Goal: Task Accomplishment & Management: Use online tool/utility

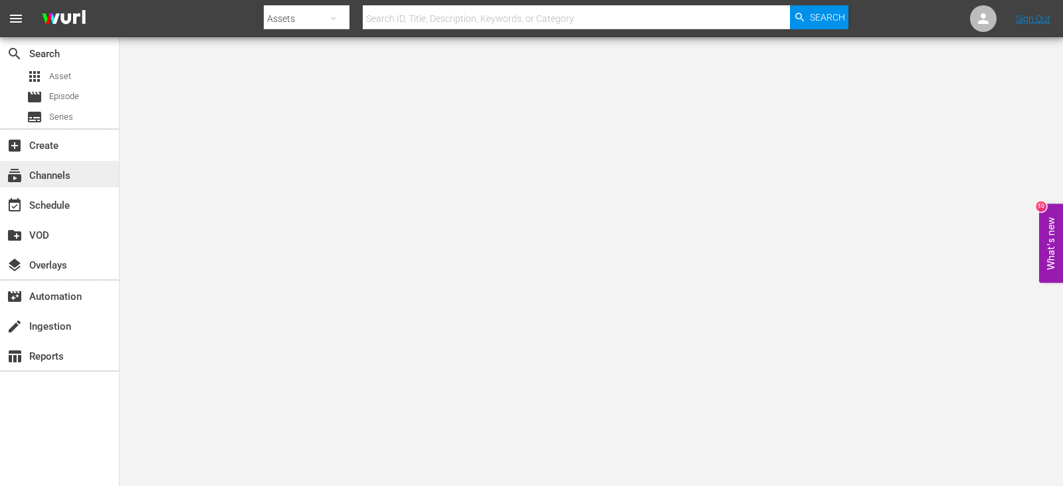
click at [51, 170] on div "subscriptions Channels" at bounding box center [37, 173] width 74 height 12
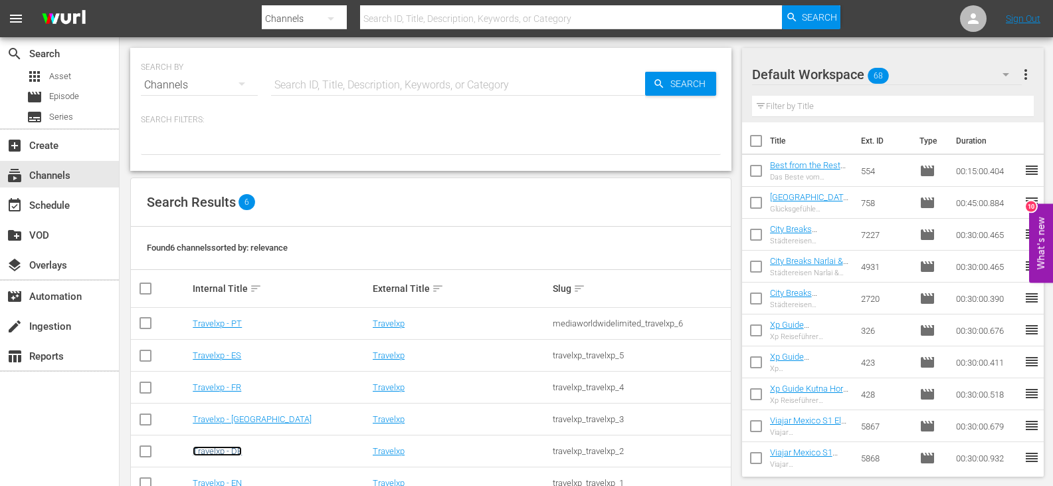
click at [211, 454] on link "Travelxp - DE" at bounding box center [217, 451] width 49 height 10
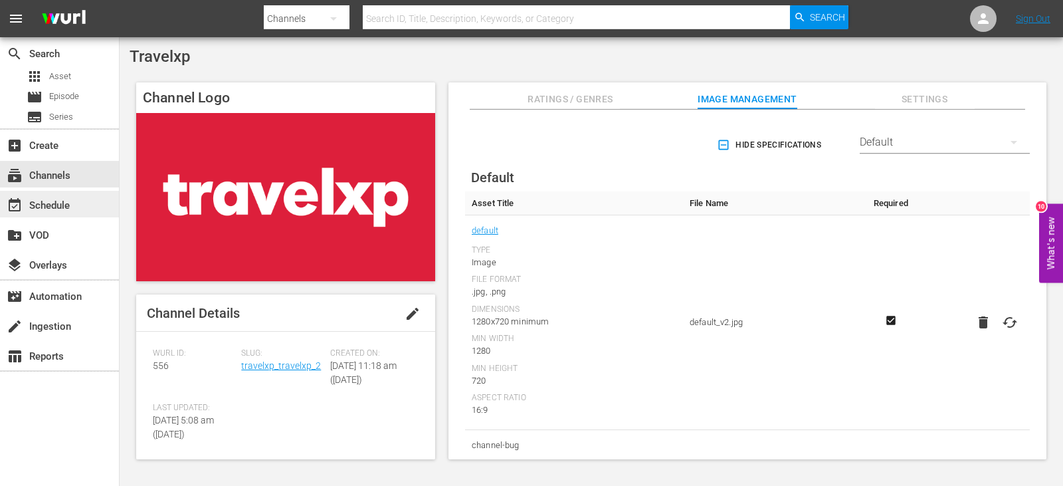
click at [70, 205] on div "event_available Schedule" at bounding box center [37, 203] width 74 height 12
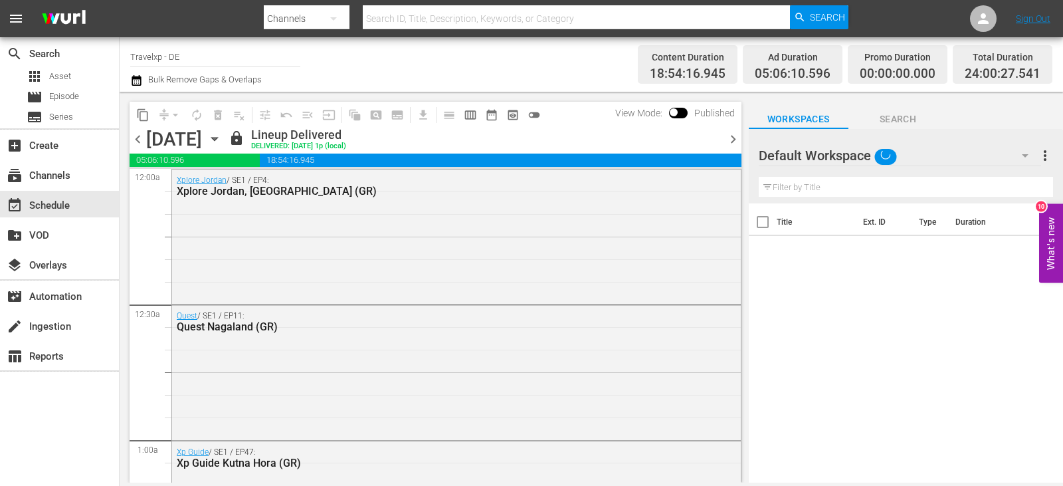
click at [732, 137] on span "chevron_right" at bounding box center [733, 139] width 17 height 17
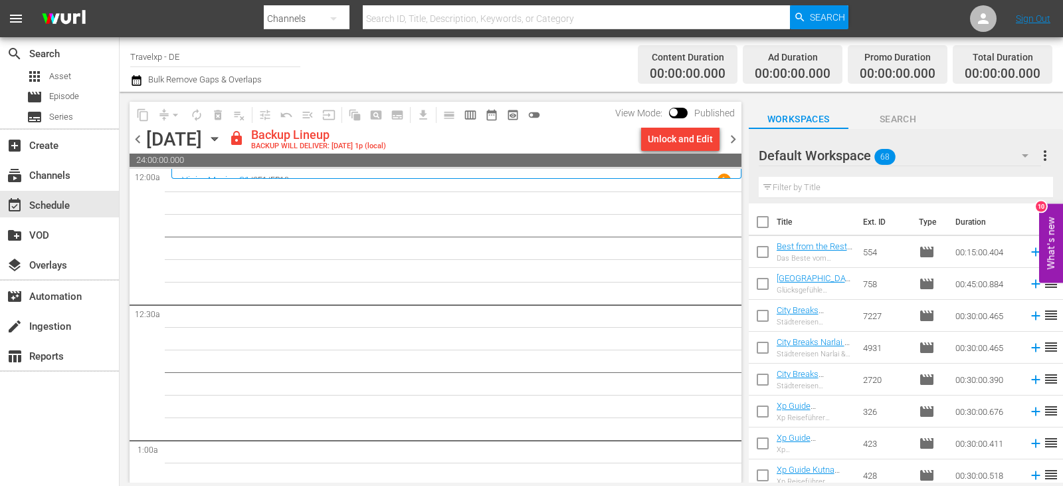
click at [673, 133] on div "Unlock and Edit" at bounding box center [680, 139] width 65 height 24
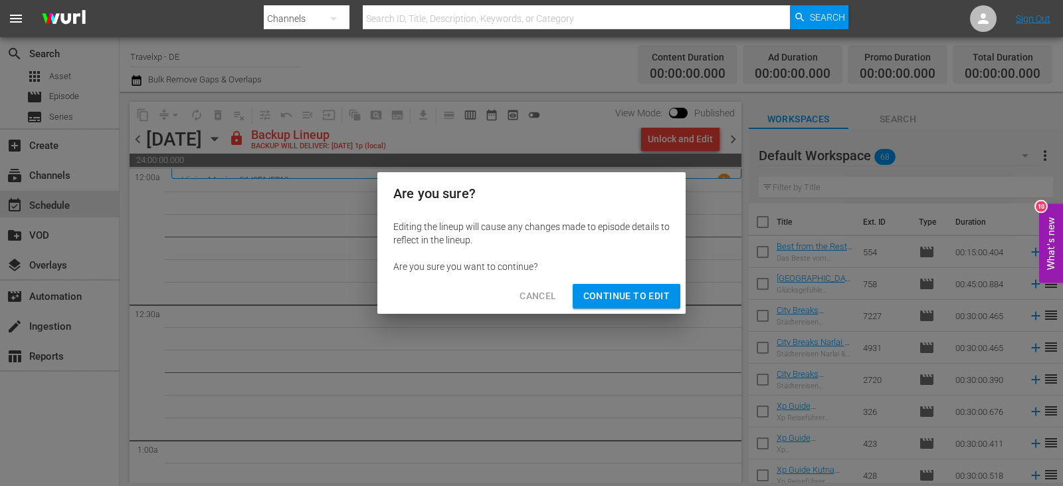
click at [610, 290] on span "Continue to Edit" at bounding box center [626, 296] width 86 height 17
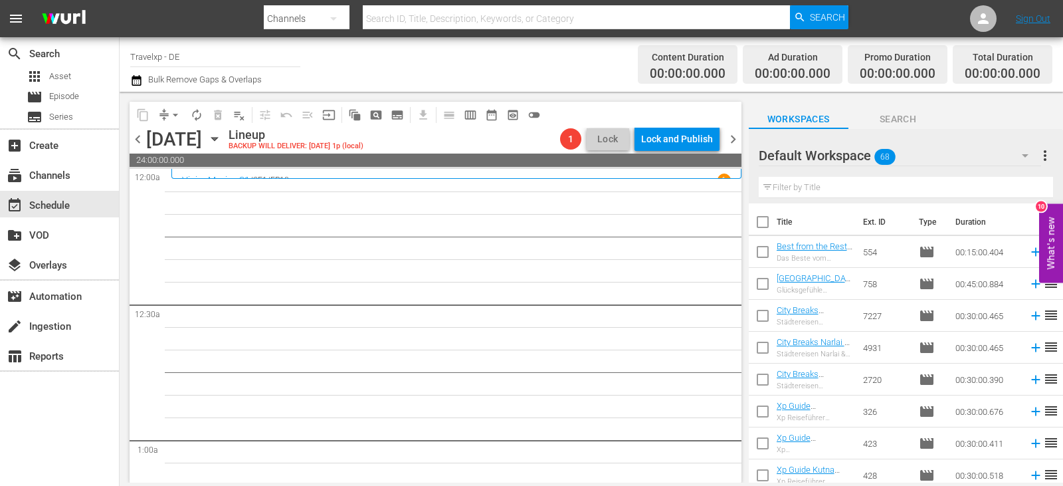
click at [814, 186] on input "text" at bounding box center [905, 187] width 294 height 21
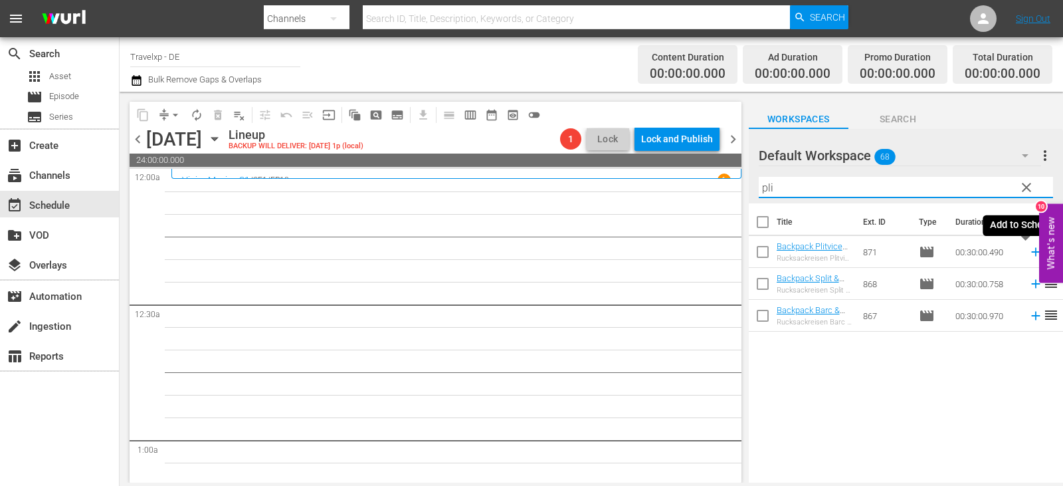
click at [1031, 253] on icon at bounding box center [1035, 252] width 9 height 9
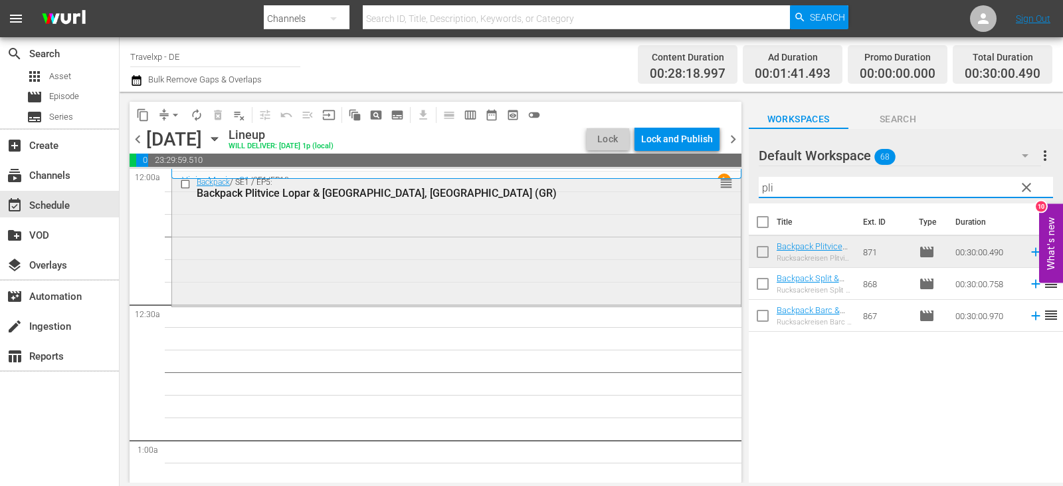
drag, startPoint x: 778, startPoint y: 191, endPoint x: 713, endPoint y: 193, distance: 64.5
click at [713, 193] on div "content_copy compress arrow_drop_down autorenew_outlined delete_forever_outline…" at bounding box center [591, 287] width 943 height 391
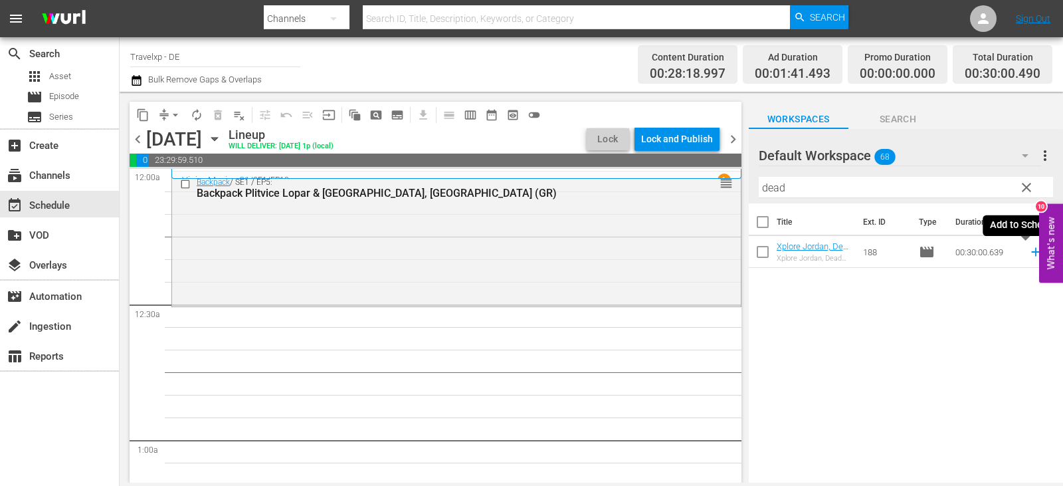
click at [1031, 252] on icon at bounding box center [1035, 252] width 9 height 9
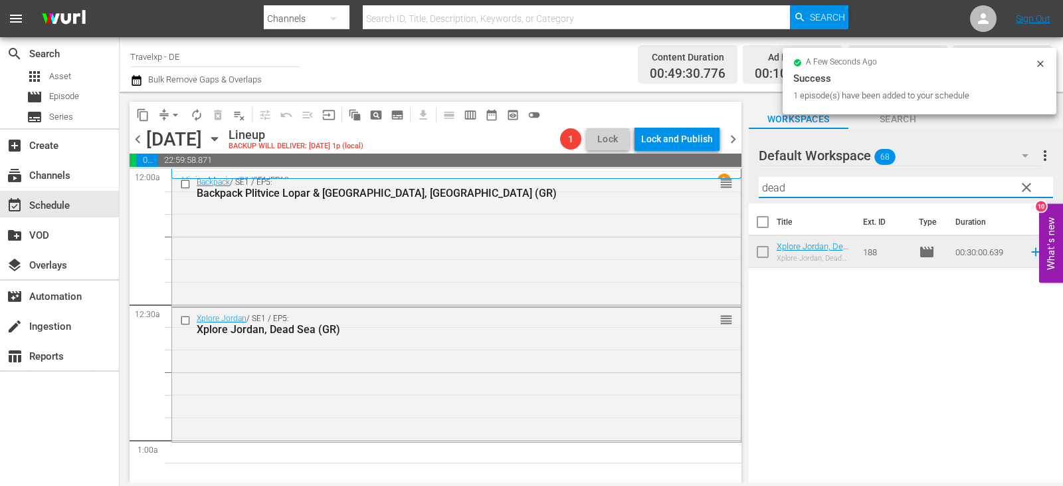
click at [701, 203] on div "content_copy compress arrow_drop_down autorenew_outlined delete_forever_outline…" at bounding box center [591, 287] width 943 height 391
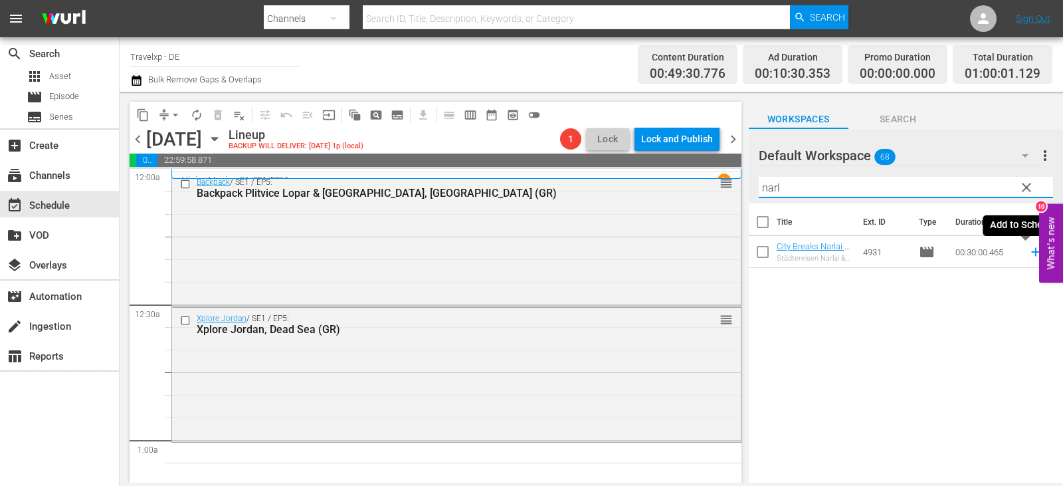
click at [1028, 255] on icon at bounding box center [1035, 251] width 15 height 15
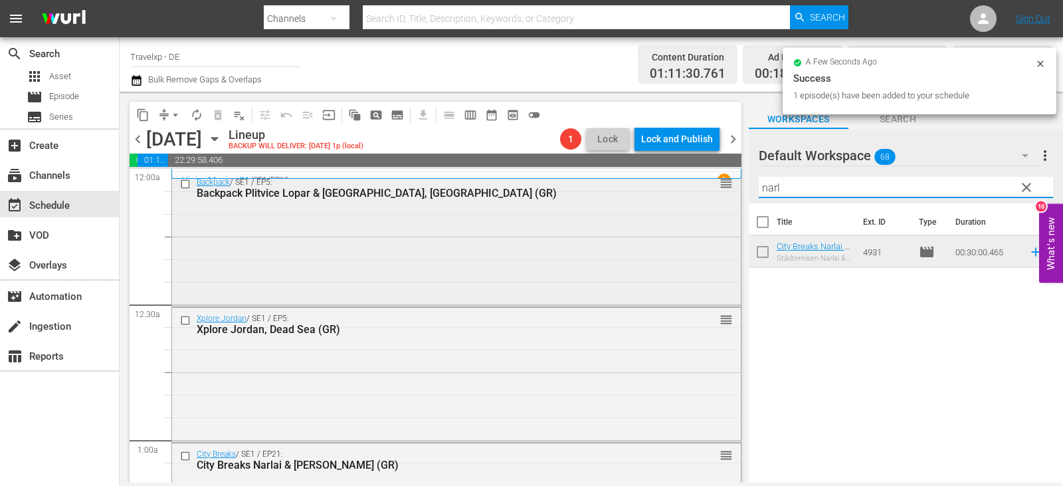
drag, startPoint x: 796, startPoint y: 191, endPoint x: 722, endPoint y: 197, distance: 74.7
click at [722, 197] on div "content_copy compress arrow_drop_down autorenew_outlined delete_forever_outline…" at bounding box center [591, 287] width 943 height 391
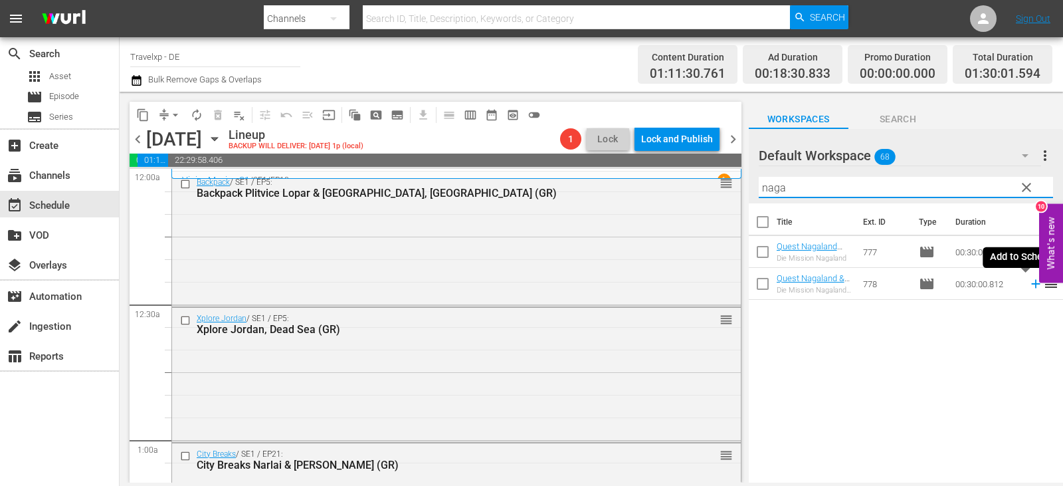
click at [1031, 283] on icon at bounding box center [1035, 284] width 9 height 9
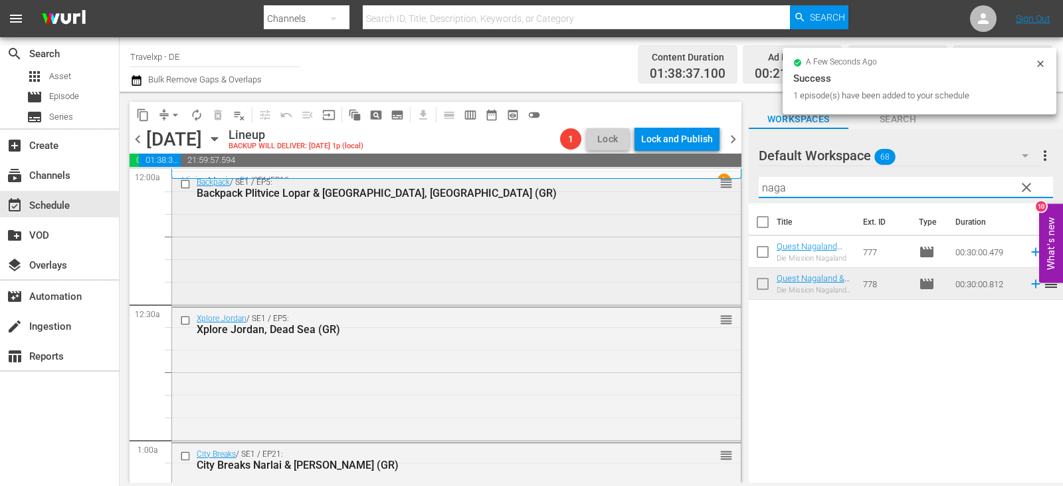
drag, startPoint x: 794, startPoint y: 183, endPoint x: 707, endPoint y: 193, distance: 87.7
click at [707, 193] on div "content_copy compress arrow_drop_down autorenew_outlined delete_forever_outline…" at bounding box center [591, 287] width 943 height 391
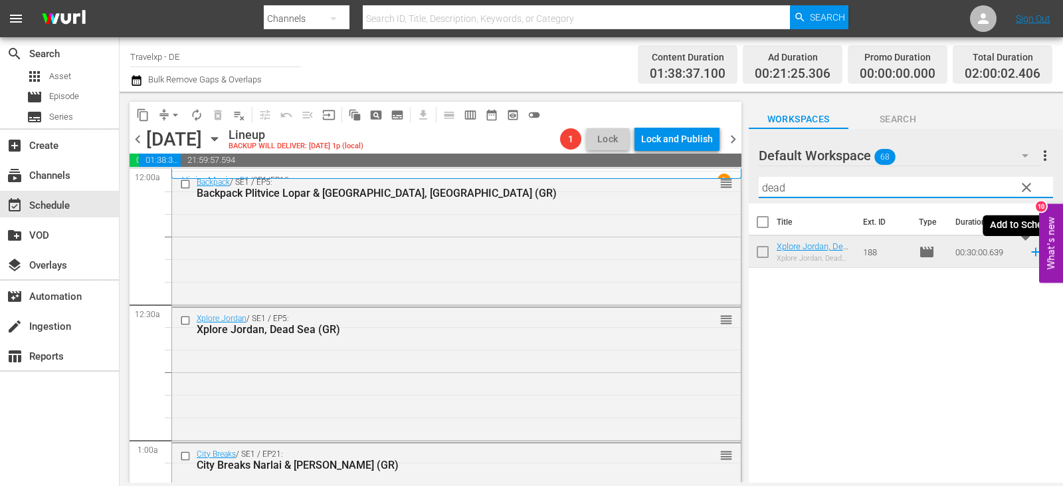
click at [1028, 250] on icon at bounding box center [1035, 251] width 15 height 15
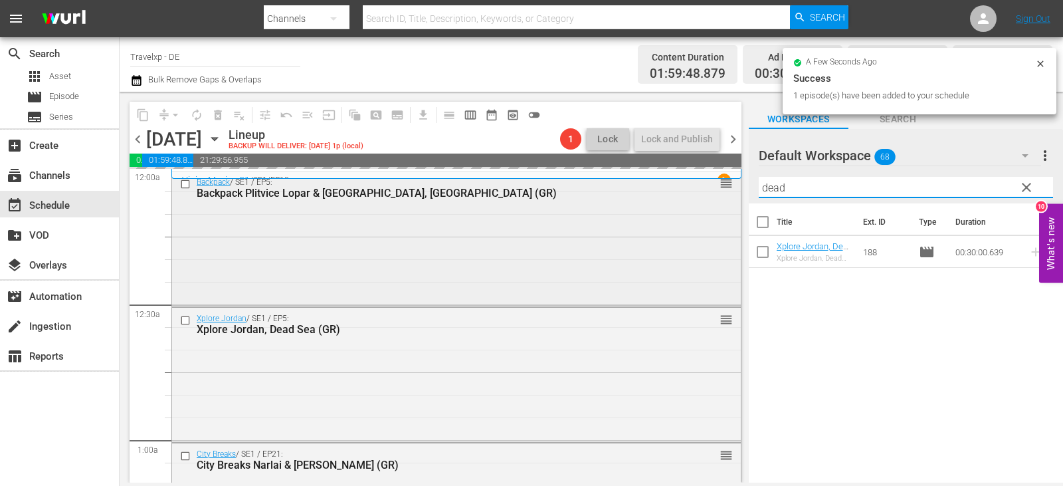
drag, startPoint x: 806, startPoint y: 193, endPoint x: 713, endPoint y: 196, distance: 93.7
click at [713, 196] on div "content_copy compress arrow_drop_down autorenew_outlined delete_forever_outline…" at bounding box center [591, 287] width 943 height 391
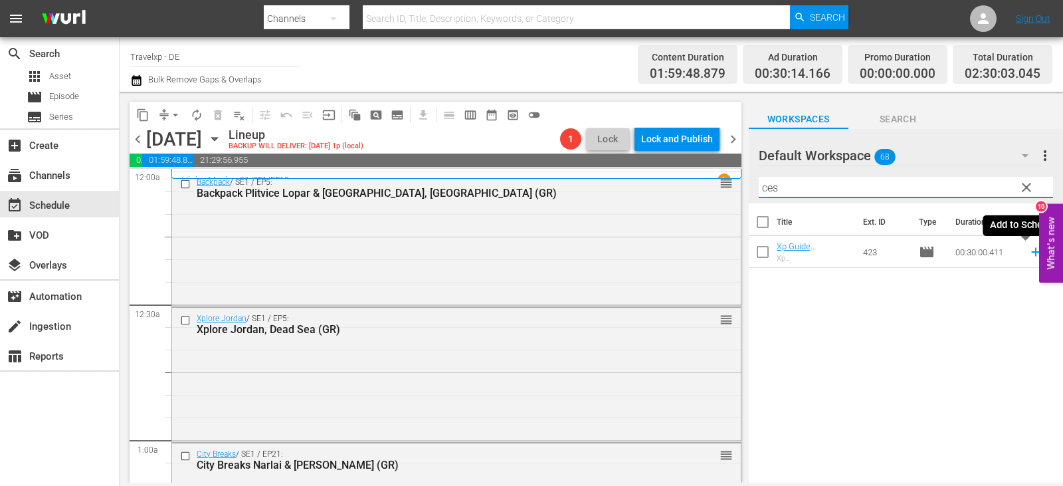
click at [1031, 252] on icon at bounding box center [1035, 252] width 9 height 9
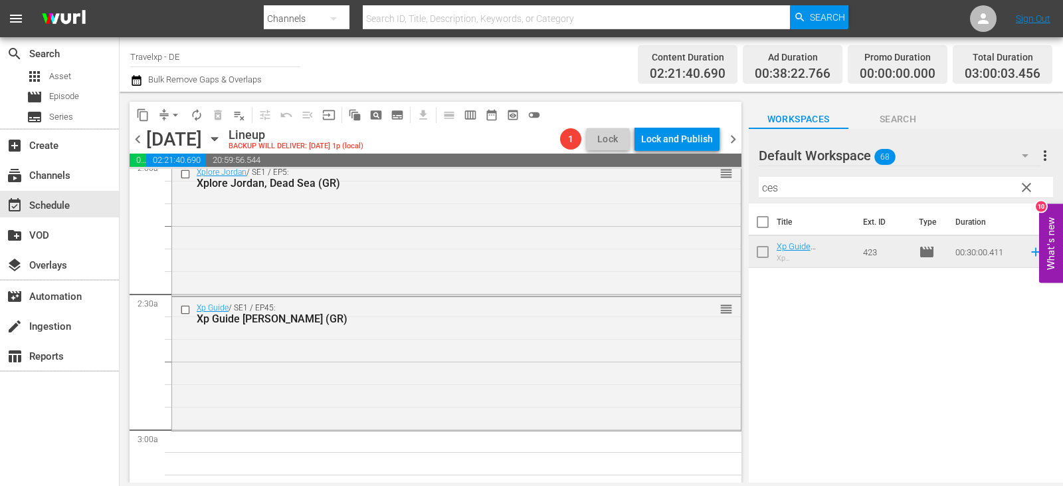
scroll to position [664, 0]
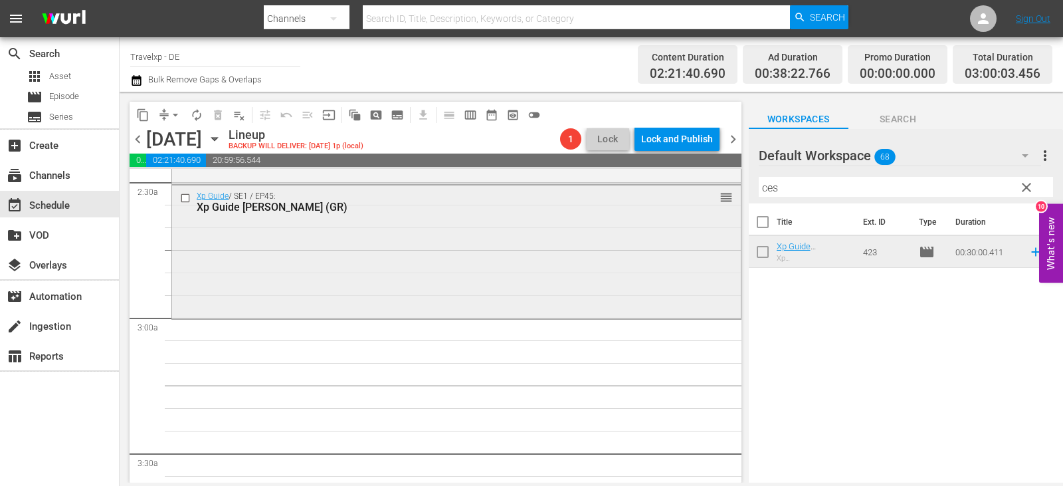
drag, startPoint x: 790, startPoint y: 192, endPoint x: 707, endPoint y: 192, distance: 83.0
click at [707, 192] on div "content_copy compress arrow_drop_down autorenew_outlined delete_forever_outline…" at bounding box center [591, 287] width 943 height 391
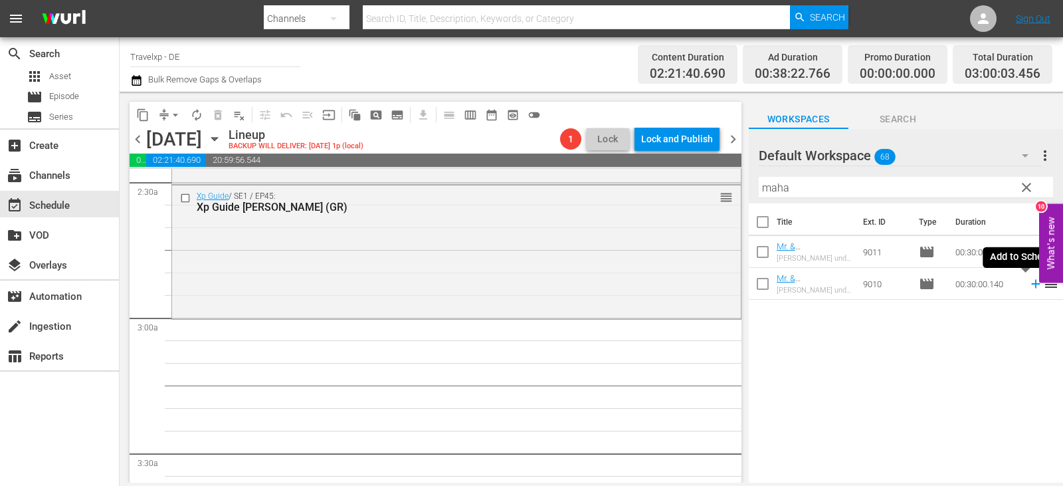
click at [1028, 286] on icon at bounding box center [1035, 283] width 15 height 15
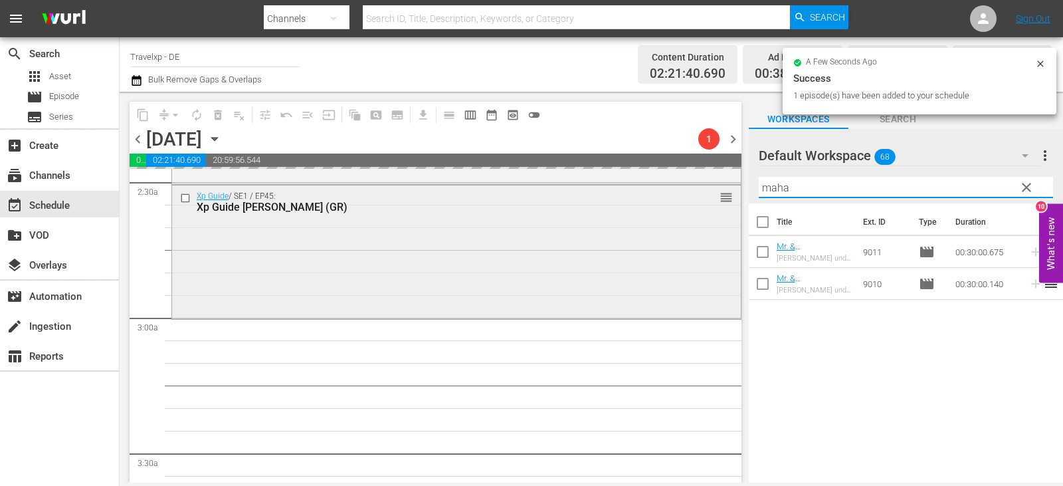
drag, startPoint x: 798, startPoint y: 191, endPoint x: 704, endPoint y: 201, distance: 94.2
click at [704, 201] on div "content_copy compress arrow_drop_down autorenew_outlined delete_forever_outline…" at bounding box center [591, 287] width 943 height 391
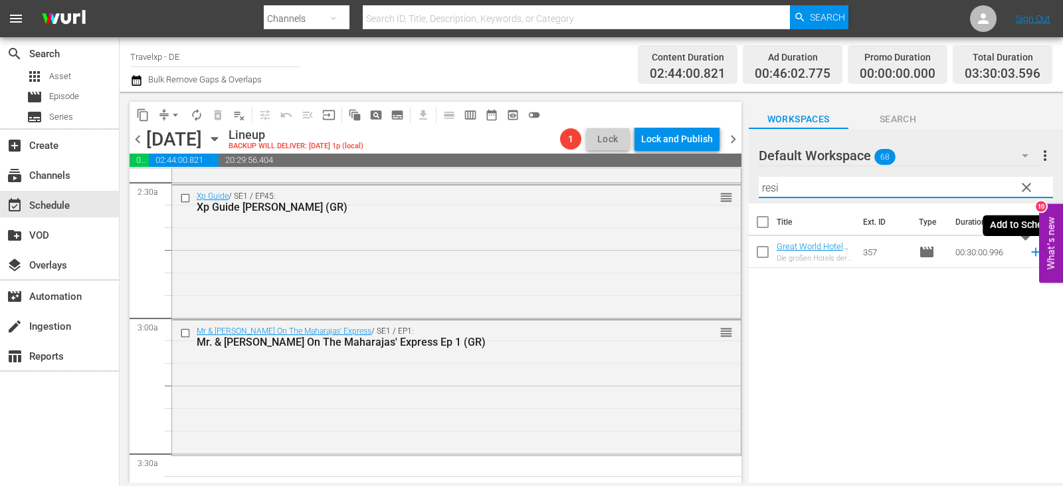
click at [1028, 254] on icon at bounding box center [1035, 251] width 15 height 15
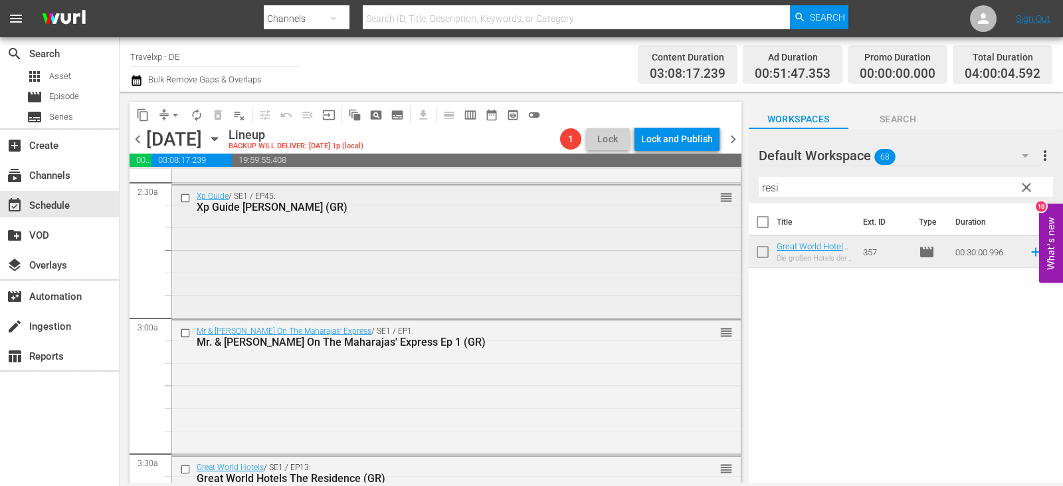
click at [719, 191] on div "content_copy compress arrow_drop_down autorenew_outlined delete_forever_outline…" at bounding box center [591, 287] width 943 height 391
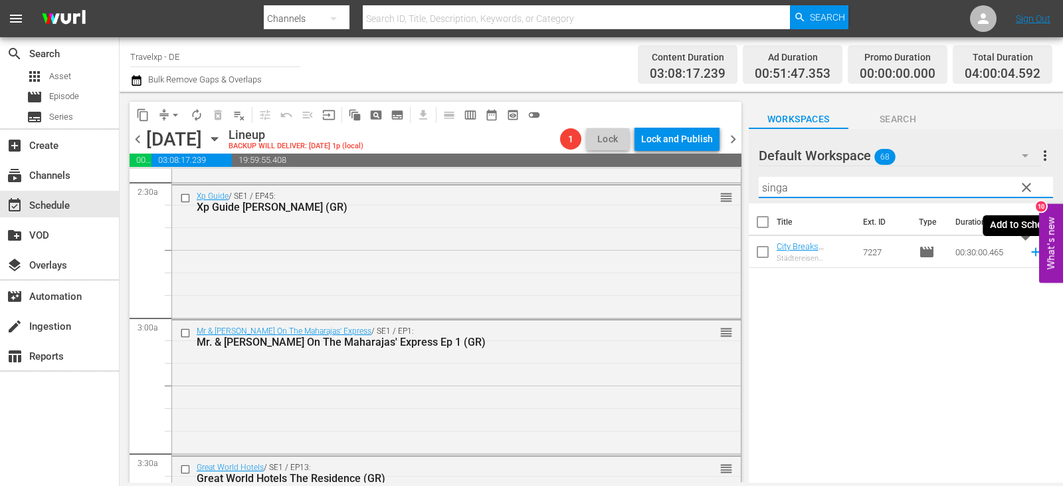
click at [1028, 254] on icon at bounding box center [1035, 251] width 15 height 15
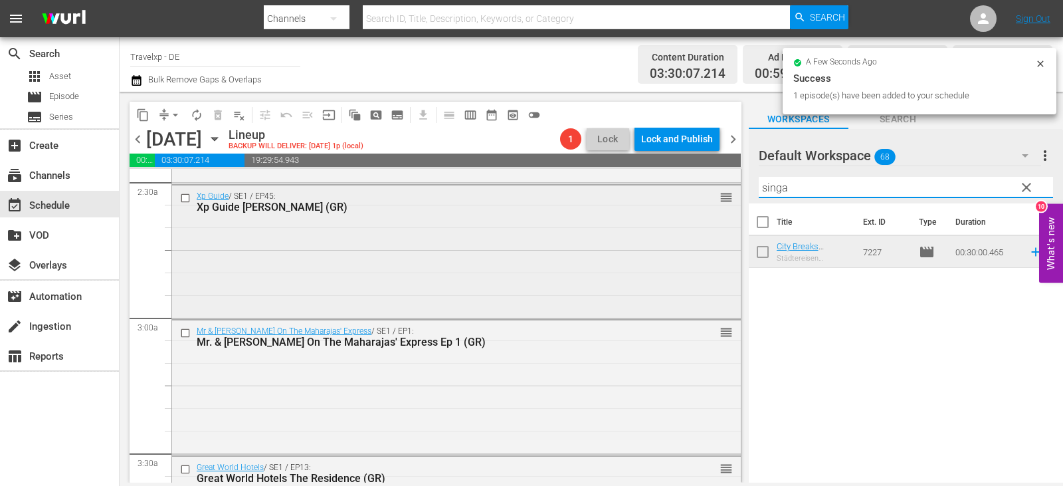
drag, startPoint x: 800, startPoint y: 189, endPoint x: 665, endPoint y: 187, distance: 135.5
click at [665, 187] on div "content_copy compress arrow_drop_down autorenew_outlined delete_forever_outline…" at bounding box center [591, 287] width 943 height 391
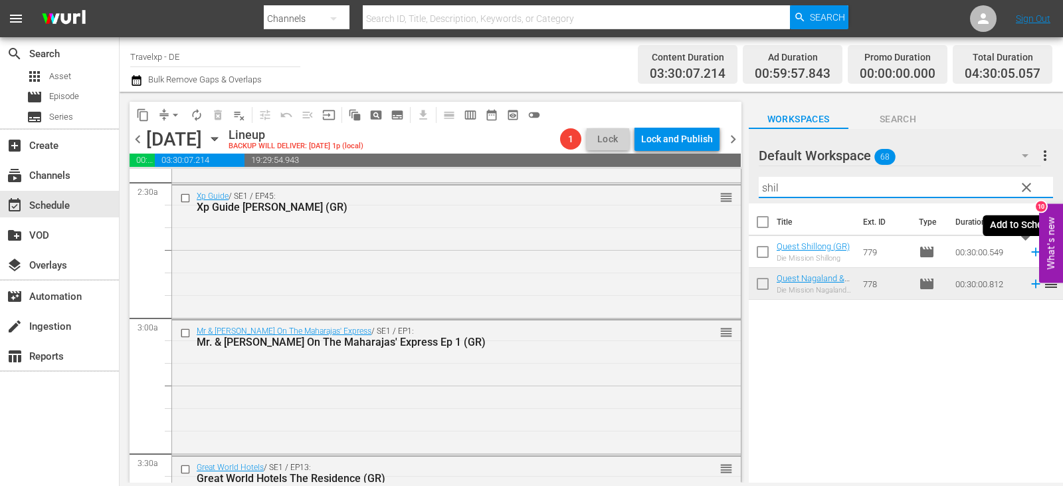
click at [1028, 250] on icon at bounding box center [1035, 251] width 15 height 15
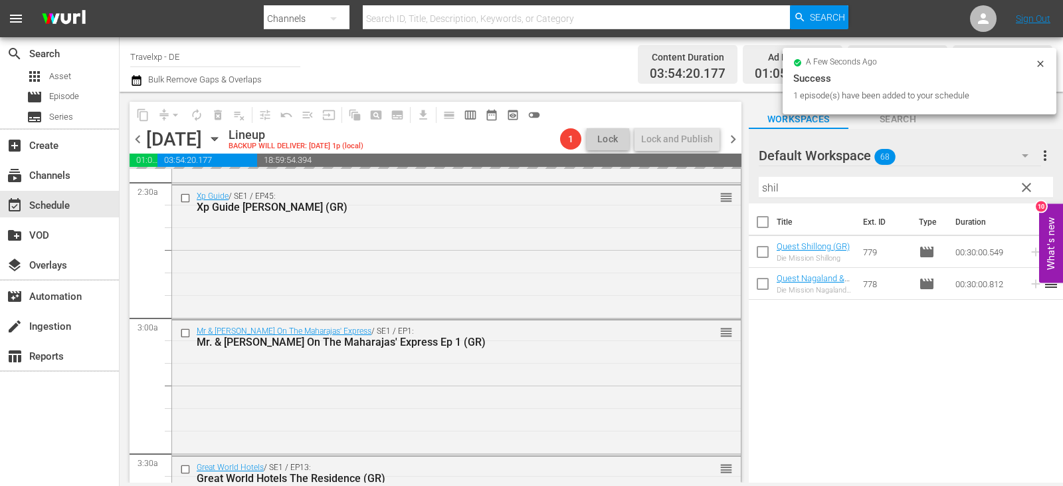
click at [693, 183] on div "content_copy compress arrow_drop_down autorenew_outlined delete_forever_outline…" at bounding box center [591, 287] width 943 height 391
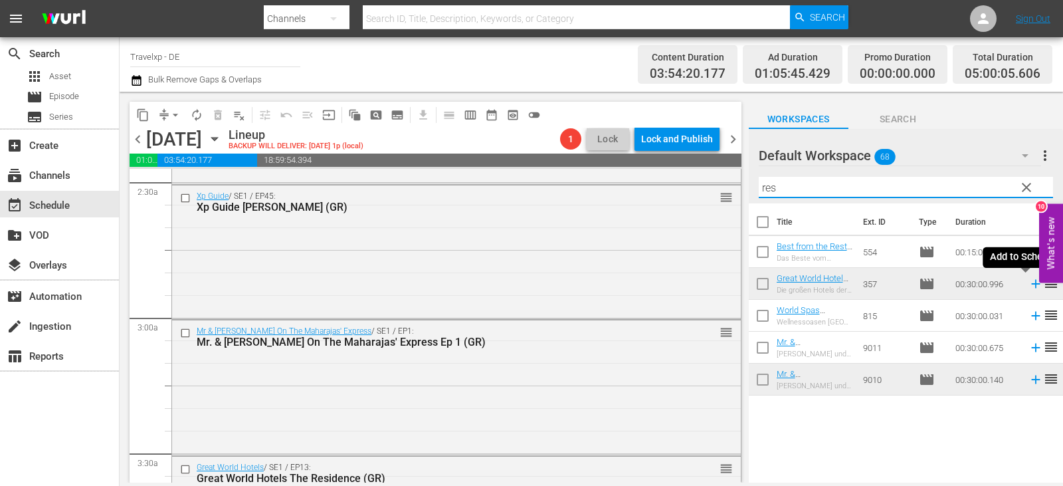
click at [1028, 285] on icon at bounding box center [1035, 283] width 15 height 15
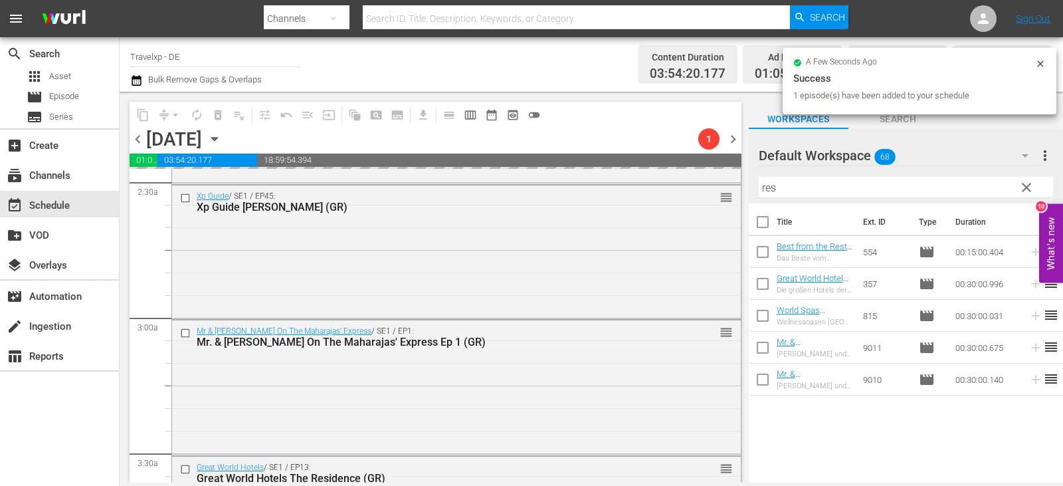
click at [720, 189] on div "content_copy compress arrow_drop_down autorenew_outlined delete_forever_outline…" at bounding box center [591, 287] width 943 height 391
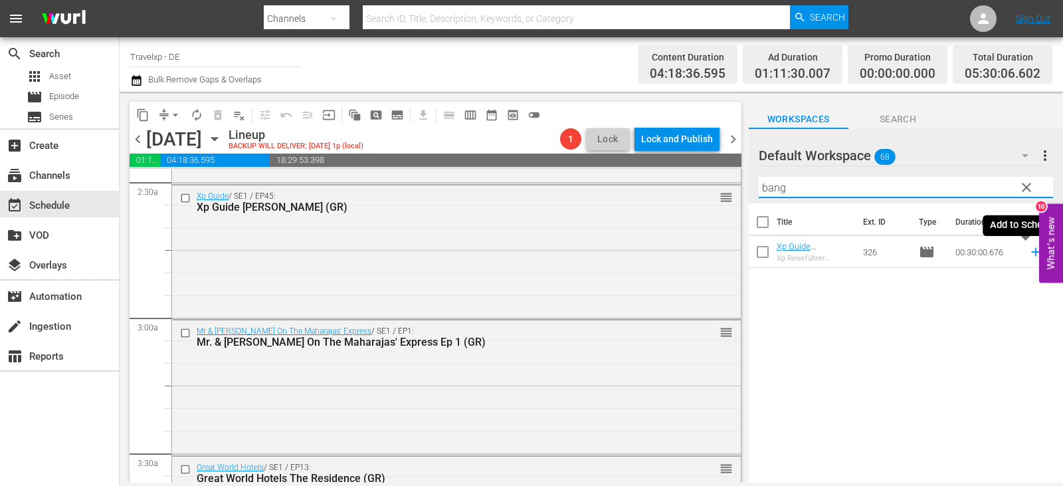
click at [1028, 252] on icon at bounding box center [1035, 251] width 15 height 15
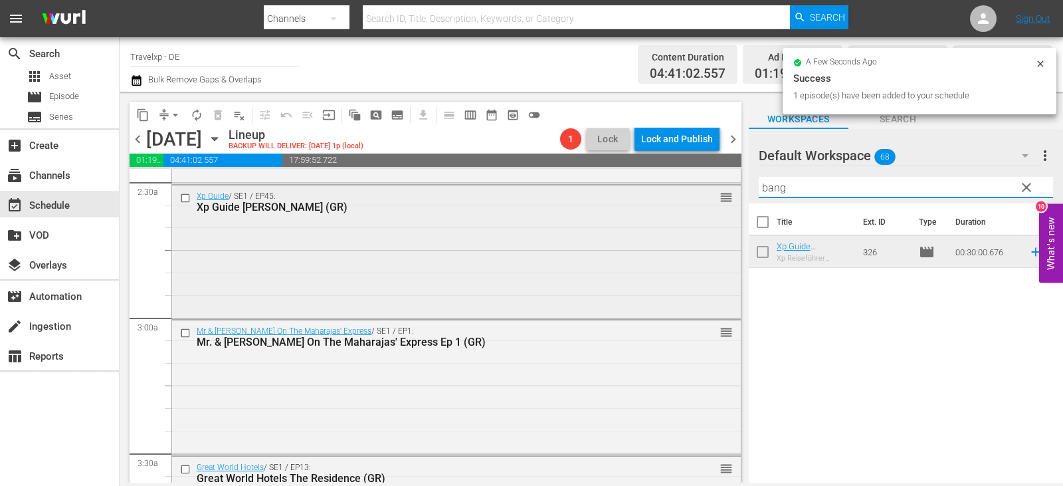
drag, startPoint x: 791, startPoint y: 186, endPoint x: 596, endPoint y: 191, distance: 195.3
click at [596, 191] on div "content_copy compress arrow_drop_down autorenew_outlined delete_forever_outline…" at bounding box center [591, 287] width 943 height 391
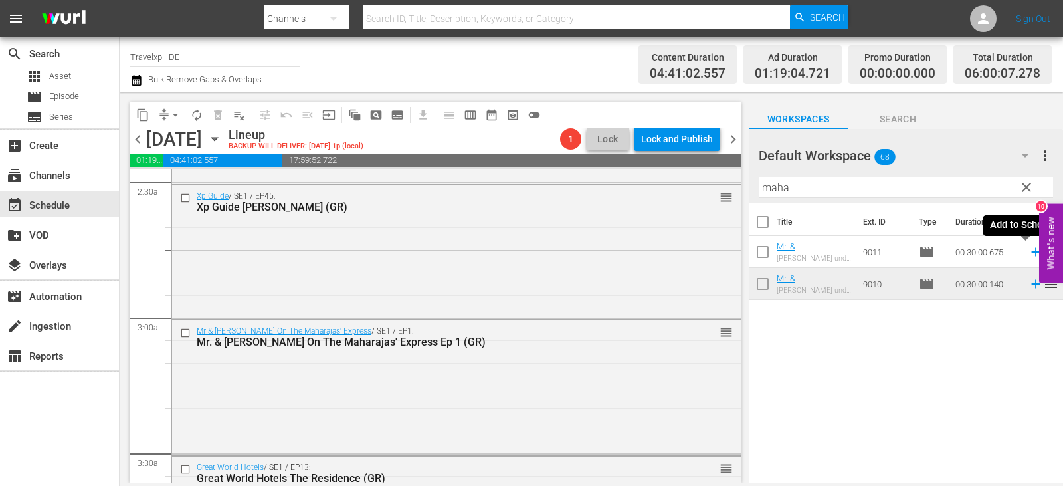
click at [1028, 254] on icon at bounding box center [1035, 251] width 15 height 15
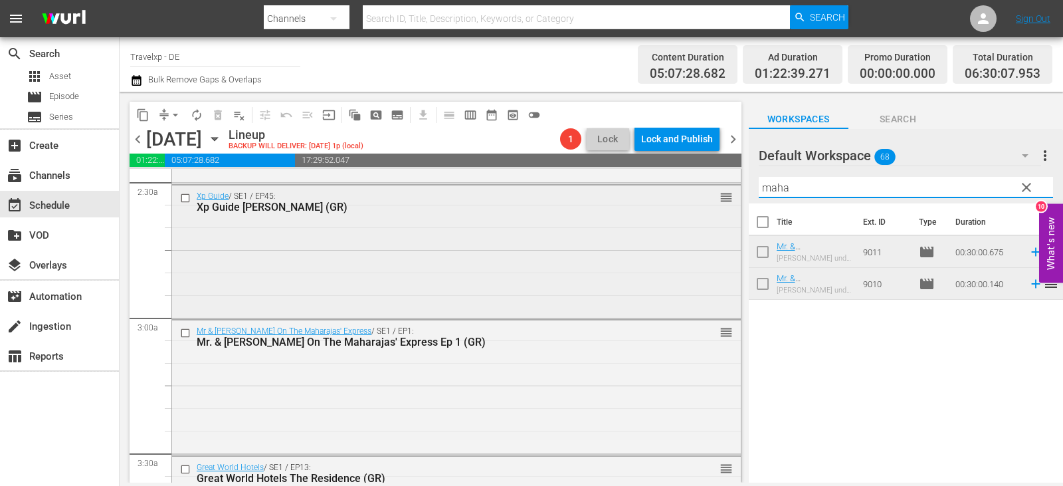
drag, startPoint x: 798, startPoint y: 193, endPoint x: 698, endPoint y: 192, distance: 99.6
click at [698, 192] on div "content_copy compress arrow_drop_down autorenew_outlined delete_forever_outline…" at bounding box center [591, 287] width 943 height 391
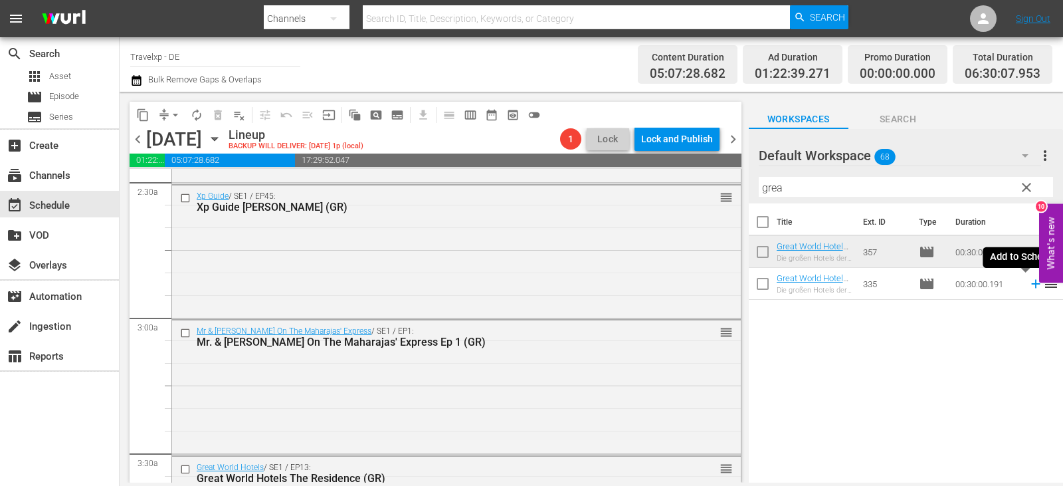
click at [1028, 287] on icon at bounding box center [1035, 283] width 15 height 15
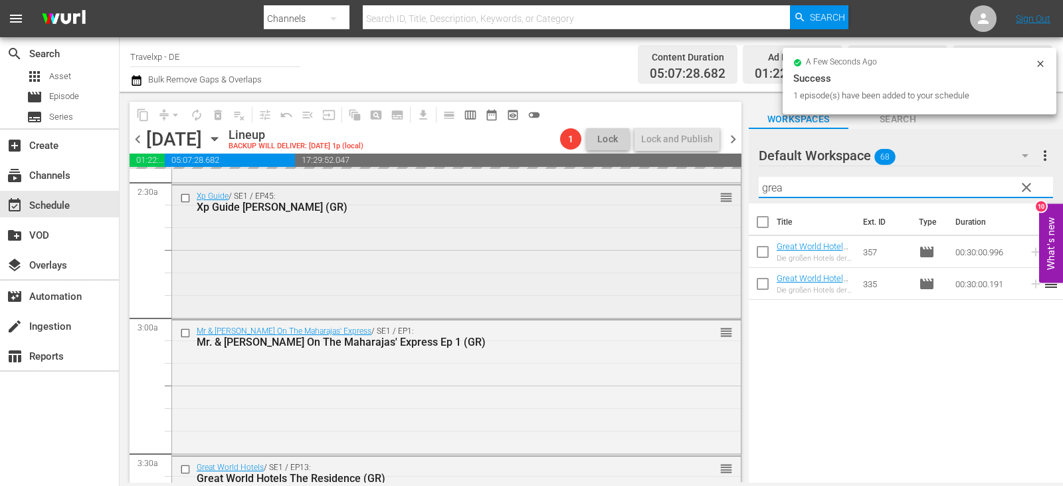
click at [691, 189] on div "content_copy compress arrow_drop_down autorenew_outlined delete_forever_outline…" at bounding box center [591, 287] width 943 height 391
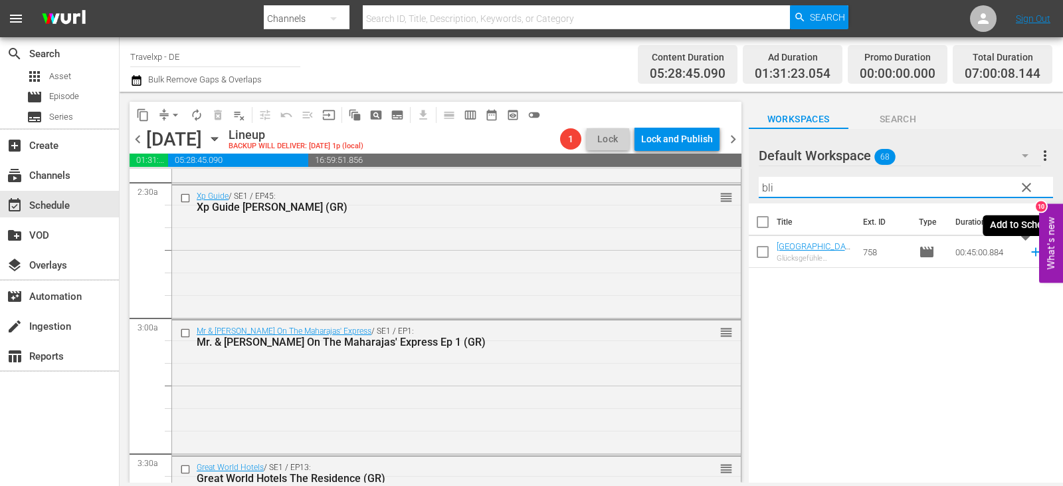
click at [1028, 253] on icon at bounding box center [1035, 251] width 15 height 15
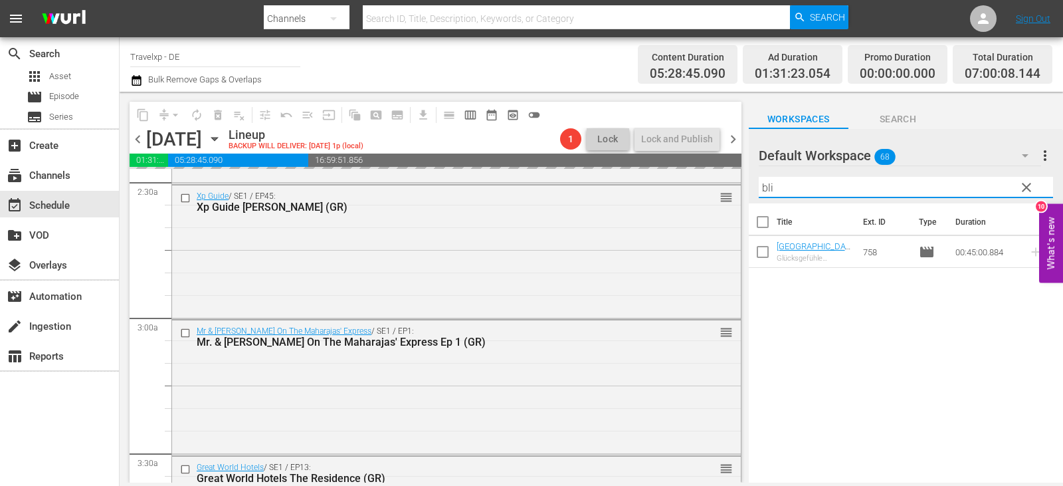
drag, startPoint x: 751, startPoint y: 190, endPoint x: 741, endPoint y: 191, distance: 10.0
click at [741, 191] on div "content_copy compress arrow_drop_down autorenew_outlined delete_forever_outline…" at bounding box center [591, 287] width 943 height 391
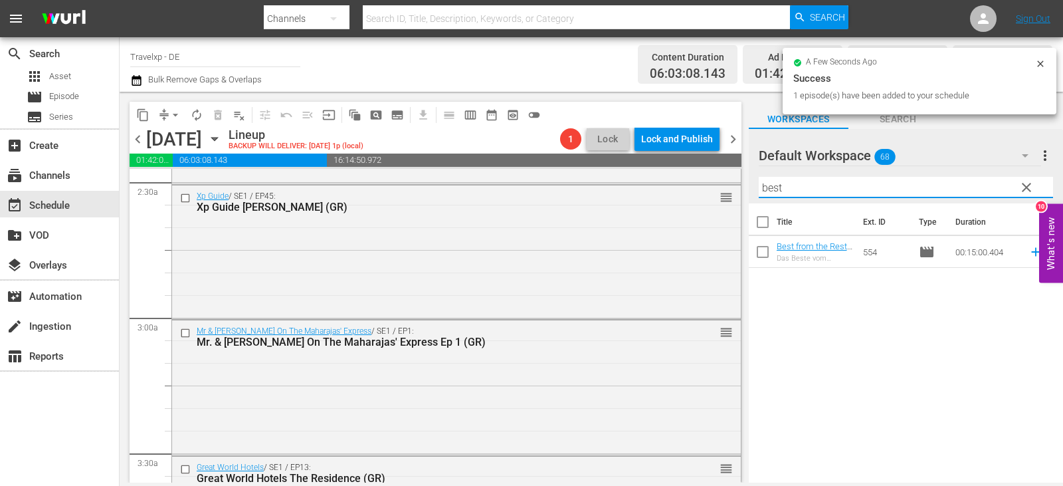
click at [1028, 254] on icon at bounding box center [1035, 251] width 15 height 15
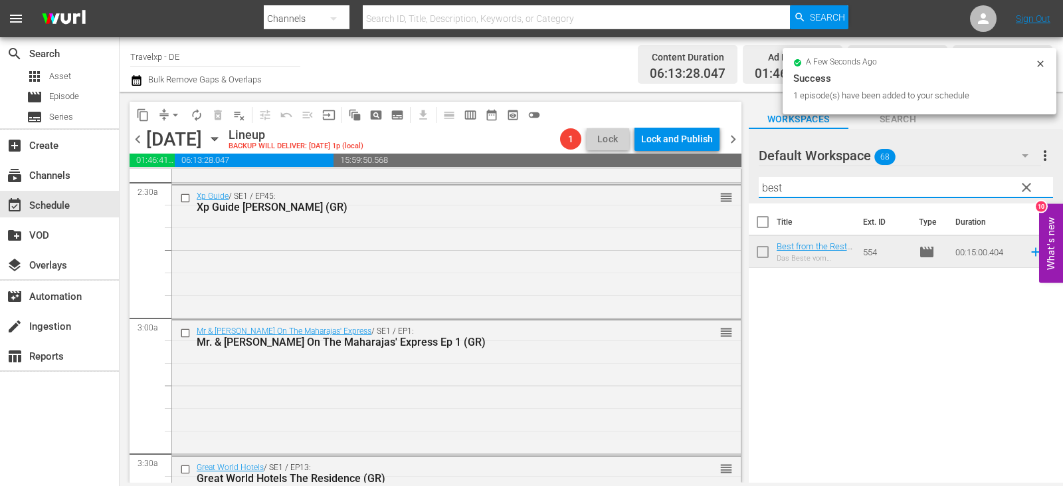
click at [719, 192] on div "content_copy compress arrow_drop_down autorenew_outlined delete_forever_outline…" at bounding box center [591, 287] width 943 height 391
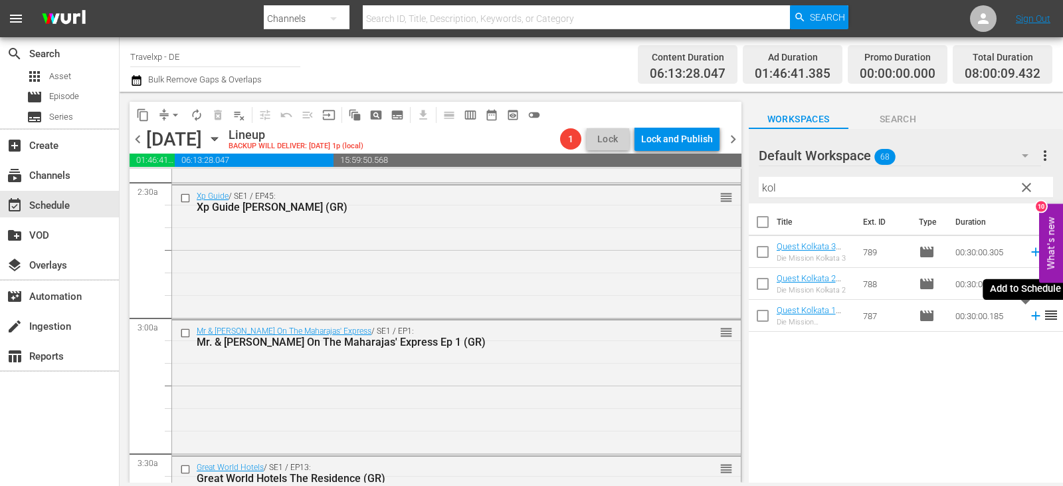
click at [1028, 315] on icon at bounding box center [1035, 315] width 15 height 15
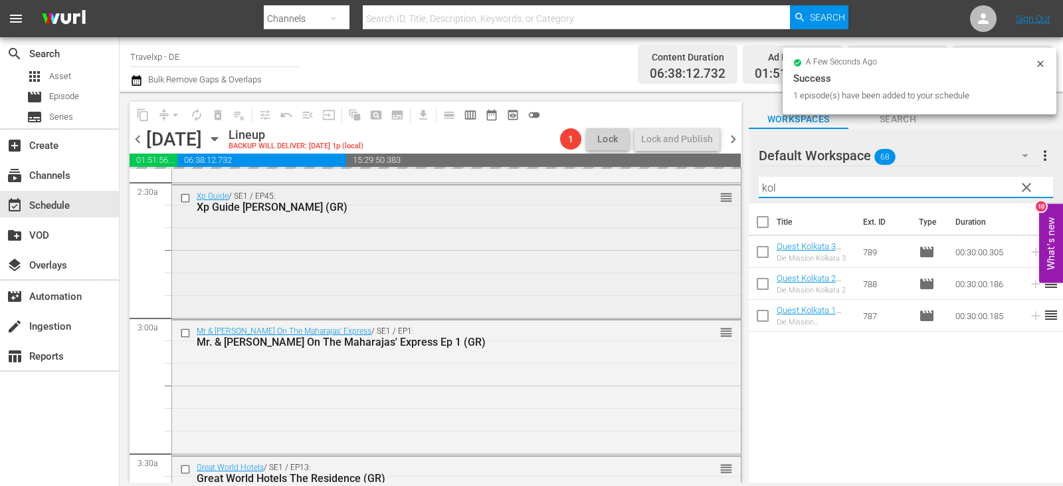
drag, startPoint x: 796, startPoint y: 190, endPoint x: 721, endPoint y: 189, distance: 75.1
click at [721, 189] on div "content_copy compress arrow_drop_down autorenew_outlined delete_forever_outline…" at bounding box center [591, 287] width 943 height 391
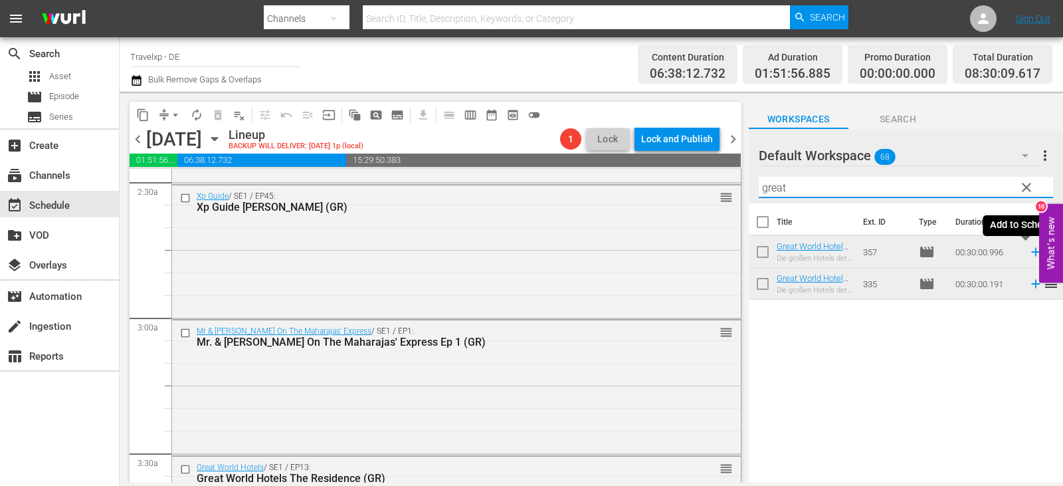
click at [1031, 255] on icon at bounding box center [1035, 252] width 9 height 9
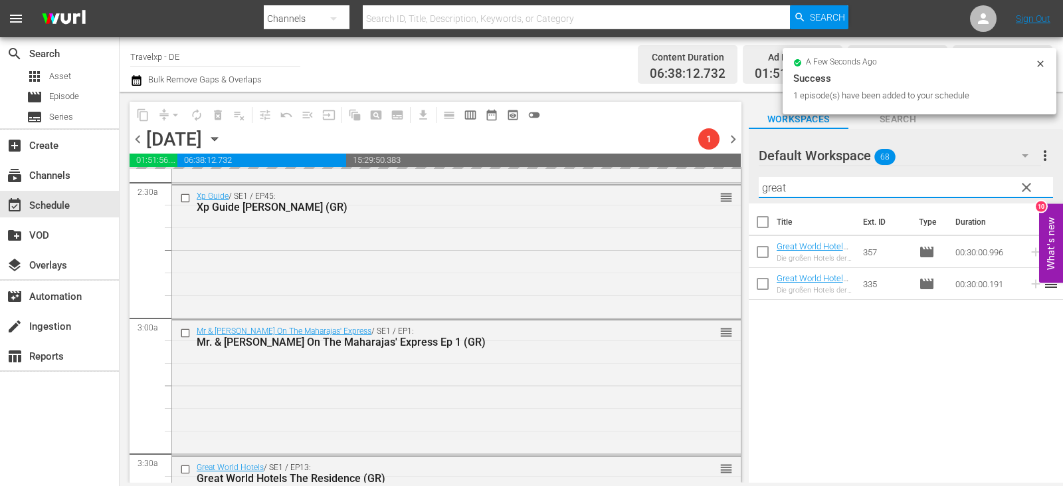
drag, startPoint x: 794, startPoint y: 188, endPoint x: 739, endPoint y: 189, distance: 55.1
click at [739, 189] on div "content_copy compress arrow_drop_down autorenew_outlined delete_forever_outline…" at bounding box center [591, 287] width 943 height 391
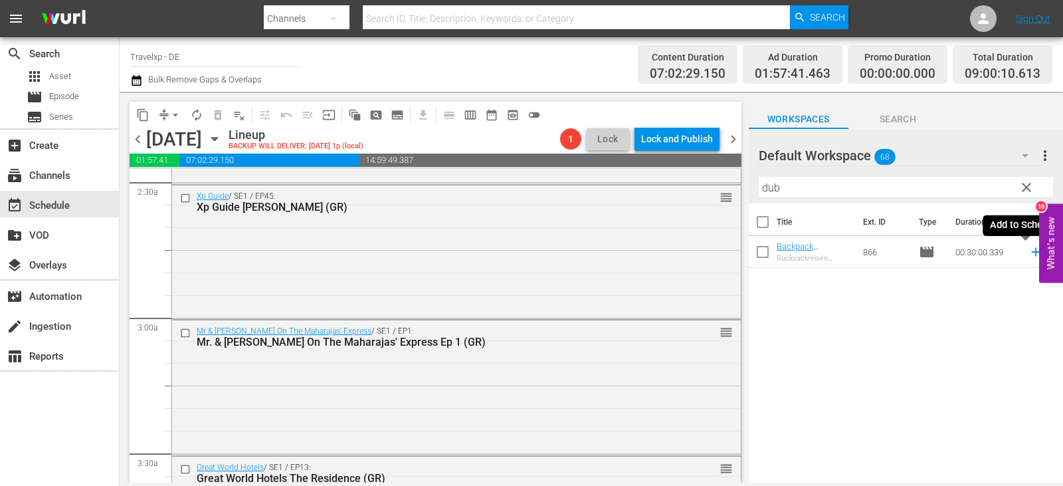
click at [1031, 253] on icon at bounding box center [1035, 252] width 9 height 9
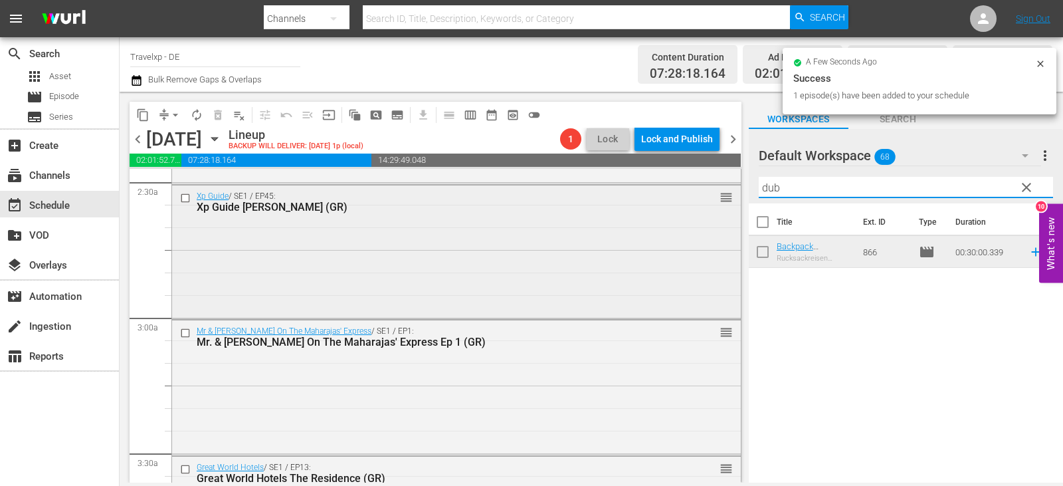
drag, startPoint x: 802, startPoint y: 194, endPoint x: 715, endPoint y: 199, distance: 86.5
click at [715, 199] on div "content_copy compress arrow_drop_down autorenew_outlined delete_forever_outline…" at bounding box center [591, 287] width 943 height 391
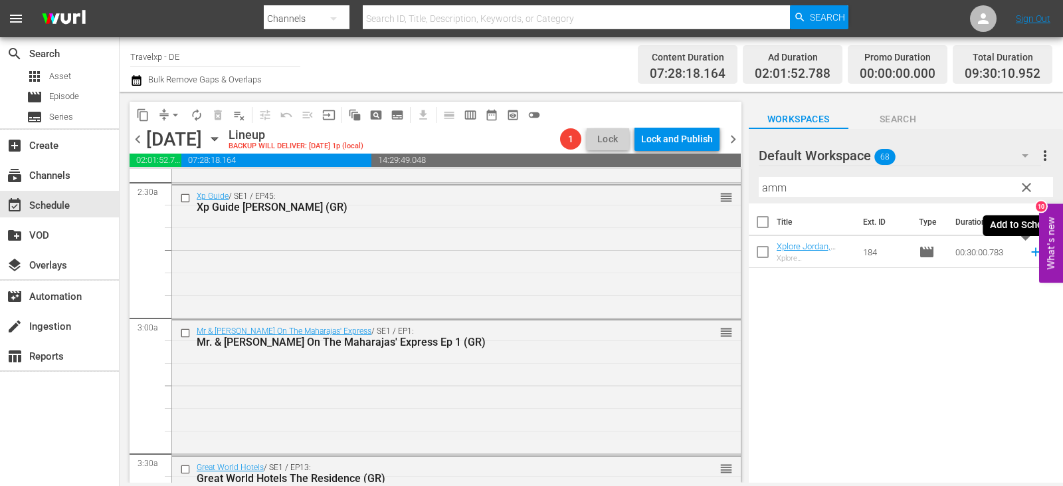
click at [1028, 246] on icon at bounding box center [1035, 251] width 15 height 15
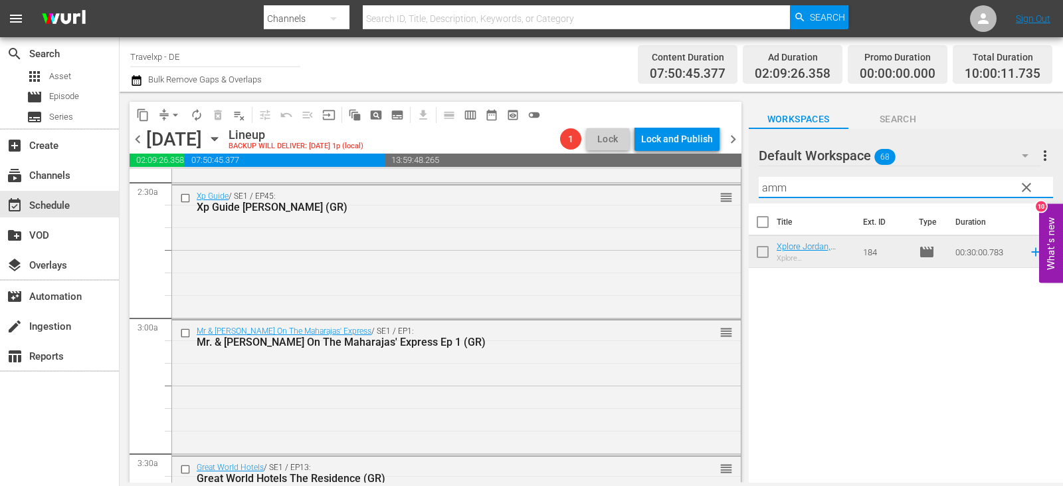
drag, startPoint x: 794, startPoint y: 189, endPoint x: 749, endPoint y: 189, distance: 44.5
click at [749, 189] on div "Default Workspace 68 Default more_vert clear Filter by Title amm" at bounding box center [906, 166] width 314 height 74
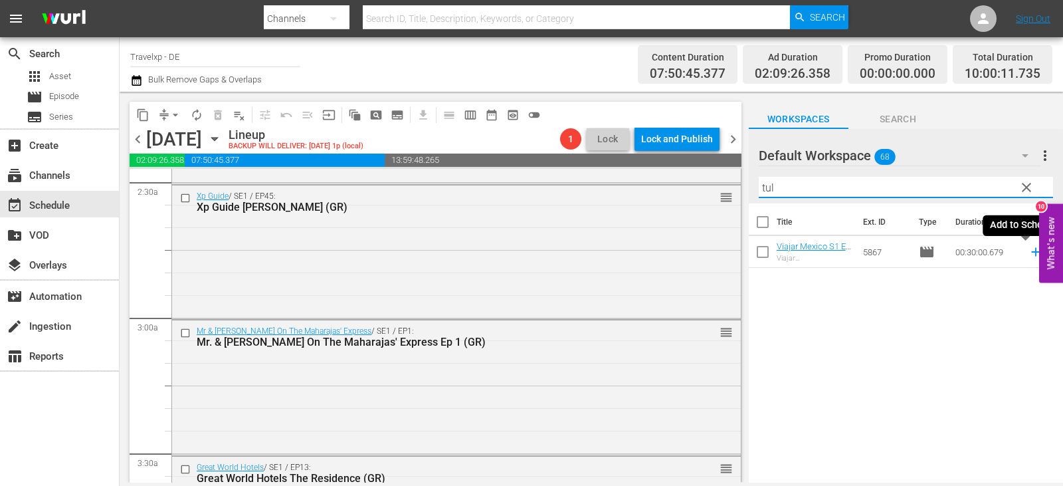
click at [1031, 251] on icon at bounding box center [1035, 252] width 9 height 9
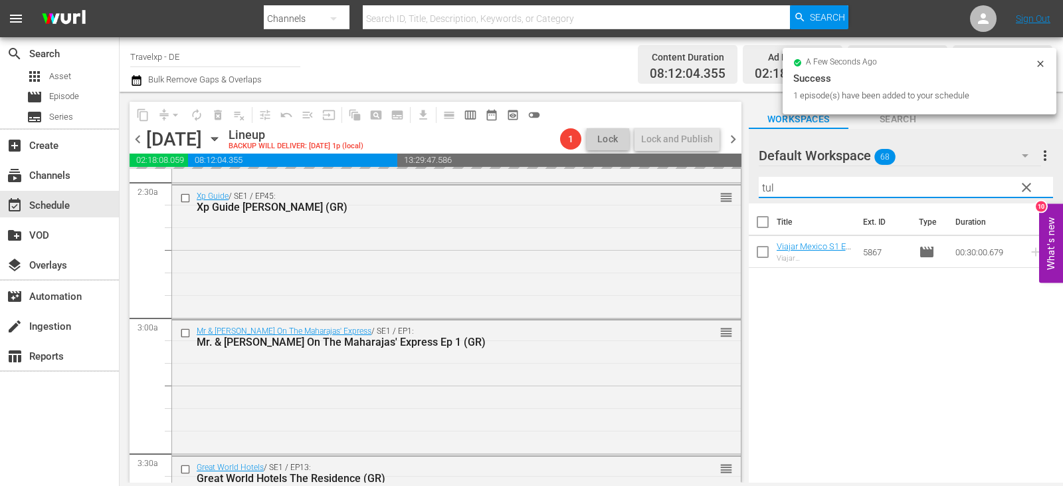
click at [701, 187] on div "content_copy compress arrow_drop_down autorenew_outlined delete_forever_outline…" at bounding box center [591, 287] width 943 height 391
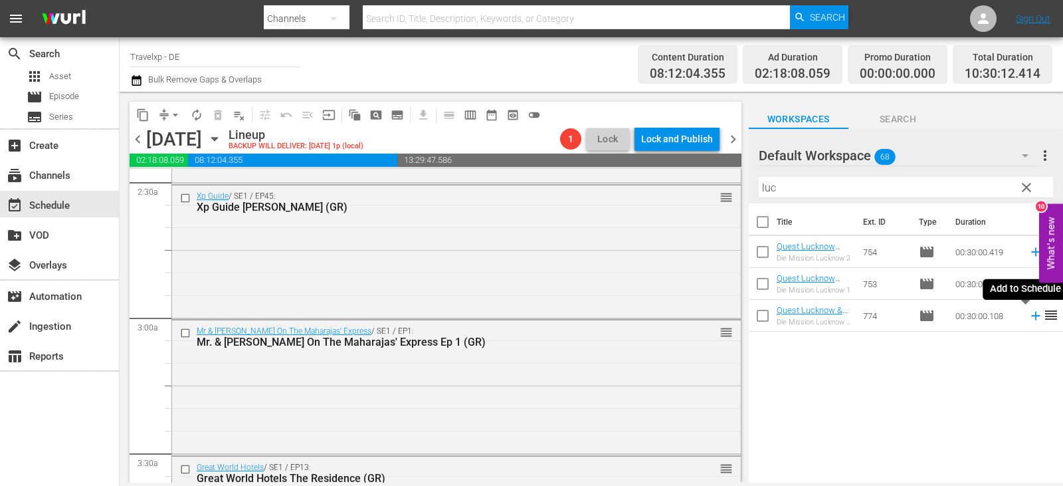
click at [1031, 317] on icon at bounding box center [1035, 315] width 9 height 9
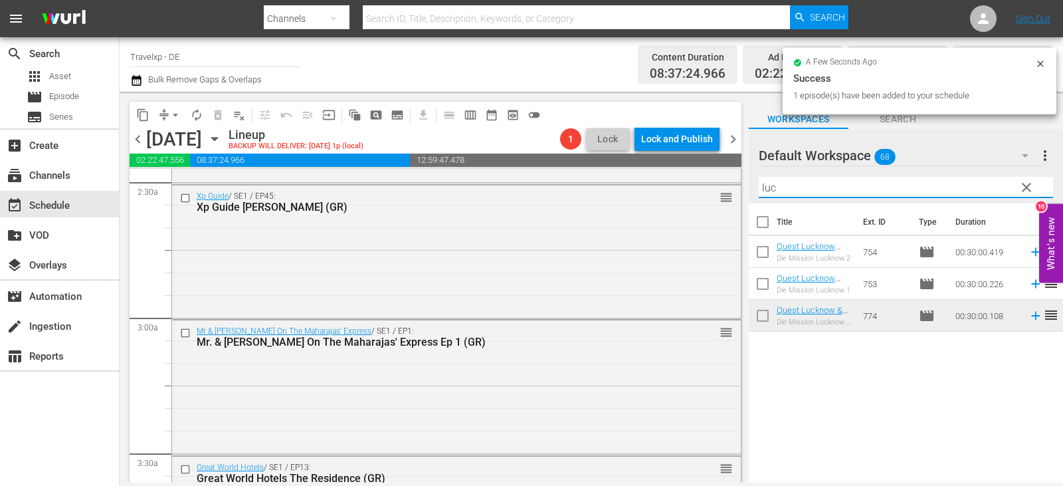
drag, startPoint x: 798, startPoint y: 183, endPoint x: 741, endPoint y: 190, distance: 58.2
click at [741, 190] on div "content_copy compress arrow_drop_down autorenew_outlined delete_forever_outline…" at bounding box center [591, 287] width 943 height 391
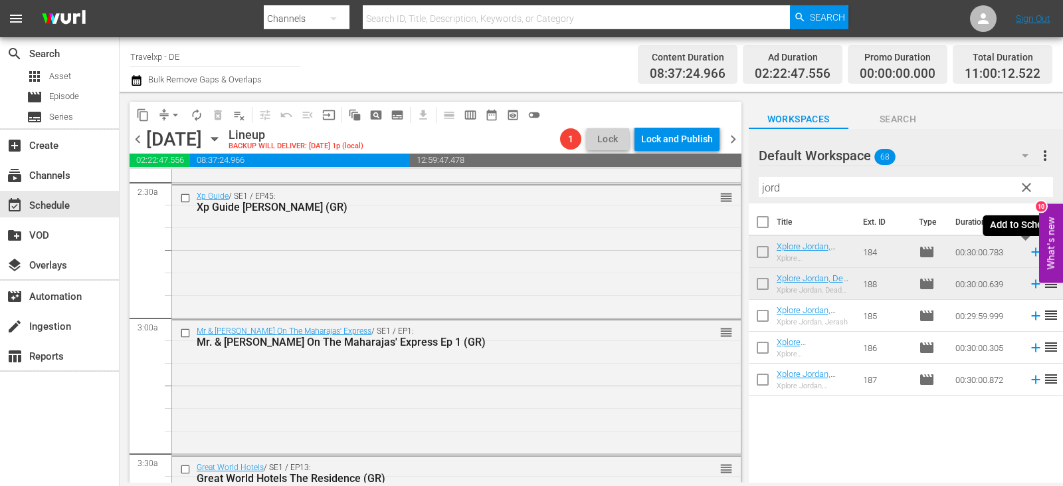
click at [1031, 252] on icon at bounding box center [1035, 252] width 9 height 9
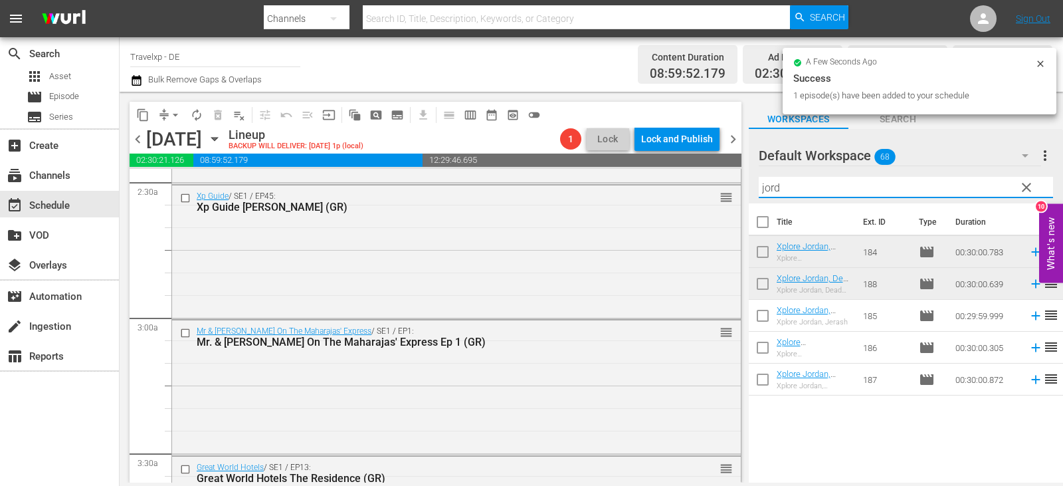
click at [703, 190] on div "content_copy compress arrow_drop_down autorenew_outlined delete_forever_outline…" at bounding box center [591, 287] width 943 height 391
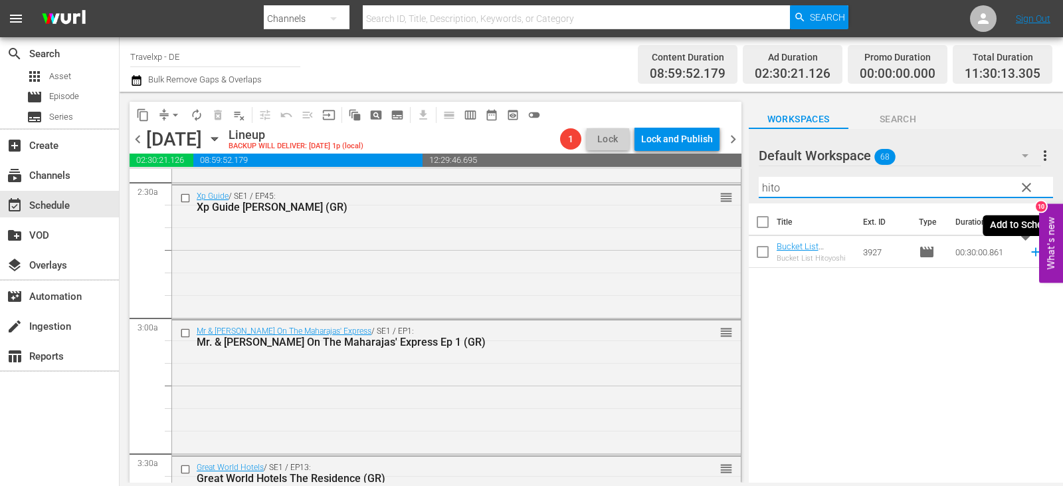
click at [1031, 252] on icon at bounding box center [1035, 252] width 9 height 9
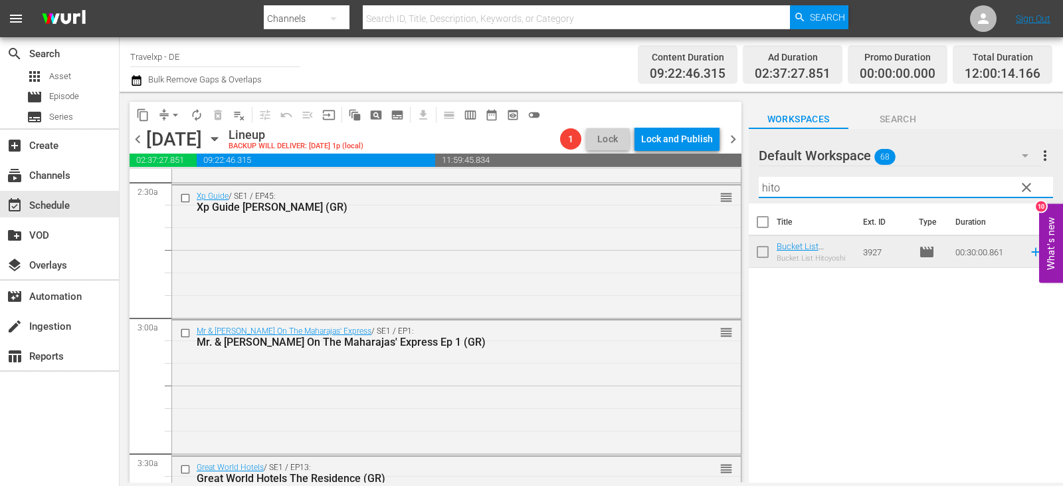
click at [704, 187] on div "content_copy compress arrow_drop_down autorenew_outlined delete_forever_outline…" at bounding box center [591, 287] width 943 height 391
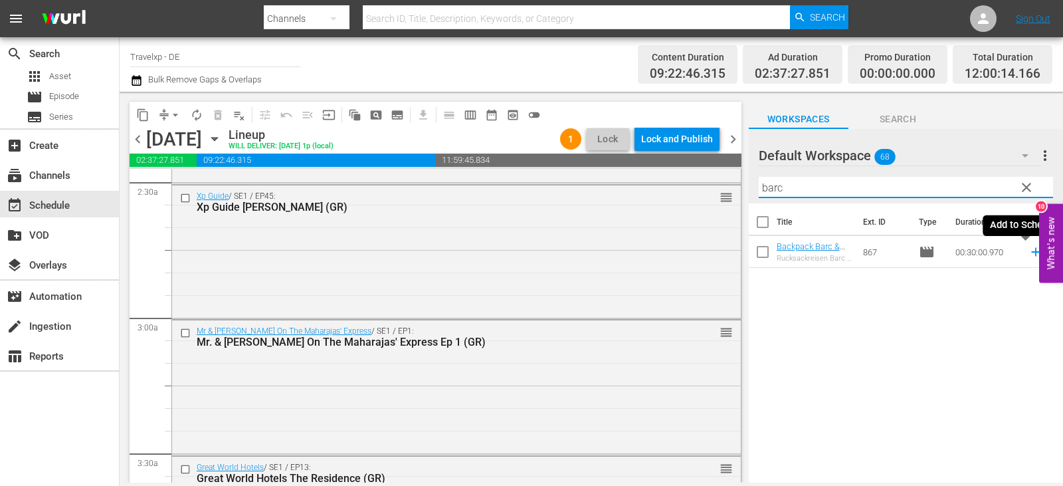
drag, startPoint x: 1025, startPoint y: 252, endPoint x: 1002, endPoint y: 252, distance: 23.2
click at [1031, 252] on icon at bounding box center [1035, 252] width 9 height 9
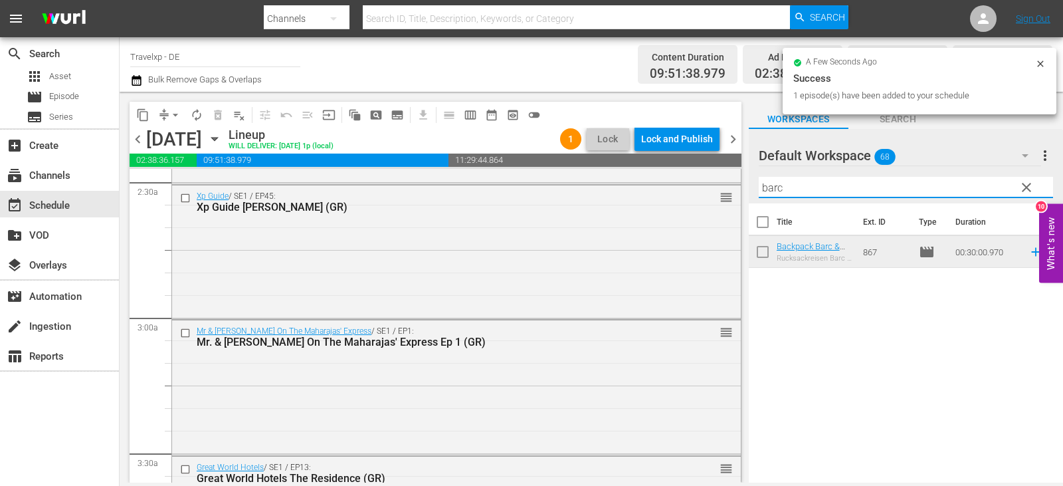
drag, startPoint x: 784, startPoint y: 187, endPoint x: 776, endPoint y: 189, distance: 8.4
click at [719, 197] on div "content_copy compress arrow_drop_down autorenew_outlined delete_forever_outline…" at bounding box center [591, 287] width 943 height 391
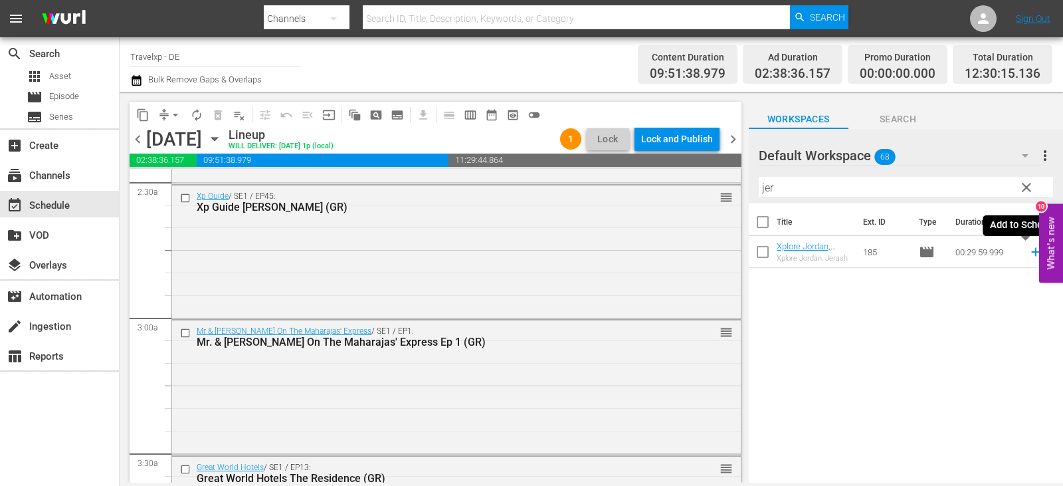
click at [1031, 252] on icon at bounding box center [1035, 252] width 9 height 9
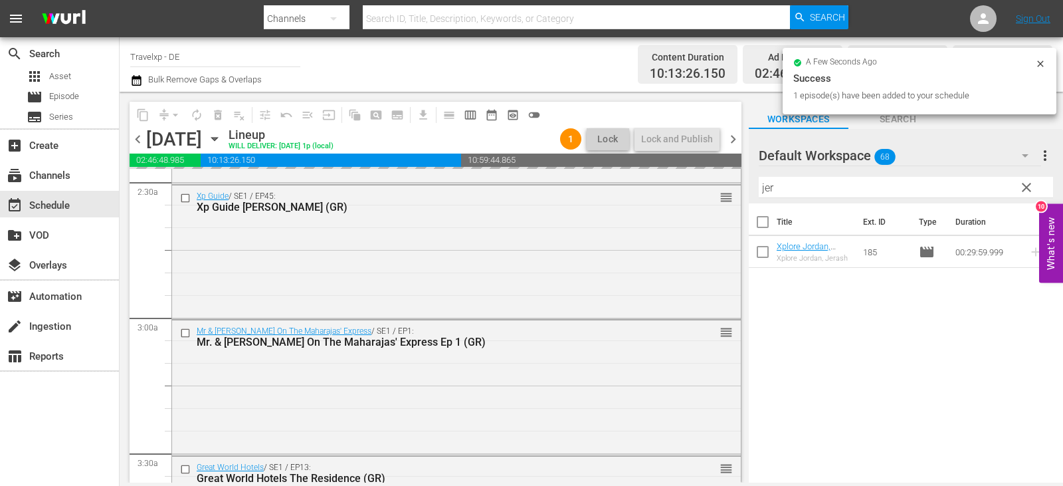
click at [696, 193] on div "content_copy compress arrow_drop_down autorenew_outlined delete_forever_outline…" at bounding box center [591, 287] width 943 height 391
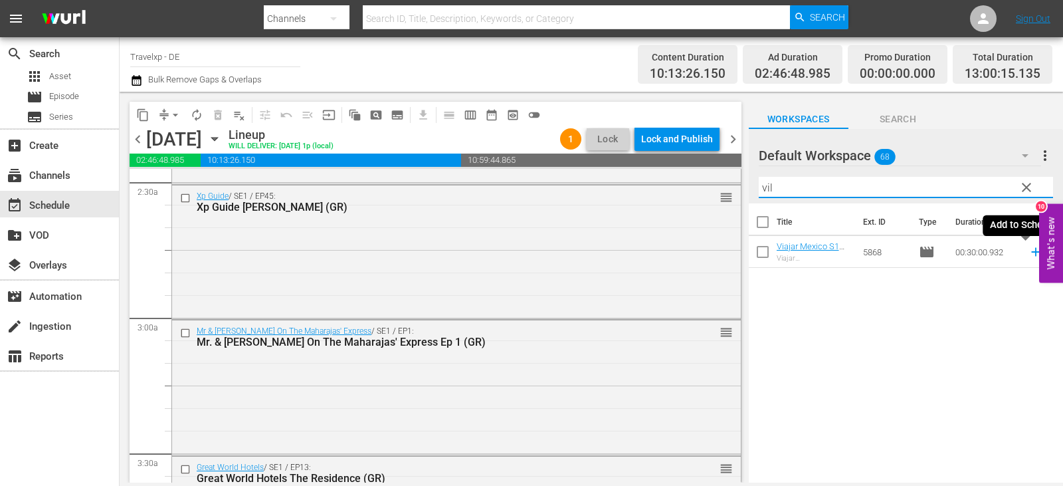
click at [1028, 253] on icon at bounding box center [1035, 251] width 15 height 15
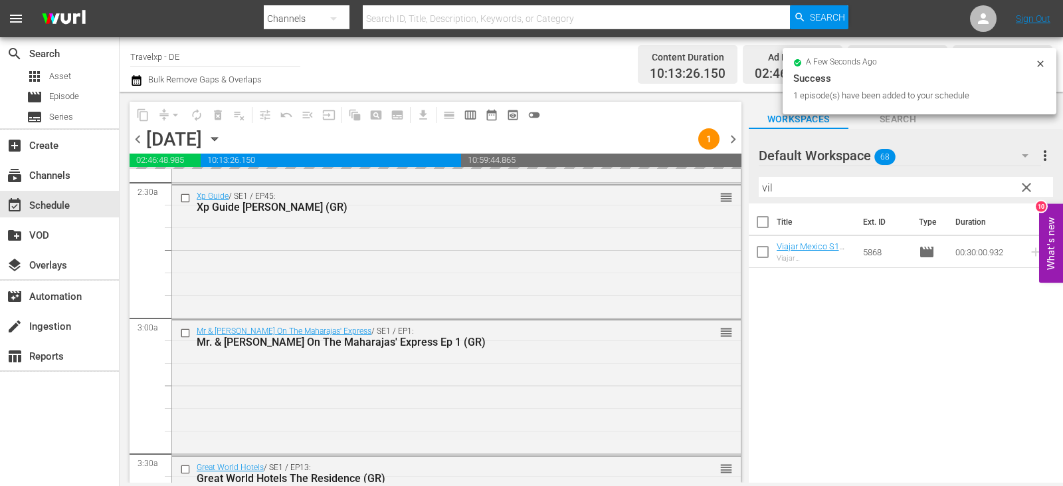
drag, startPoint x: 795, startPoint y: 188, endPoint x: 743, endPoint y: 189, distance: 51.8
click at [743, 189] on div "content_copy compress arrow_drop_down autorenew_outlined delete_forever_outline…" at bounding box center [591, 287] width 943 height 391
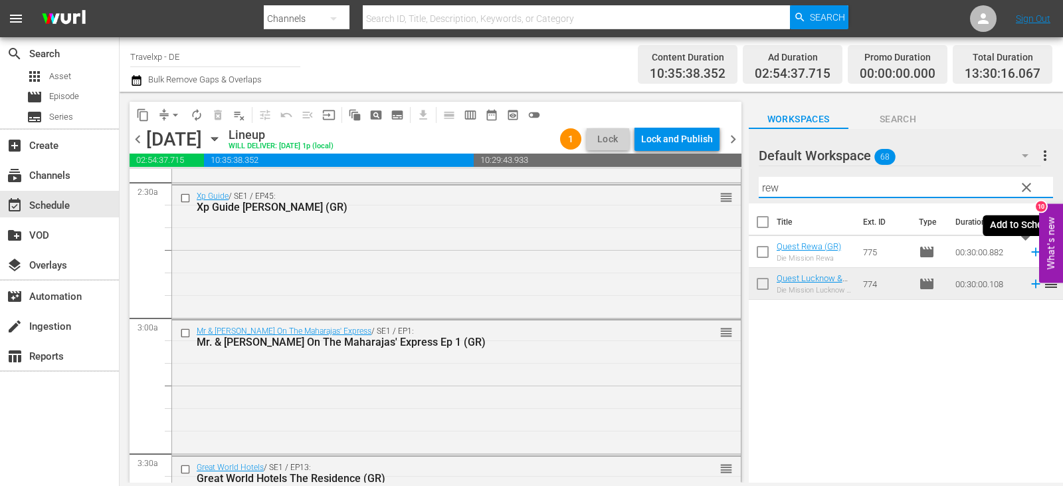
click at [1028, 253] on icon at bounding box center [1035, 251] width 15 height 15
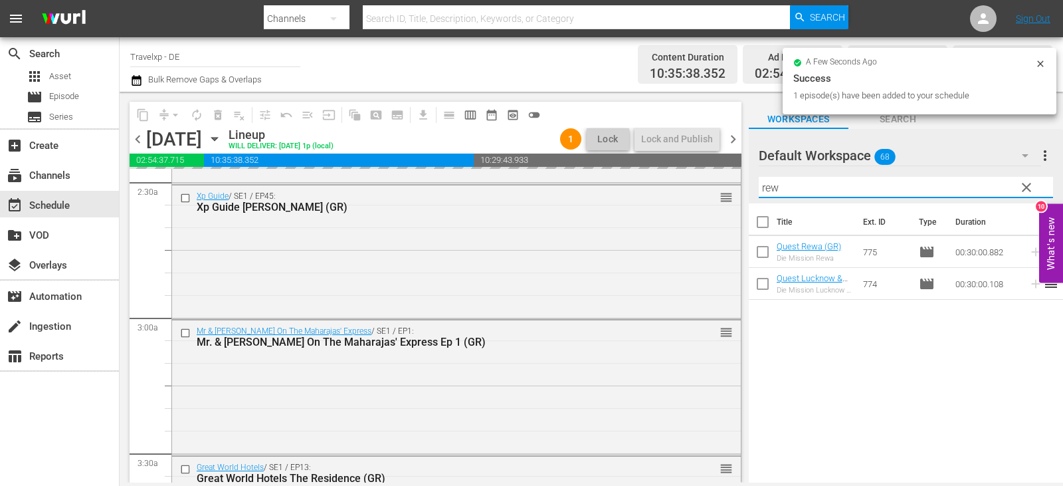
click at [727, 191] on div "content_copy compress arrow_drop_down autorenew_outlined delete_forever_outline…" at bounding box center [591, 287] width 943 height 391
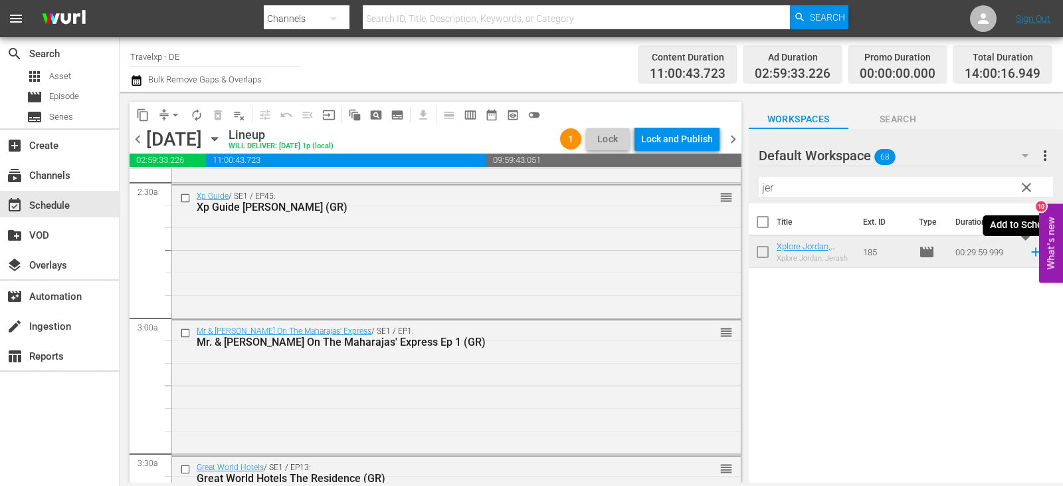
click at [1030, 252] on icon at bounding box center [1035, 251] width 15 height 15
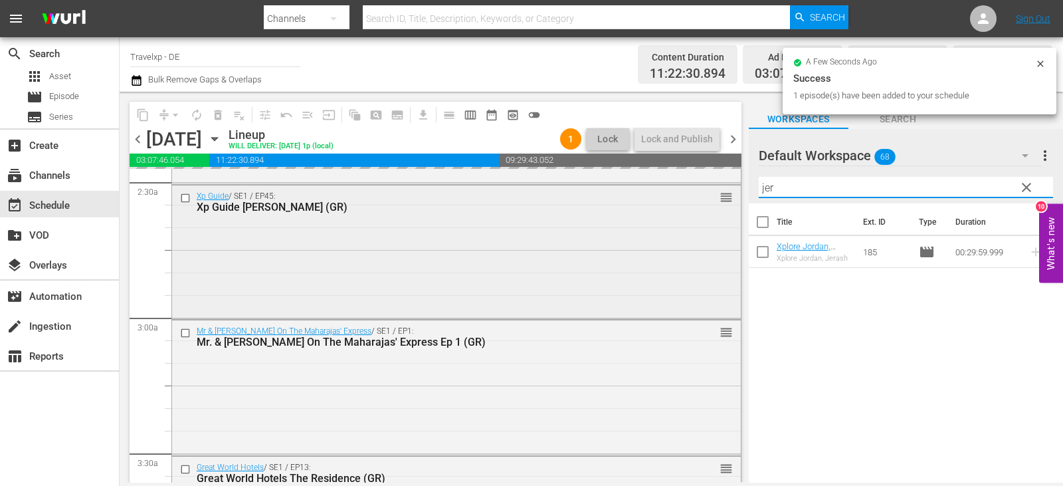
drag, startPoint x: 796, startPoint y: 189, endPoint x: 706, endPoint y: 191, distance: 90.3
click at [706, 191] on div "content_copy compress arrow_drop_down autorenew_outlined delete_forever_outline…" at bounding box center [591, 287] width 943 height 391
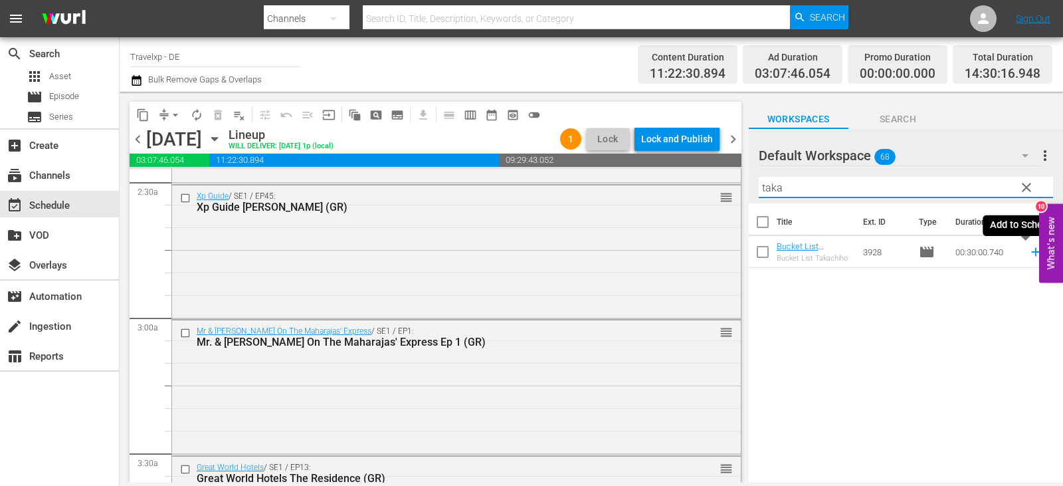
click at [1028, 248] on icon at bounding box center [1035, 251] width 15 height 15
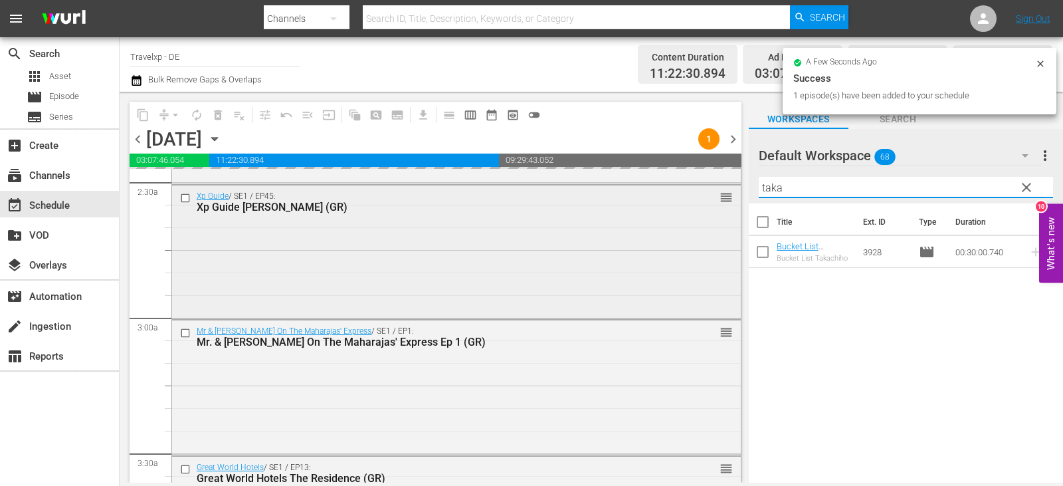
drag, startPoint x: 784, startPoint y: 185, endPoint x: 728, endPoint y: 185, distance: 56.5
click at [728, 185] on div "content_copy compress arrow_drop_down autorenew_outlined delete_forever_outline…" at bounding box center [591, 287] width 943 height 391
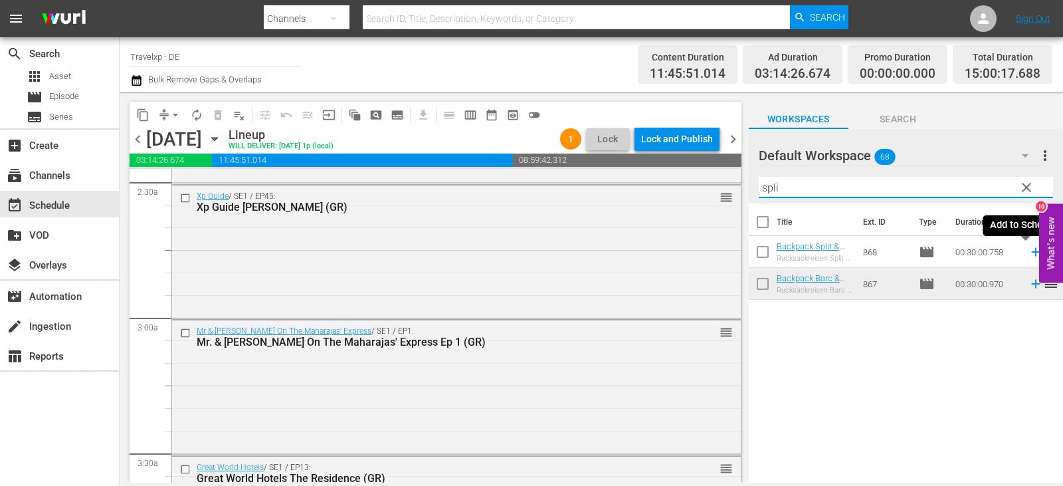
click at [1028, 251] on icon at bounding box center [1035, 251] width 15 height 15
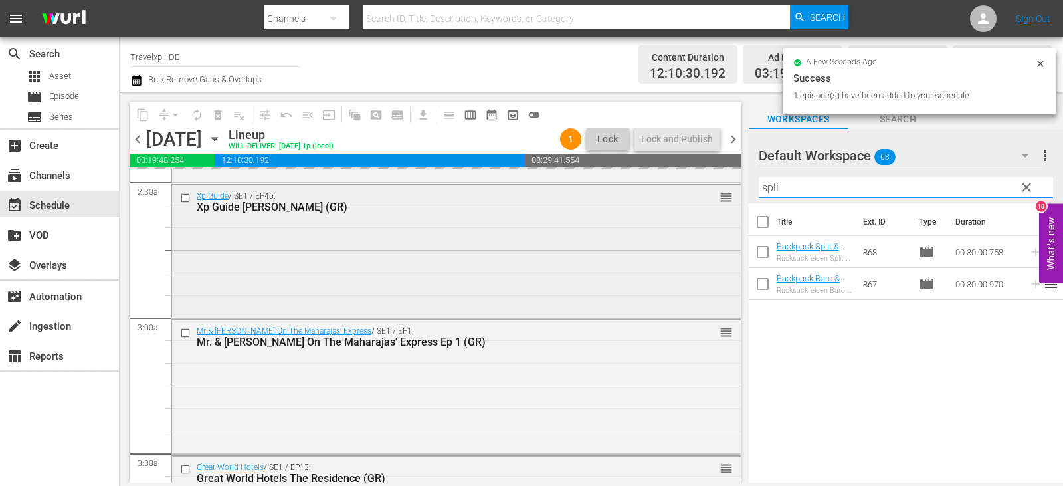
drag, startPoint x: 782, startPoint y: 193, endPoint x: 722, endPoint y: 193, distance: 60.4
click at [722, 193] on div "content_copy compress arrow_drop_down autorenew_outlined delete_forever_outline…" at bounding box center [591, 287] width 943 height 391
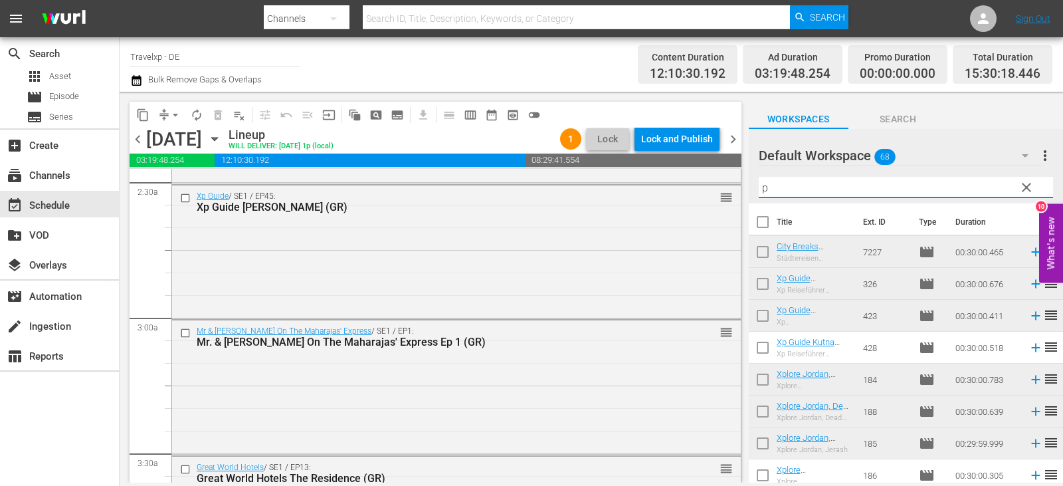
drag, startPoint x: 777, startPoint y: 187, endPoint x: 746, endPoint y: 189, distance: 31.2
click at [746, 189] on div "content_copy compress arrow_drop_down autorenew_outlined delete_forever_outline…" at bounding box center [591, 287] width 943 height 391
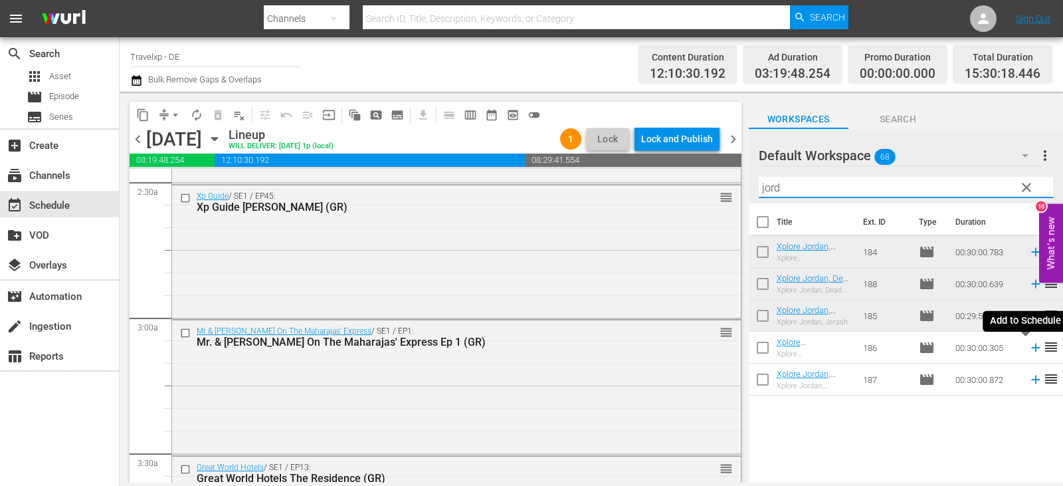
click at [1028, 347] on icon at bounding box center [1035, 347] width 15 height 15
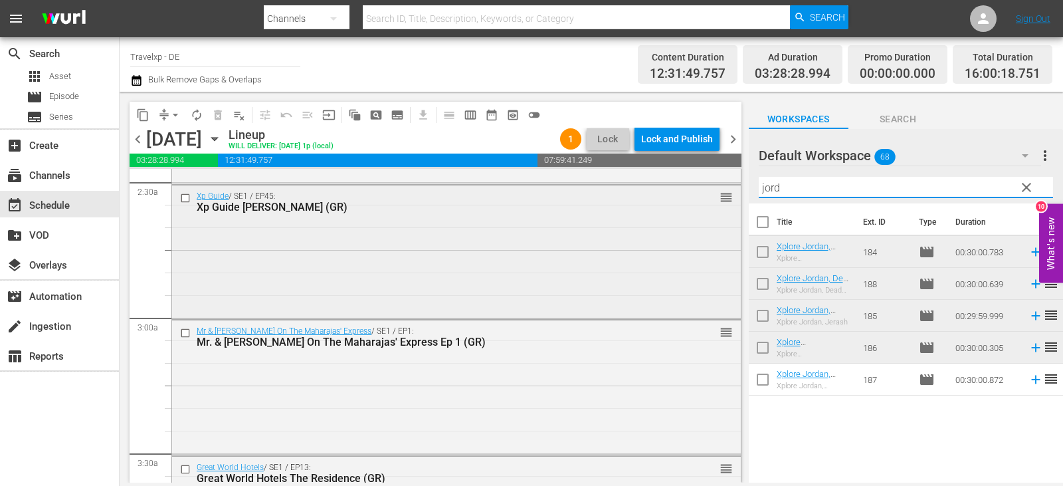
drag, startPoint x: 800, startPoint y: 189, endPoint x: 720, endPoint y: 190, distance: 80.4
click at [720, 190] on div "content_copy compress arrow_drop_down autorenew_outlined delete_forever_outline…" at bounding box center [591, 287] width 943 height 391
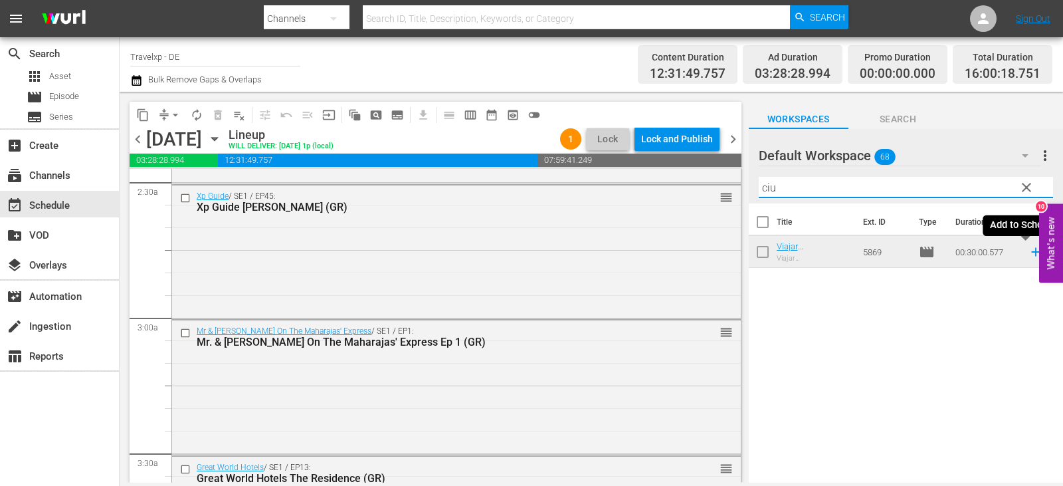
click at [1031, 252] on icon at bounding box center [1035, 252] width 9 height 9
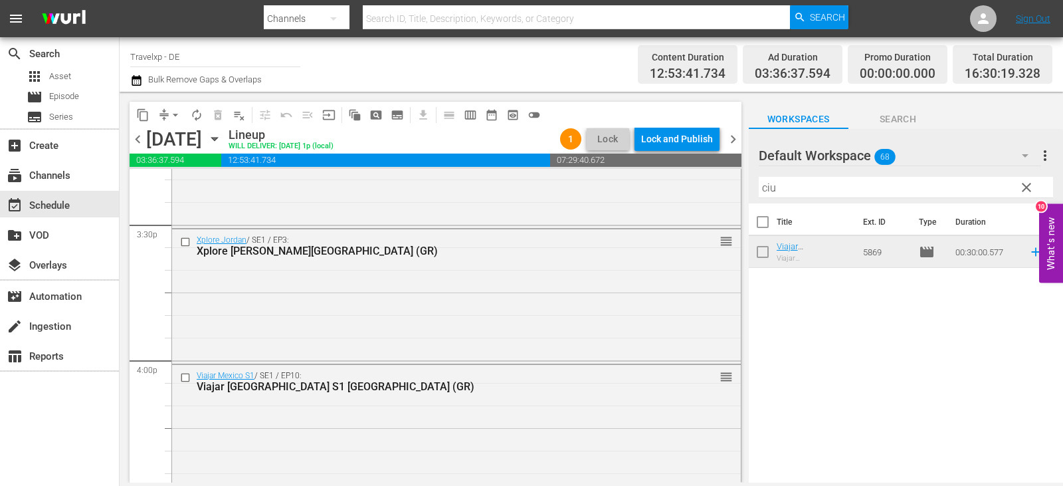
scroll to position [4317, 0]
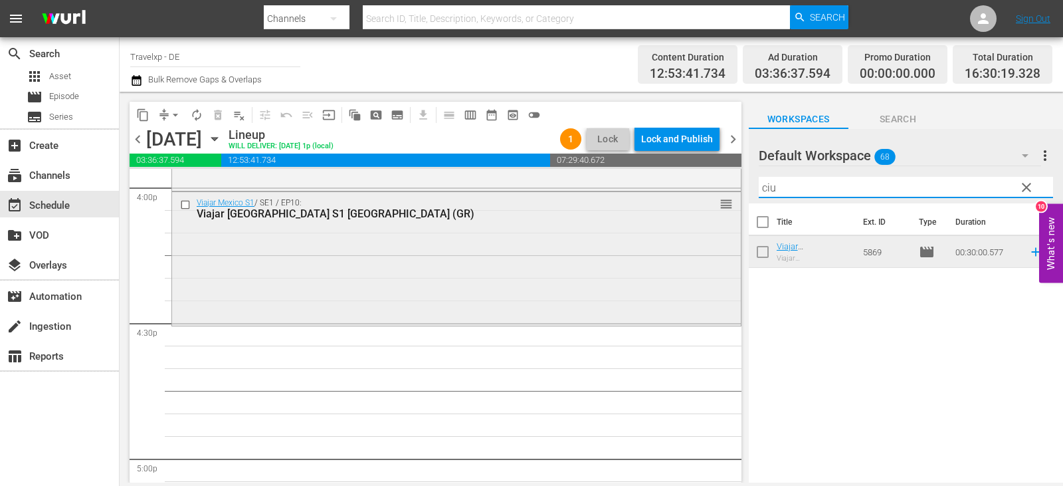
drag, startPoint x: 799, startPoint y: 196, endPoint x: 729, endPoint y: 196, distance: 70.4
click at [729, 196] on div "content_copy compress arrow_drop_down autorenew_outlined delete_forever_outline…" at bounding box center [591, 287] width 943 height 391
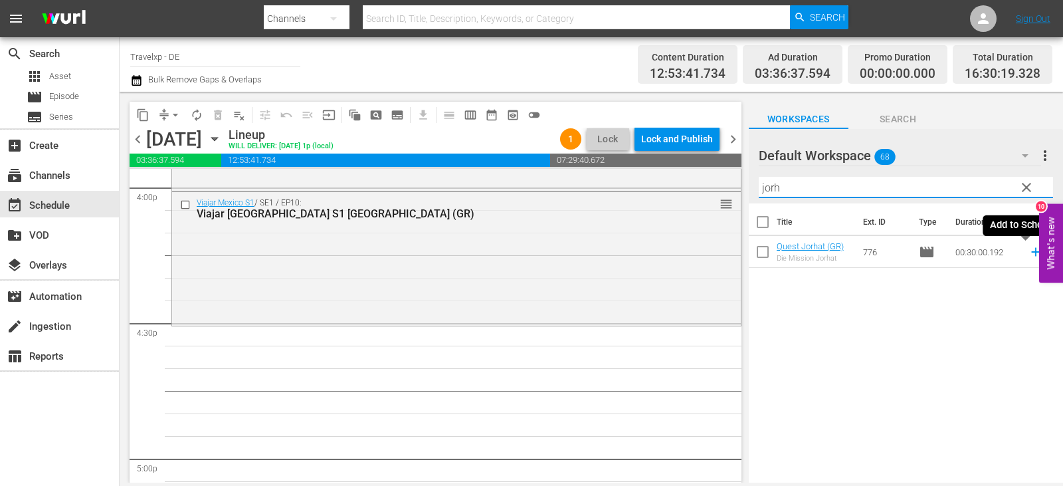
click at [1031, 252] on icon at bounding box center [1035, 252] width 9 height 9
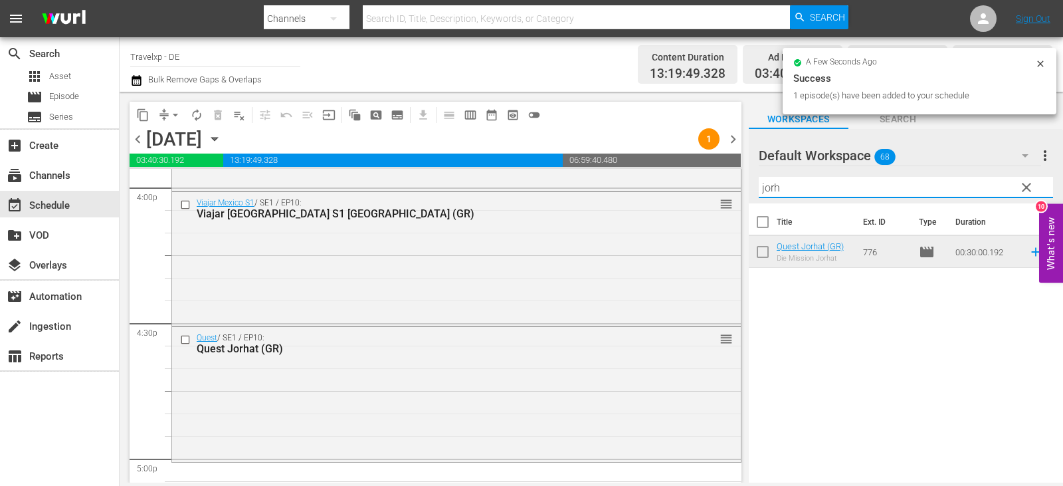
drag, startPoint x: 785, startPoint y: 191, endPoint x: 746, endPoint y: 190, distance: 39.2
click at [746, 190] on div "content_copy compress arrow_drop_down autorenew_outlined delete_forever_outline…" at bounding box center [591, 287] width 943 height 391
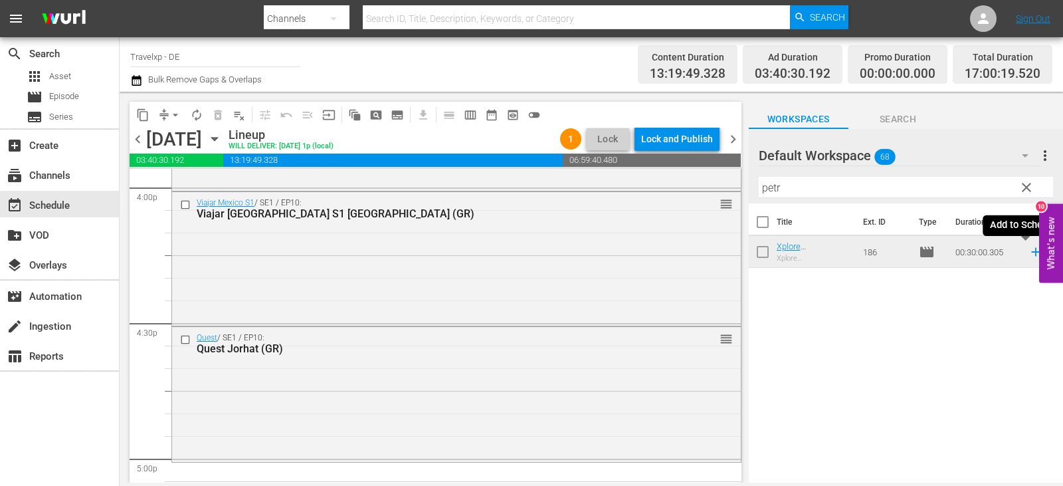
click at [1028, 252] on icon at bounding box center [1035, 251] width 15 height 15
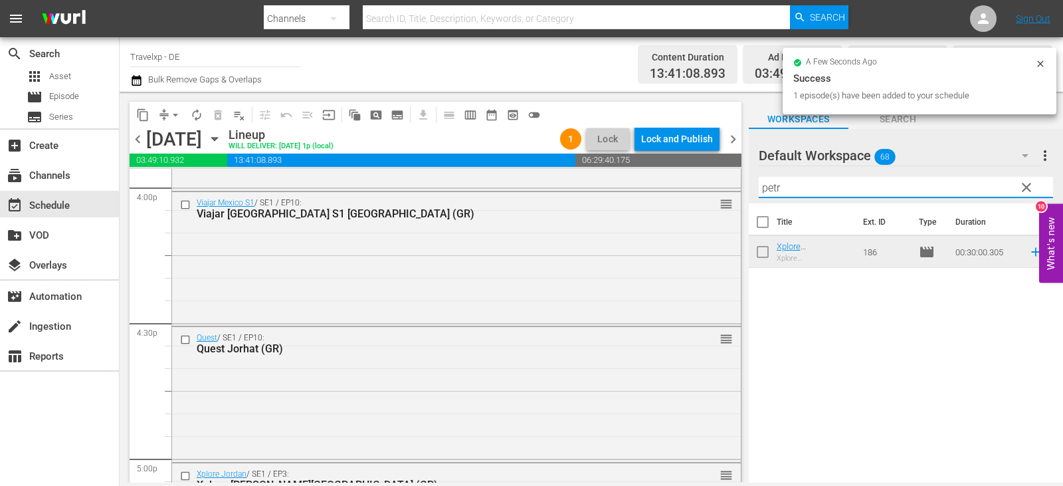
drag, startPoint x: 786, startPoint y: 188, endPoint x: 737, endPoint y: 187, distance: 49.8
click at [737, 187] on div "content_copy compress arrow_drop_down autorenew_outlined delete_forever_outline…" at bounding box center [591, 287] width 943 height 391
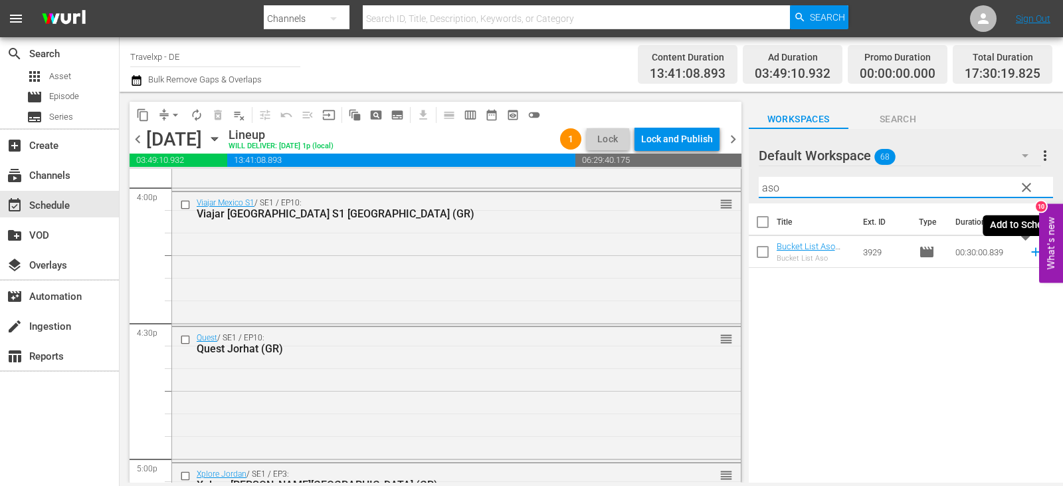
click at [1031, 252] on icon at bounding box center [1035, 252] width 9 height 9
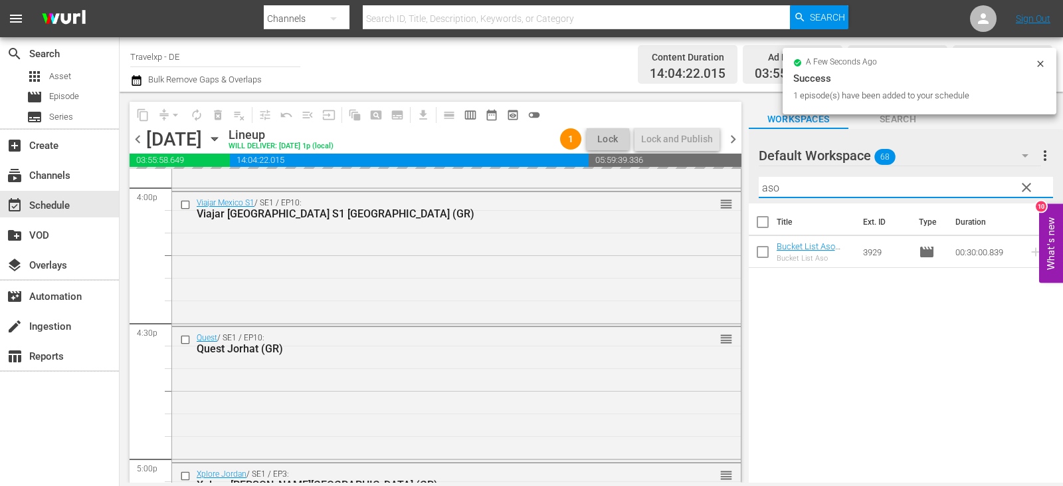
click at [770, 188] on input "aso" at bounding box center [905, 187] width 294 height 21
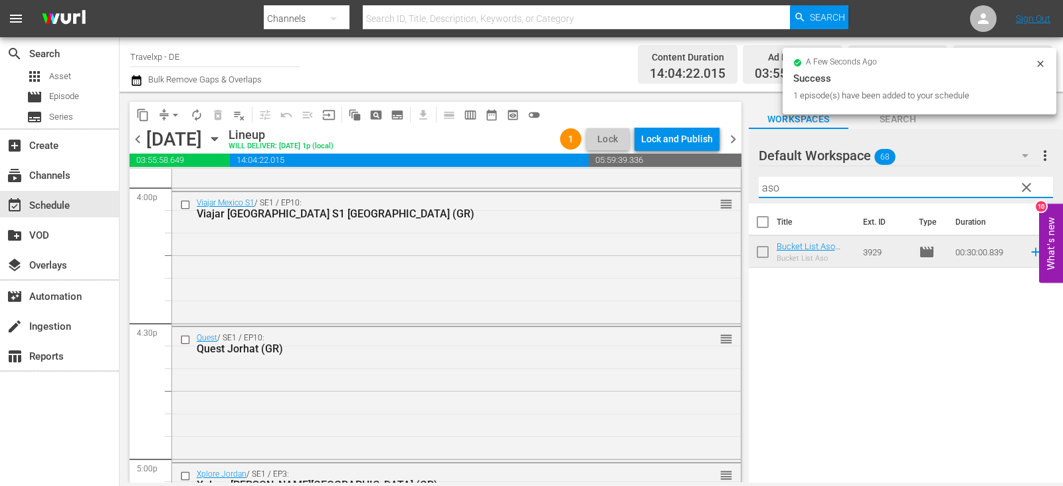
type input "a"
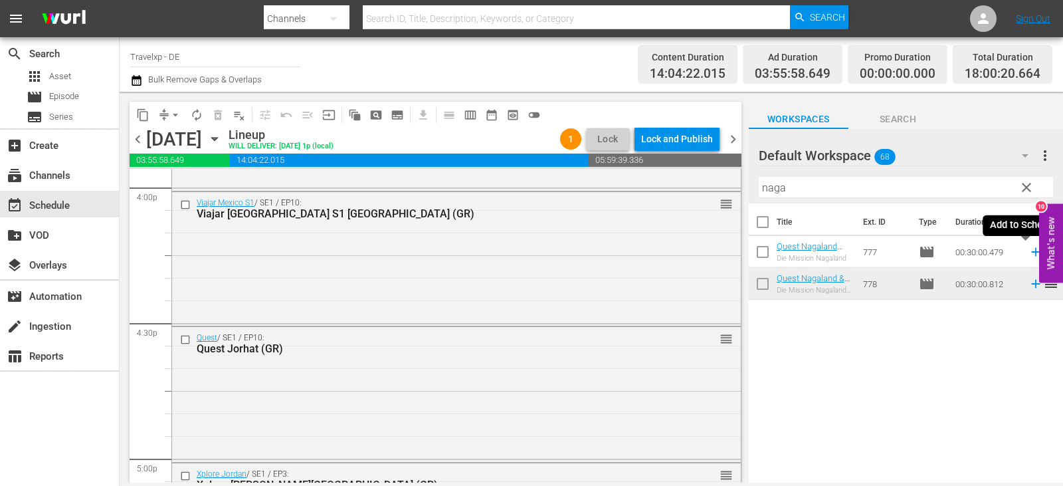
click at [1028, 258] on icon at bounding box center [1035, 251] width 15 height 15
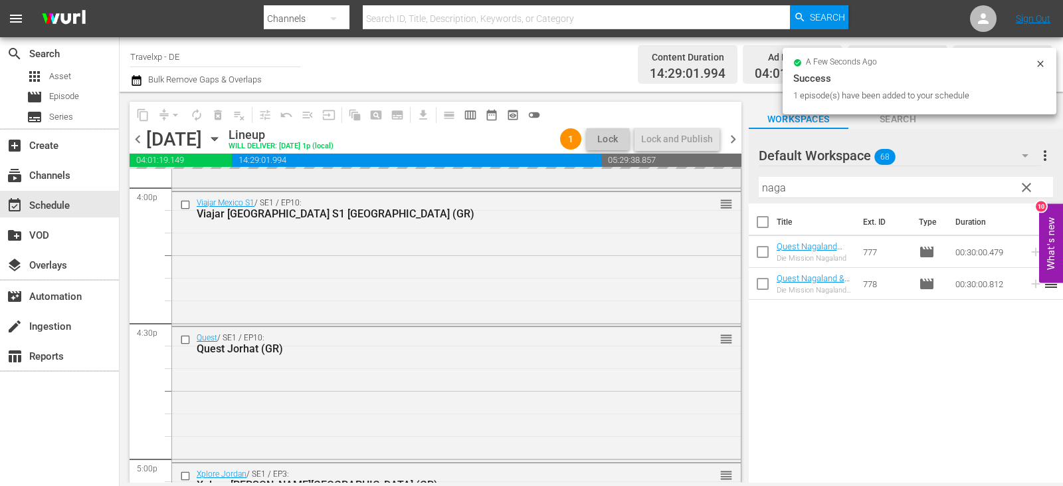
click at [690, 187] on div "content_copy compress arrow_drop_down autorenew_outlined delete_forever_outline…" at bounding box center [591, 287] width 943 height 391
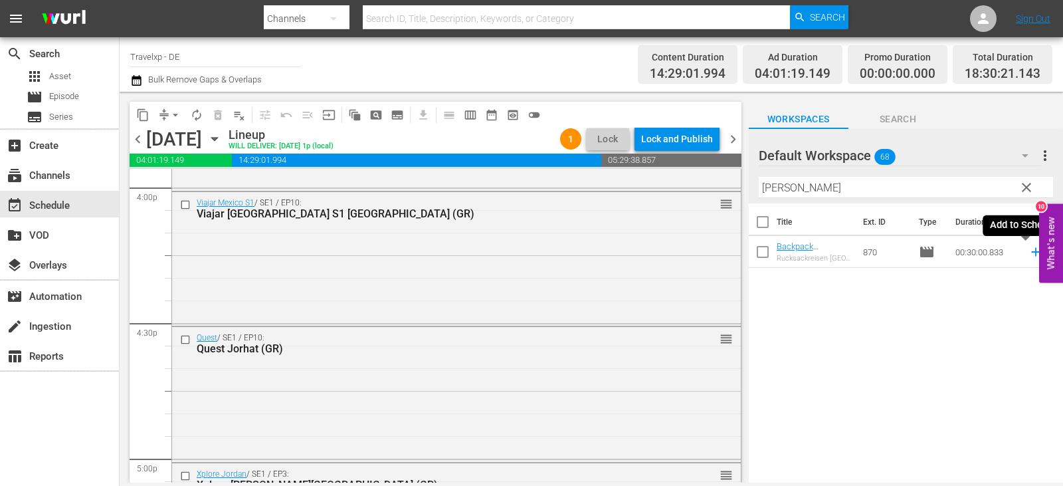
click at [1028, 254] on icon at bounding box center [1035, 251] width 15 height 15
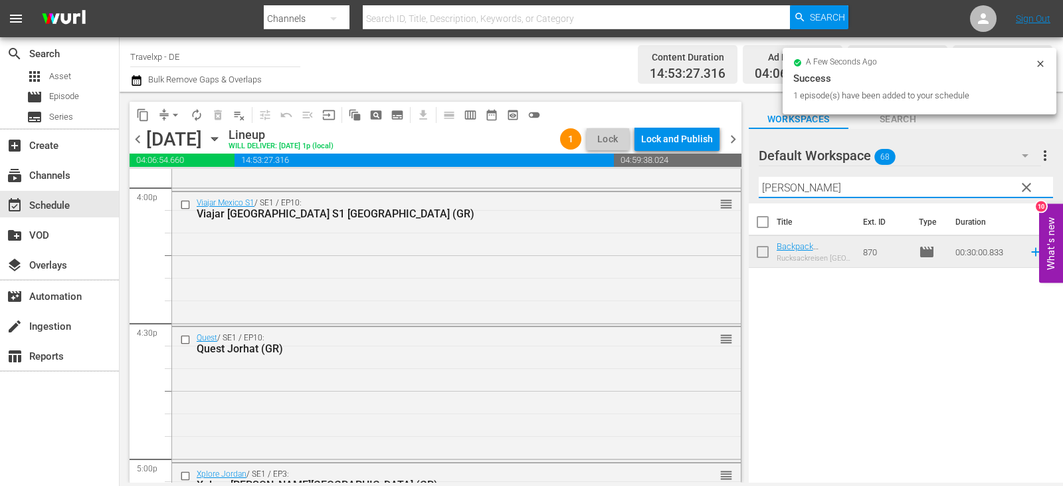
click at [727, 199] on div "content_copy compress arrow_drop_down autorenew_outlined delete_forever_outline…" at bounding box center [591, 287] width 943 height 391
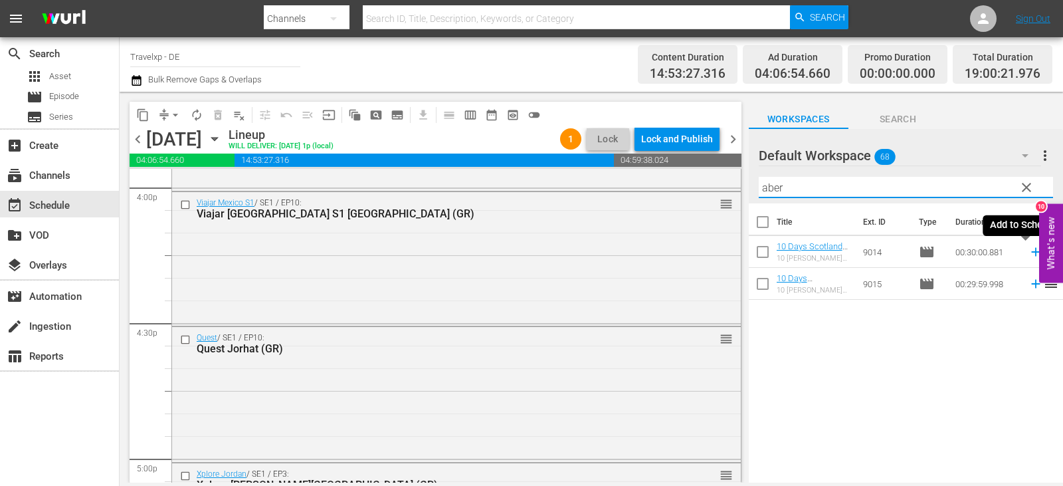
drag, startPoint x: 1027, startPoint y: 254, endPoint x: 982, endPoint y: 256, distance: 45.2
click at [1028, 254] on icon at bounding box center [1035, 251] width 15 height 15
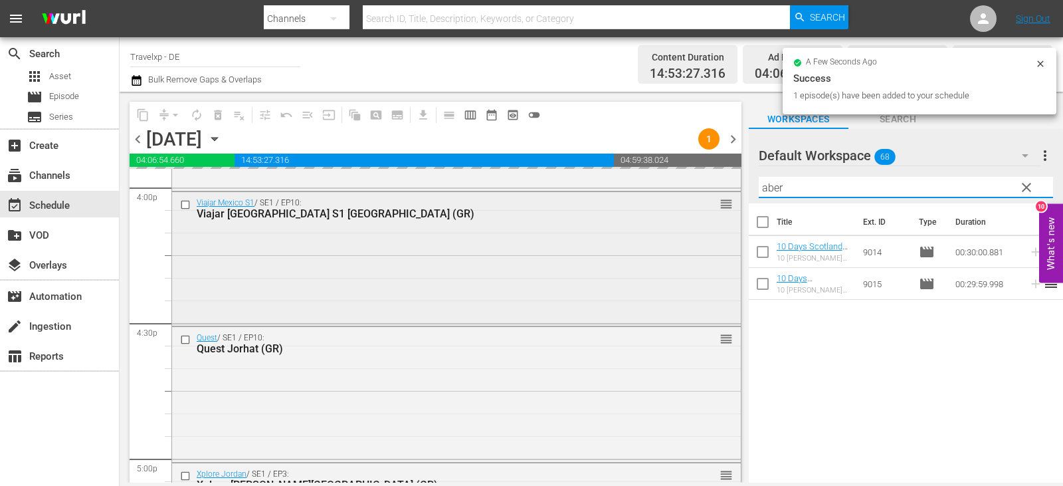
drag, startPoint x: 814, startPoint y: 191, endPoint x: 726, endPoint y: 192, distance: 87.7
click at [726, 192] on div "content_copy compress arrow_drop_down autorenew_outlined delete_forever_outline…" at bounding box center [591, 287] width 943 height 391
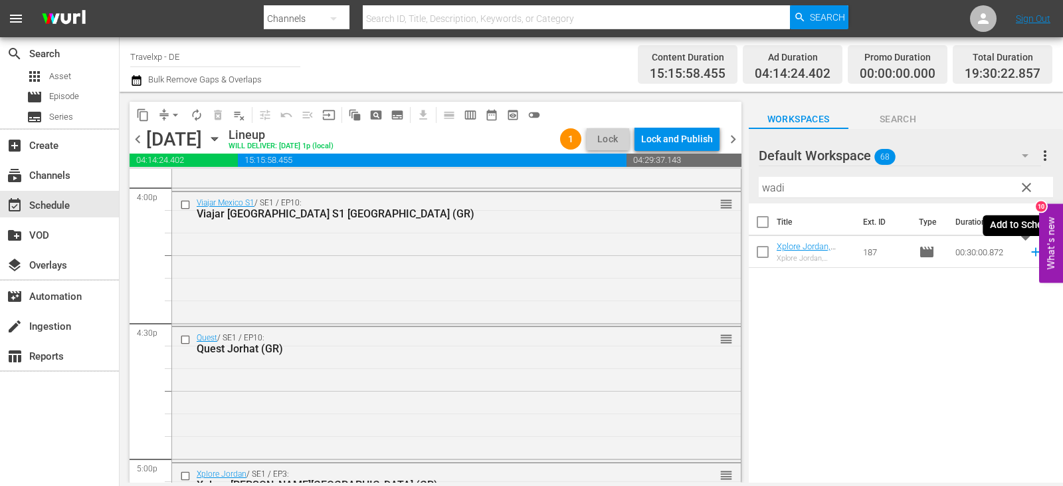
click at [1028, 250] on icon at bounding box center [1035, 251] width 15 height 15
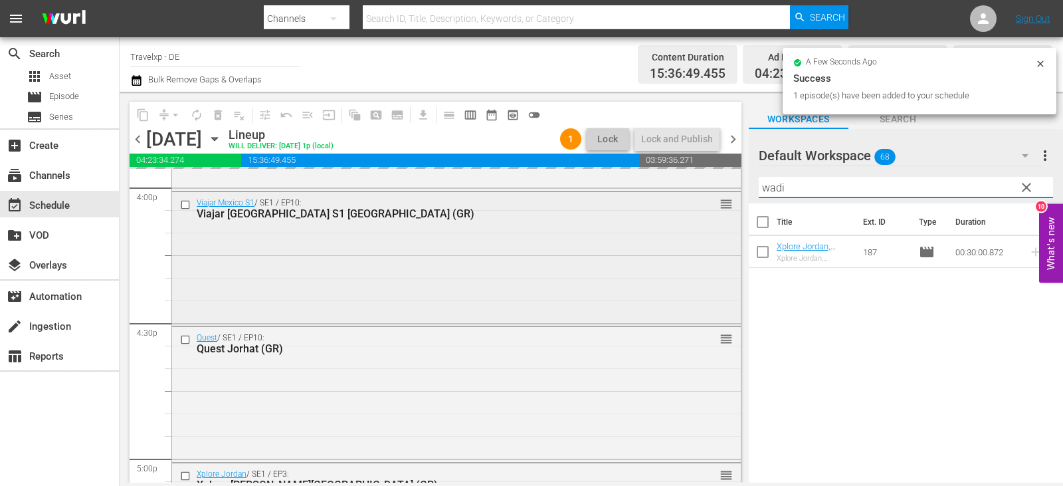
click at [683, 191] on div "content_copy compress arrow_drop_down autorenew_outlined delete_forever_outline…" at bounding box center [591, 287] width 943 height 391
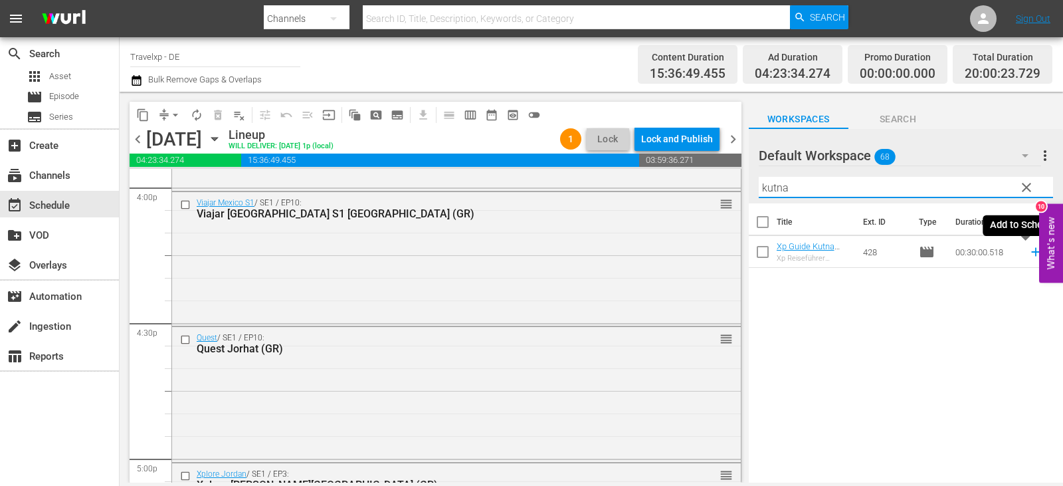
click at [1028, 246] on icon at bounding box center [1035, 251] width 15 height 15
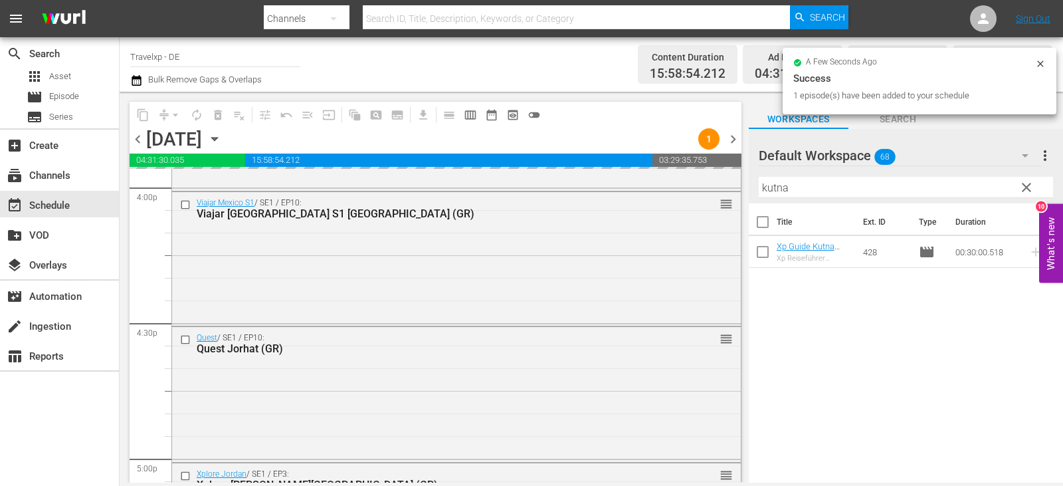
click at [714, 195] on div "content_copy compress arrow_drop_down autorenew_outlined delete_forever_outline…" at bounding box center [591, 287] width 943 height 391
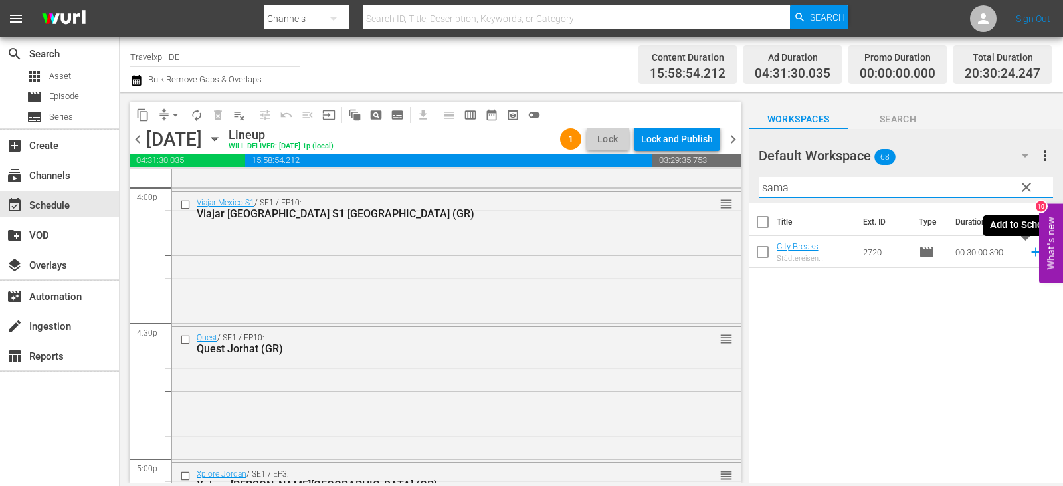
click at [1028, 254] on icon at bounding box center [1035, 251] width 15 height 15
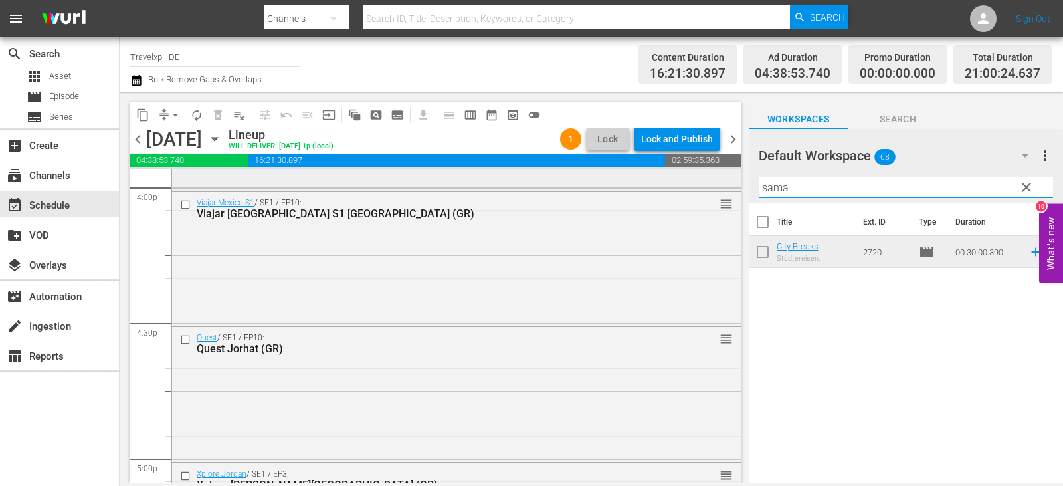
drag, startPoint x: 796, startPoint y: 189, endPoint x: 722, endPoint y: 189, distance: 74.4
click at [722, 189] on div "content_copy compress arrow_drop_down autorenew_outlined delete_forever_outline…" at bounding box center [591, 287] width 943 height 391
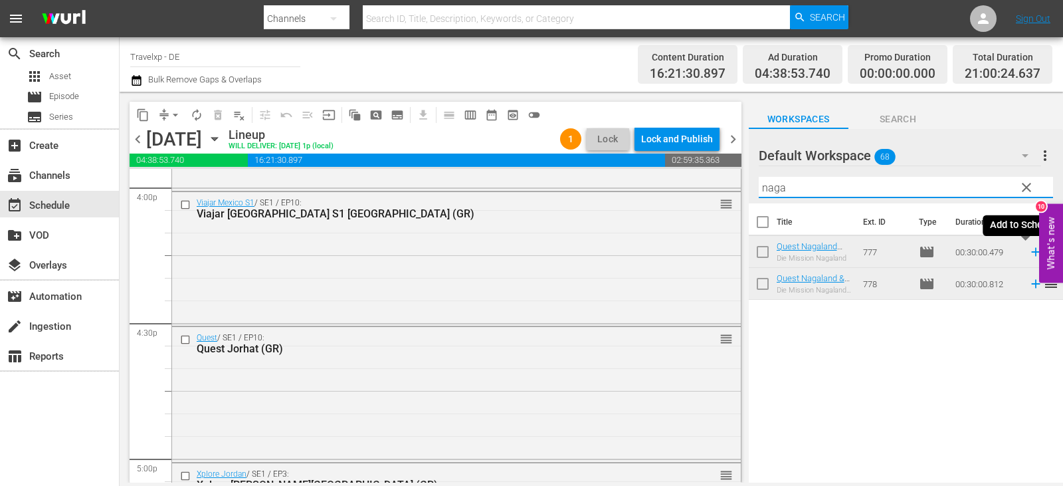
click at [1028, 251] on icon at bounding box center [1035, 251] width 15 height 15
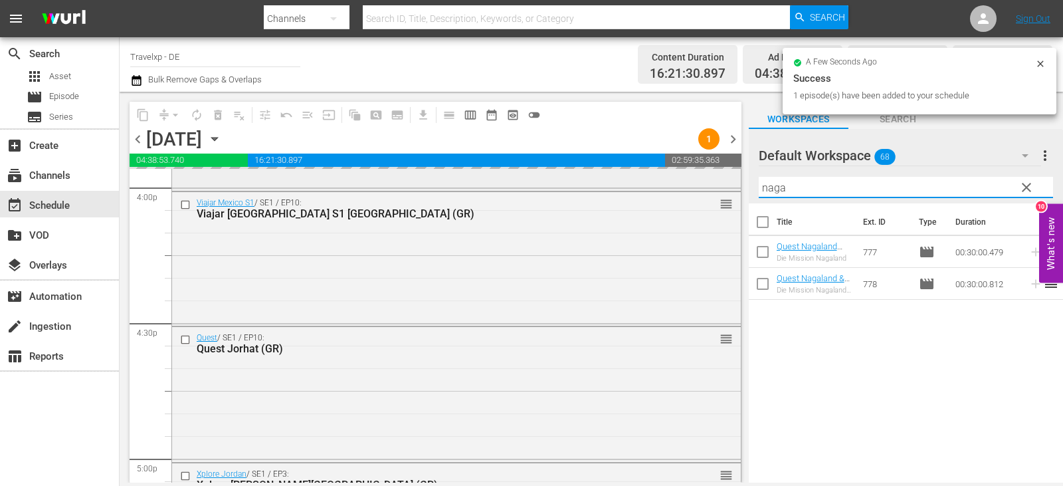
click at [664, 184] on div "content_copy compress arrow_drop_down autorenew_outlined delete_forever_outline…" at bounding box center [591, 287] width 943 height 391
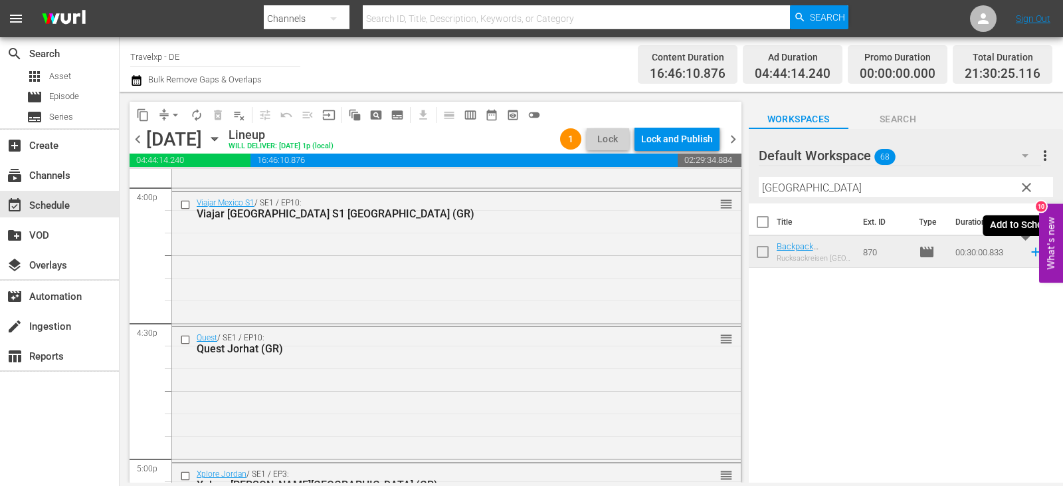
click at [1030, 252] on icon at bounding box center [1035, 251] width 15 height 15
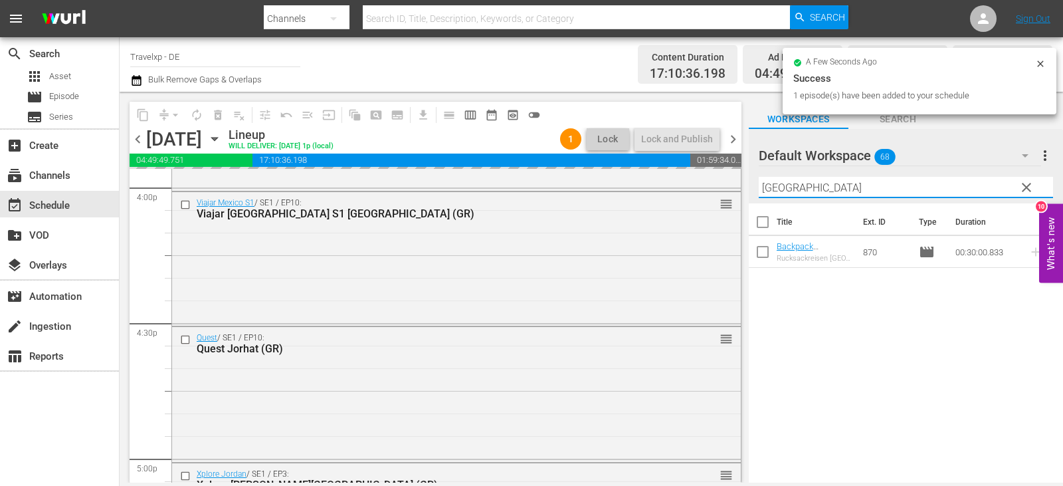
click at [691, 192] on div "content_copy compress arrow_drop_down autorenew_outlined delete_forever_outline…" at bounding box center [591, 287] width 943 height 391
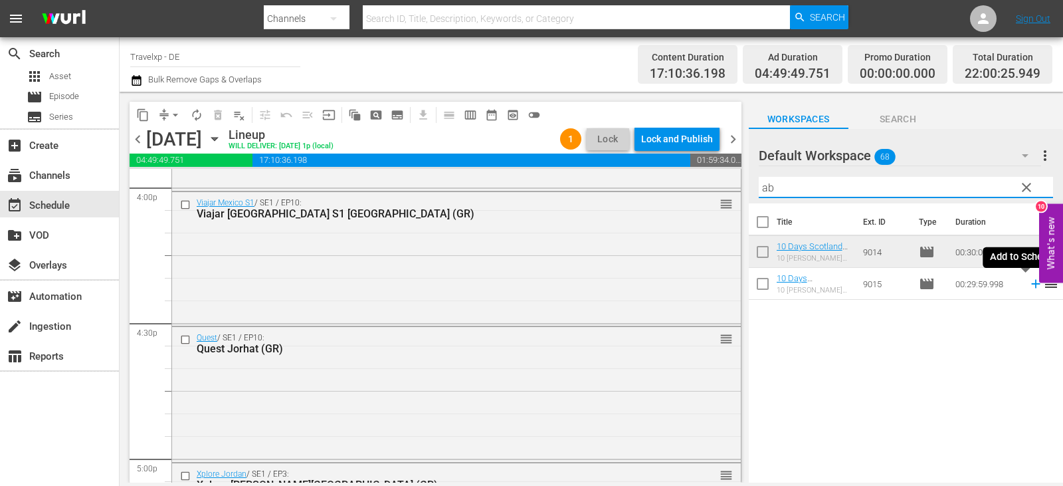
drag, startPoint x: 1024, startPoint y: 283, endPoint x: 989, endPoint y: 286, distance: 35.4
click at [1028, 283] on icon at bounding box center [1035, 283] width 15 height 15
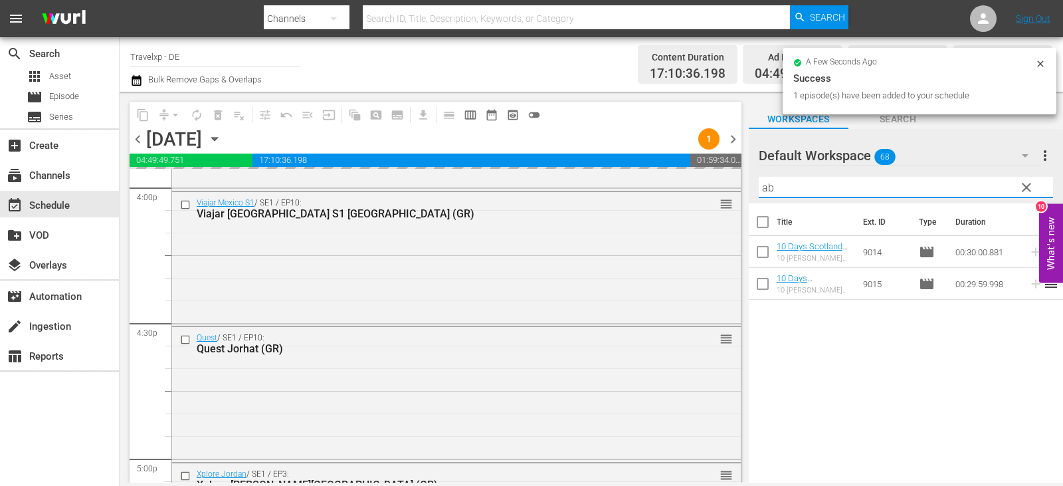
drag, startPoint x: 784, startPoint y: 187, endPoint x: 737, endPoint y: 187, distance: 47.2
click at [737, 187] on div "content_copy compress arrow_drop_down autorenew_outlined delete_forever_outline…" at bounding box center [591, 287] width 943 height 391
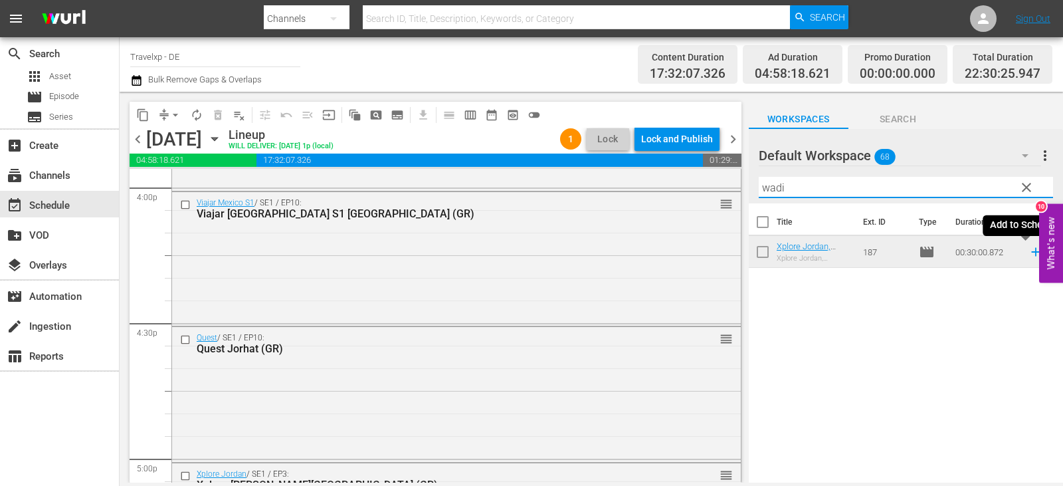
click at [1031, 248] on icon at bounding box center [1035, 252] width 9 height 9
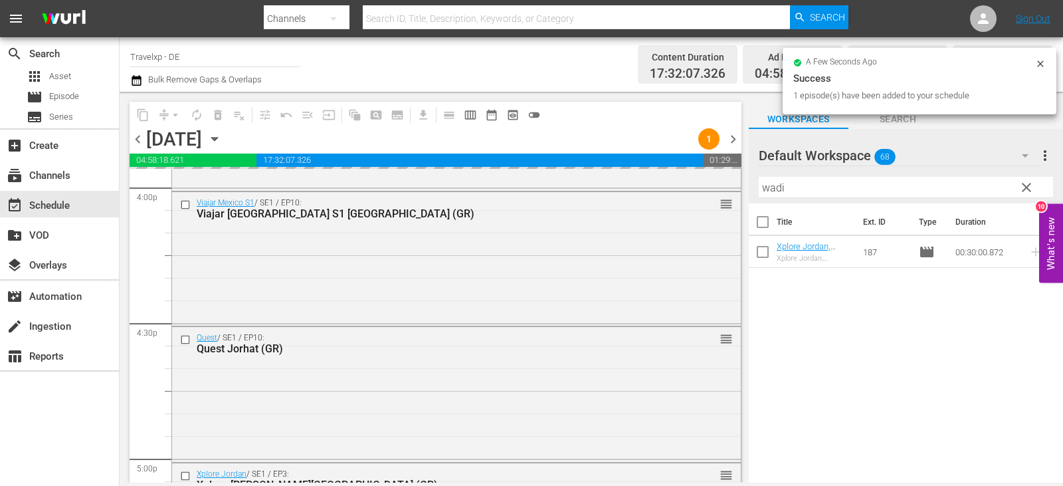
click at [767, 193] on input "wadi" at bounding box center [905, 187] width 294 height 21
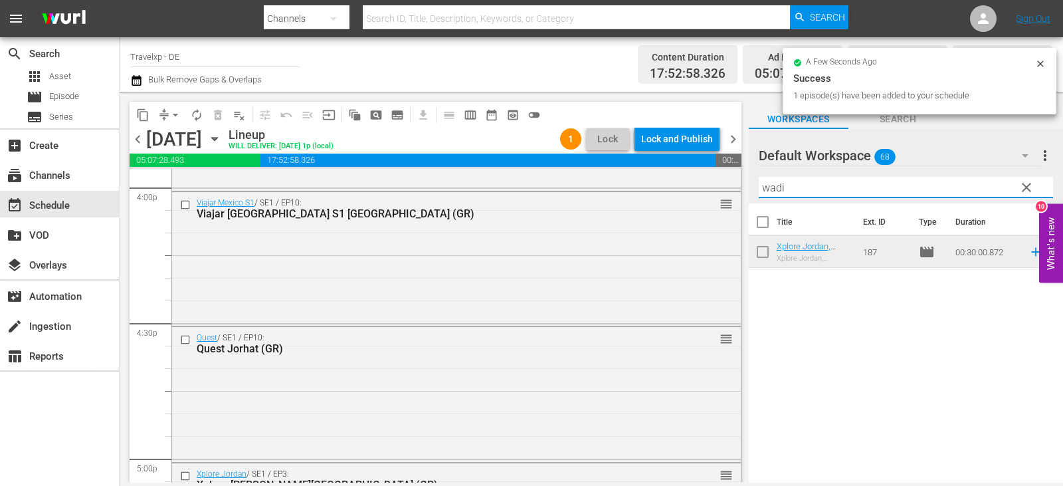
type input "w"
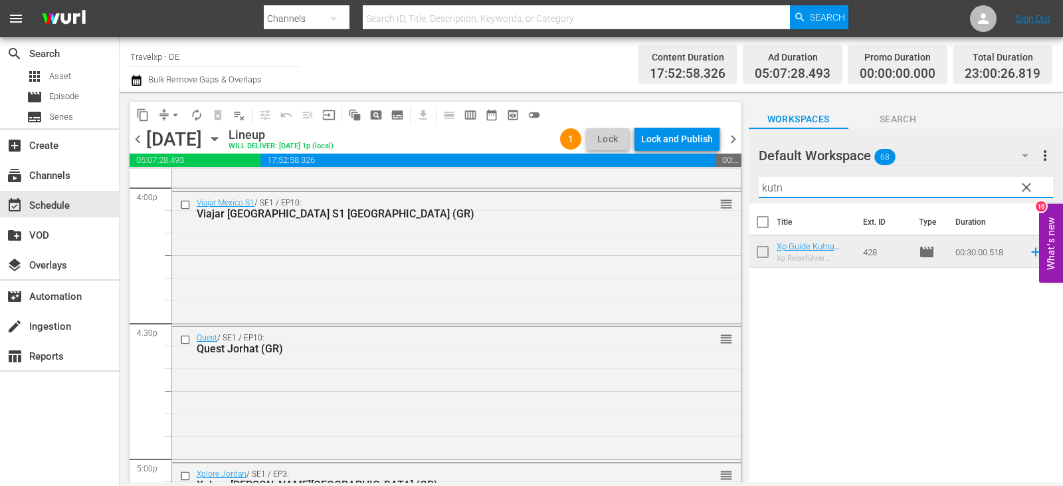
click at [1031, 252] on icon at bounding box center [1035, 252] width 9 height 9
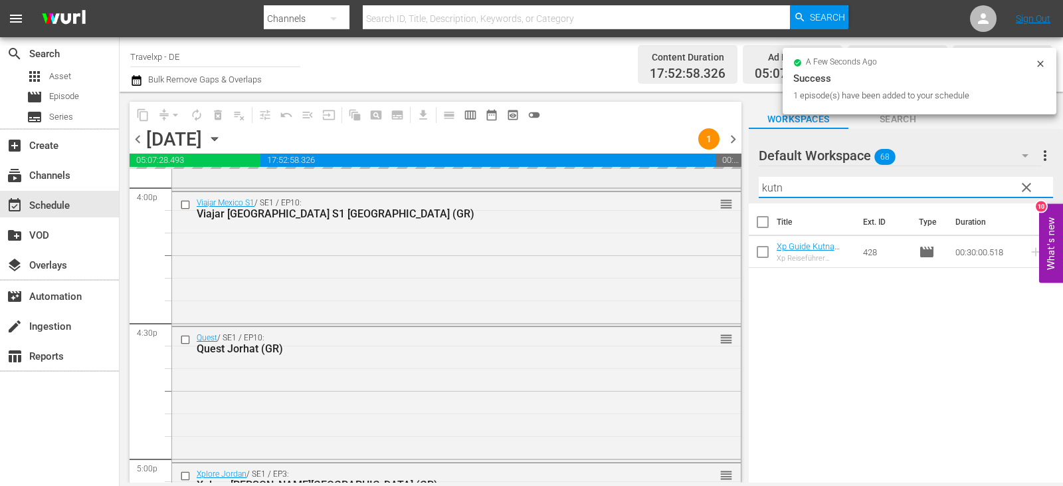
click at [690, 186] on div "content_copy compress arrow_drop_down autorenew_outlined delete_forever_outline…" at bounding box center [591, 287] width 943 height 391
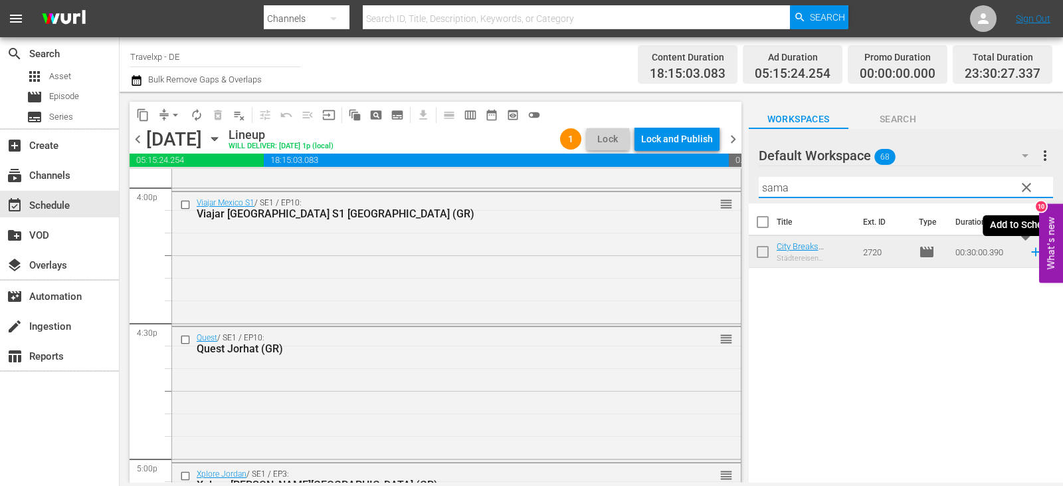
click at [1031, 252] on icon at bounding box center [1035, 252] width 9 height 9
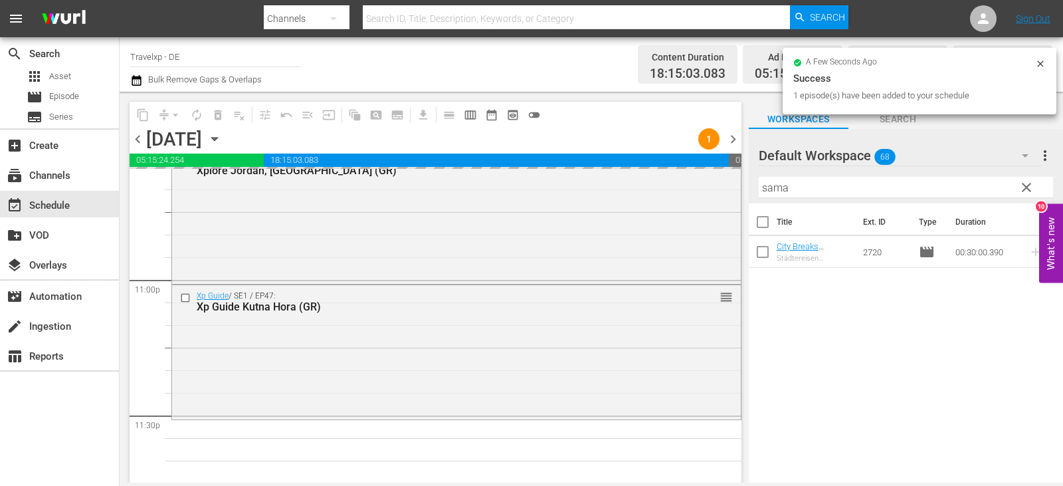
scroll to position [6190, 0]
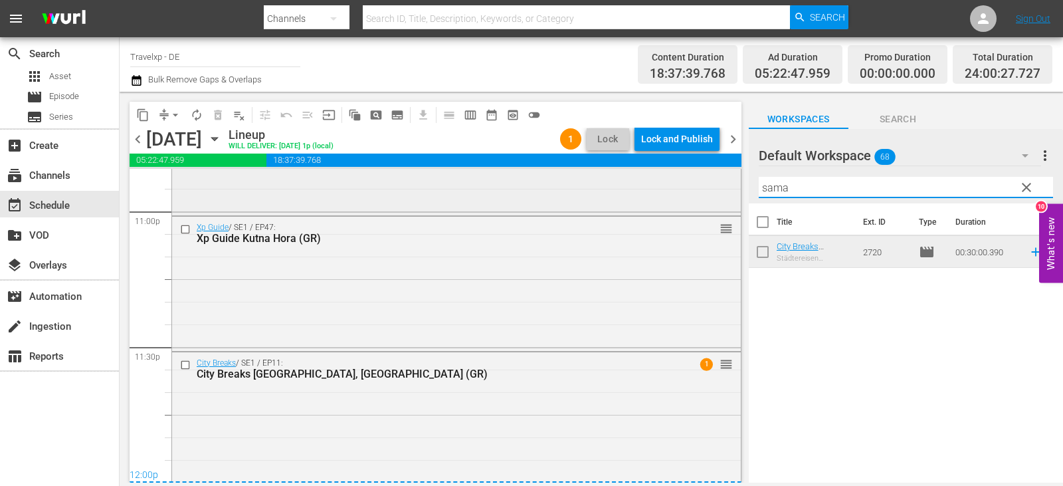
drag, startPoint x: 822, startPoint y: 190, endPoint x: 650, endPoint y: 183, distance: 172.1
click at [650, 183] on div "content_copy compress arrow_drop_down autorenew_outlined delete_forever_outline…" at bounding box center [591, 287] width 943 height 391
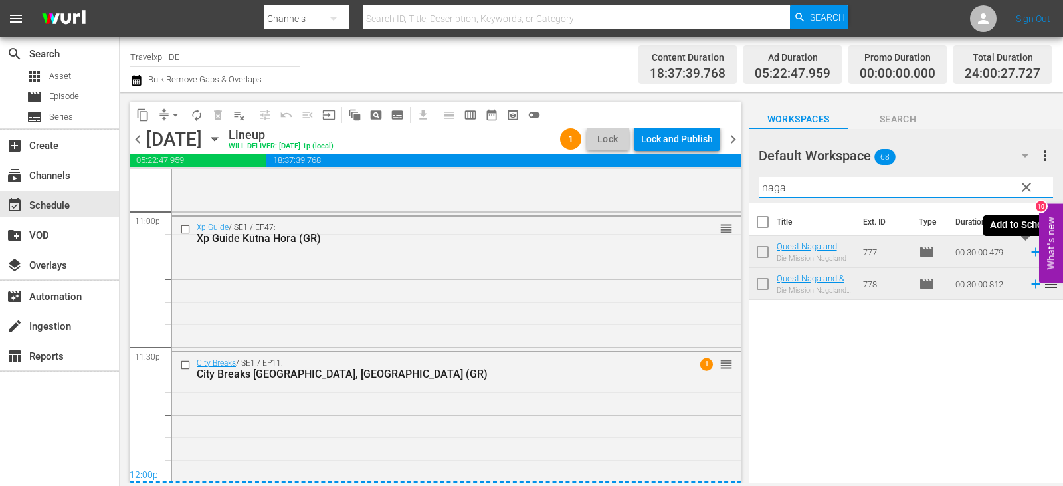
type input "naga"
click at [1028, 253] on icon at bounding box center [1035, 251] width 15 height 15
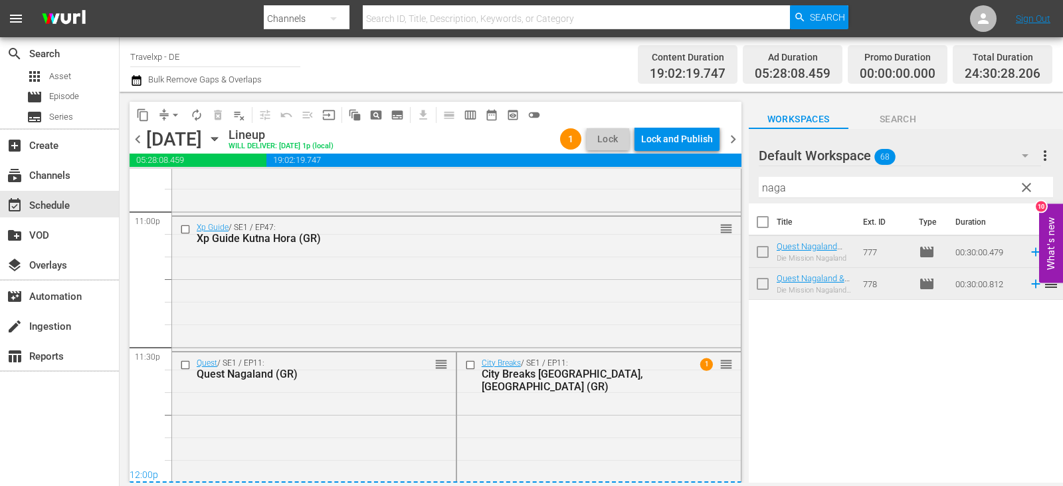
click at [711, 141] on div "Lock and Publish" at bounding box center [677, 139] width 72 height 24
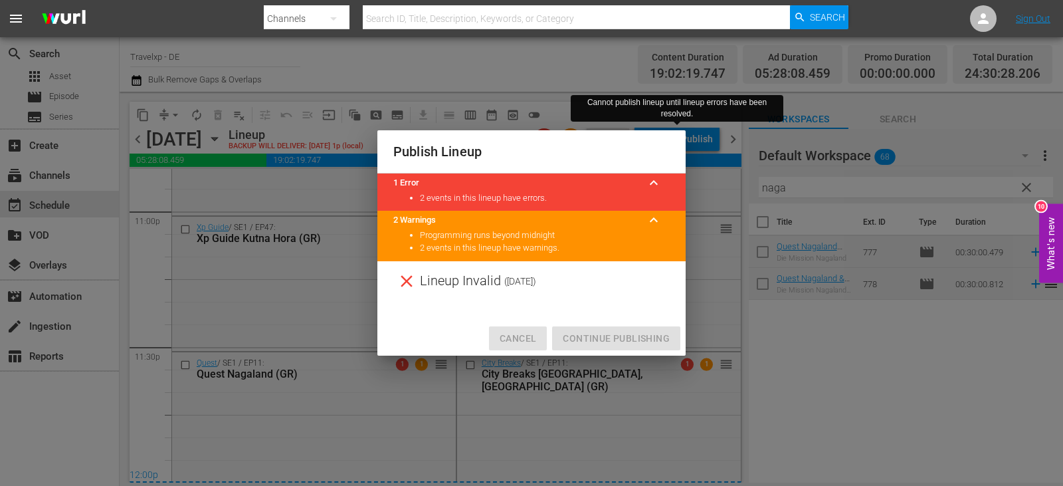
click at [524, 341] on span "Cancel" at bounding box center [517, 338] width 37 height 17
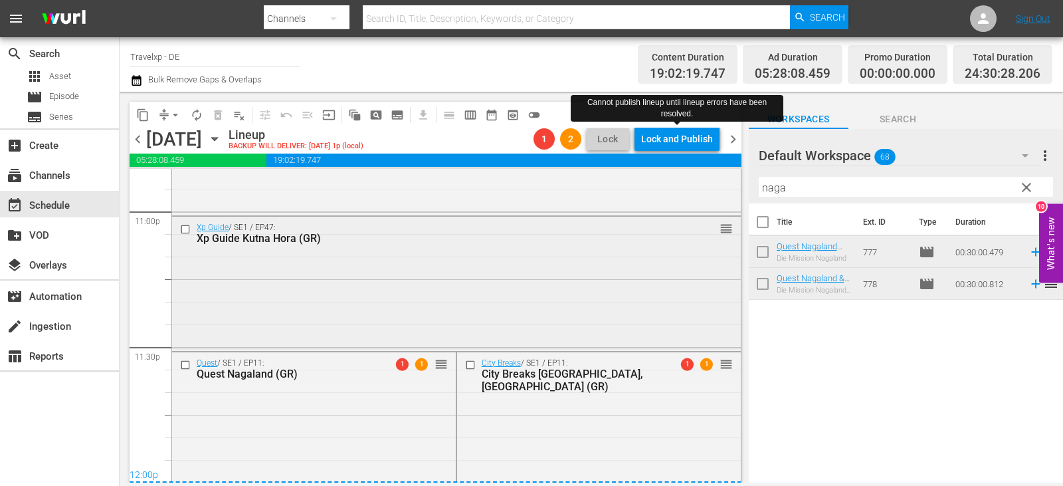
scroll to position [6194, 0]
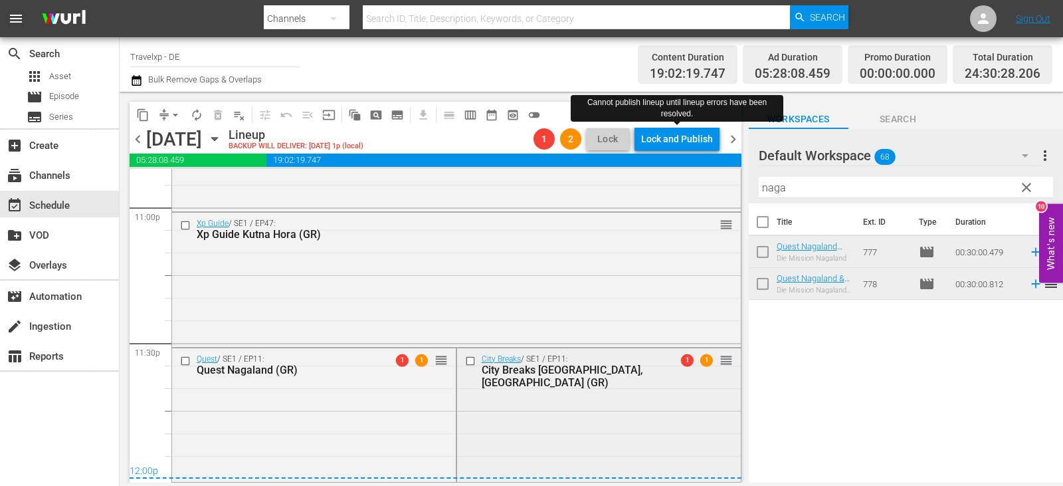
click at [464, 359] on input "checkbox" at bounding box center [471, 360] width 14 height 11
click at [183, 357] on input "checkbox" at bounding box center [187, 360] width 14 height 11
click at [216, 120] on span "delete_forever_outlined" at bounding box center [217, 114] width 13 height 13
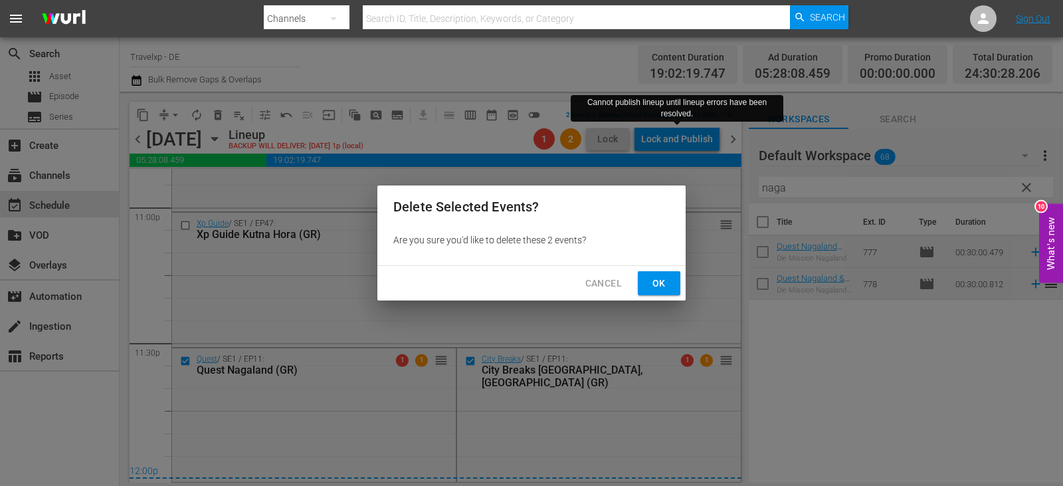
click at [660, 283] on span "Ok" at bounding box center [658, 283] width 21 height 17
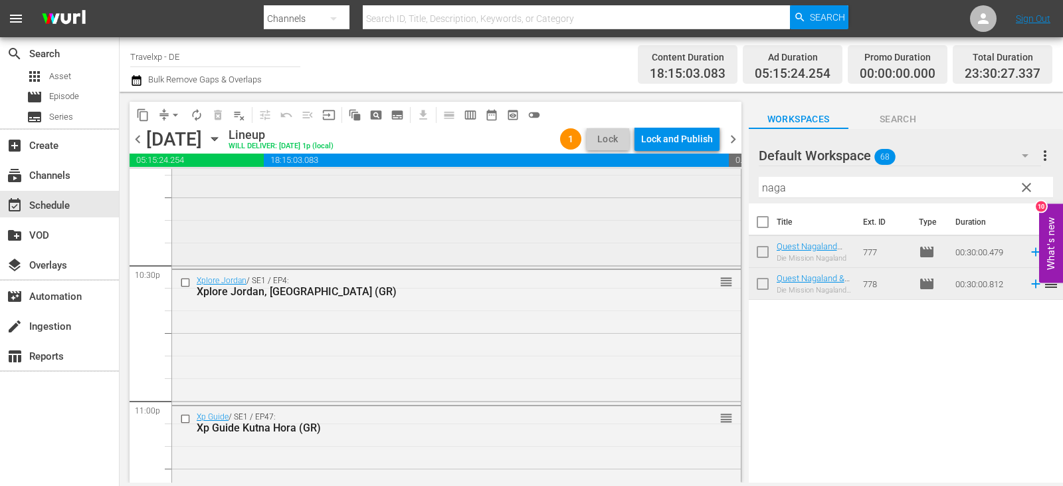
scroll to position [6190, 0]
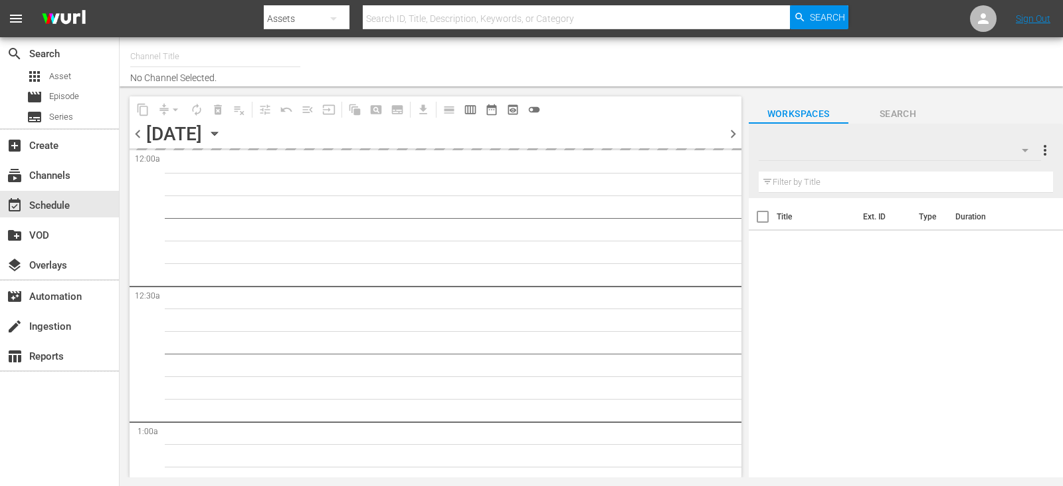
type input "Travelxp - DE (556)"
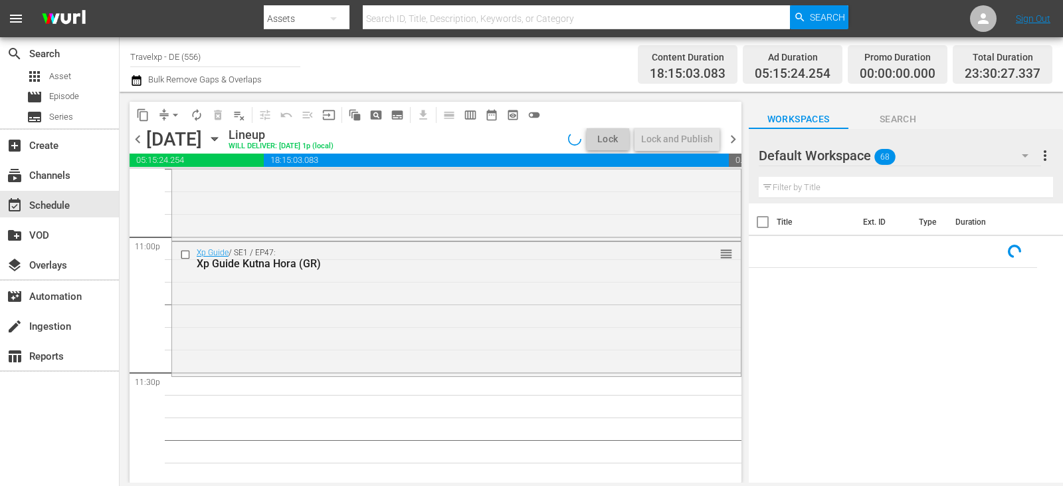
scroll to position [6190, 0]
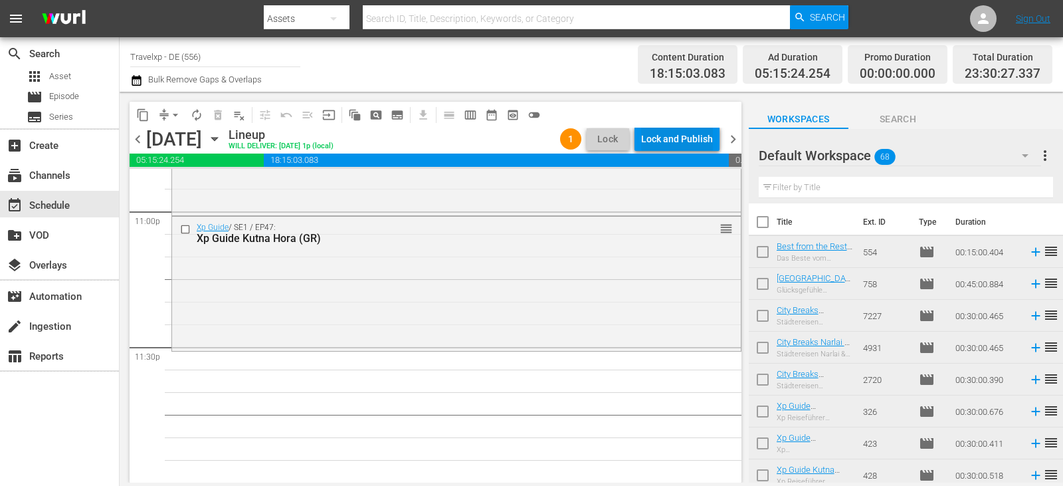
click at [665, 134] on div "Lock and Publish" at bounding box center [677, 139] width 72 height 24
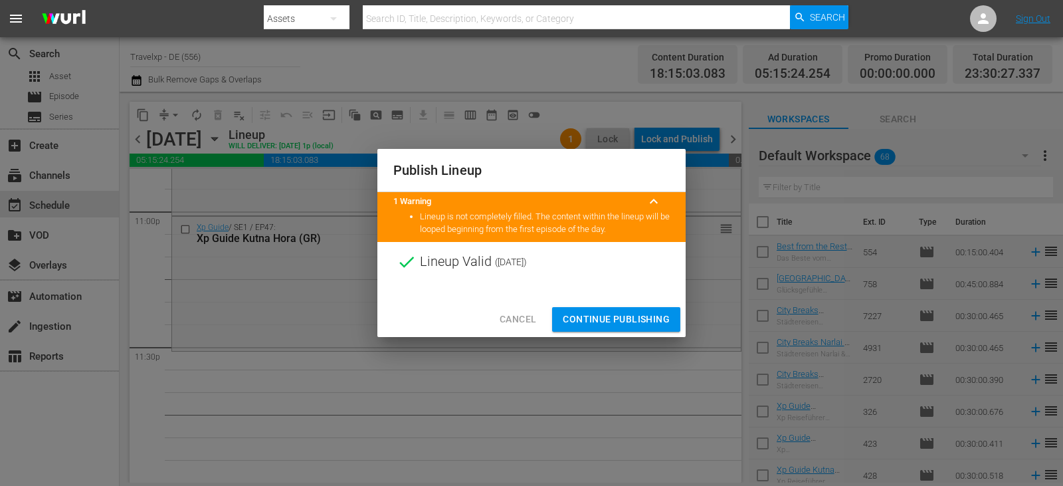
click at [517, 314] on span "Cancel" at bounding box center [517, 319] width 37 height 17
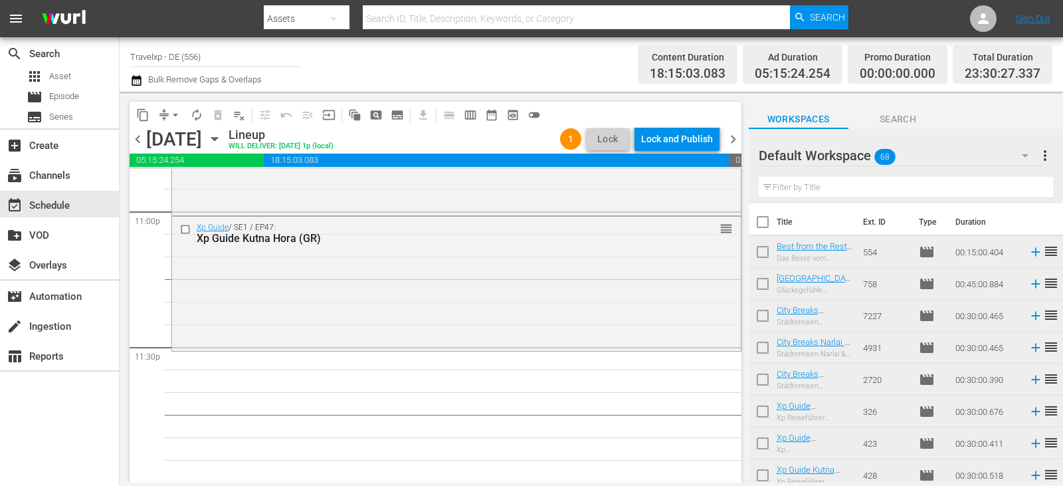
click at [802, 189] on input "text" at bounding box center [905, 187] width 294 height 21
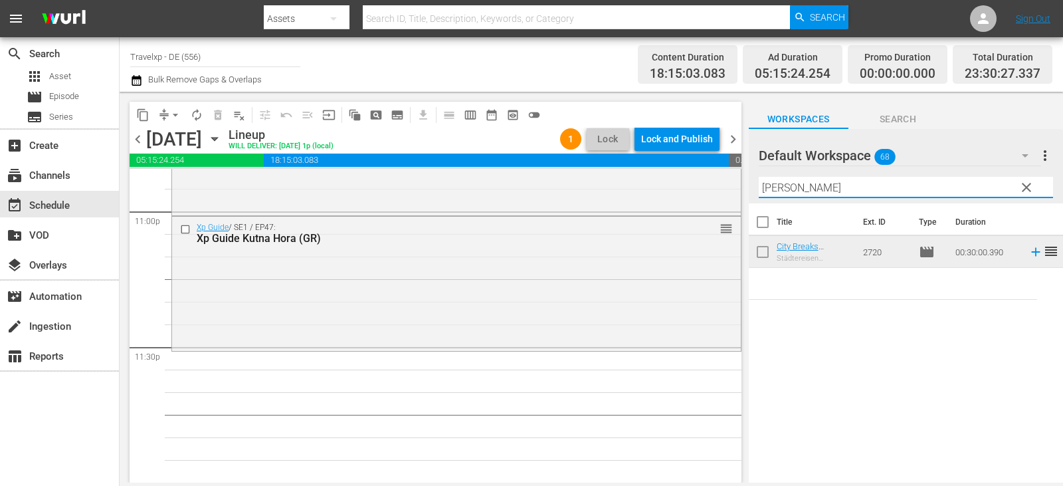
type input "[PERSON_NAME]"
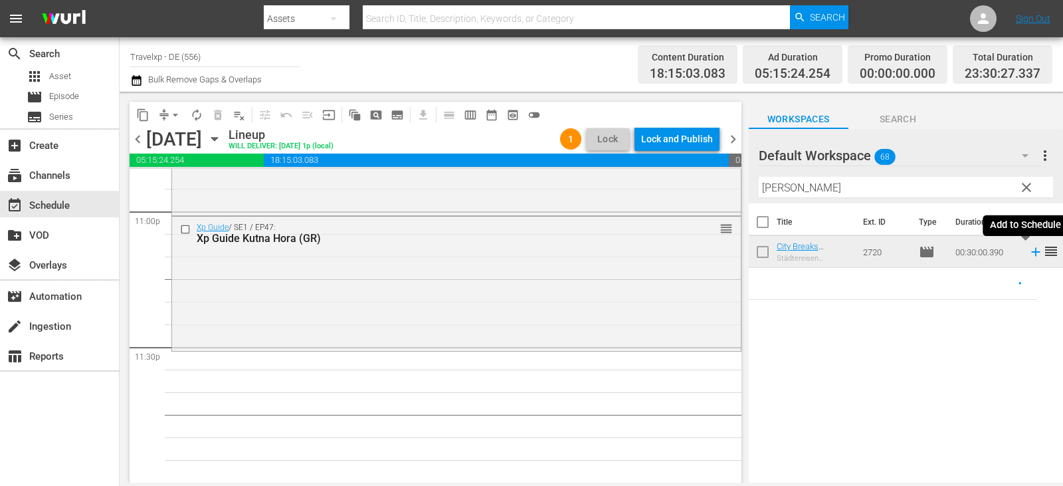
click at [1028, 252] on icon at bounding box center [1035, 251] width 15 height 15
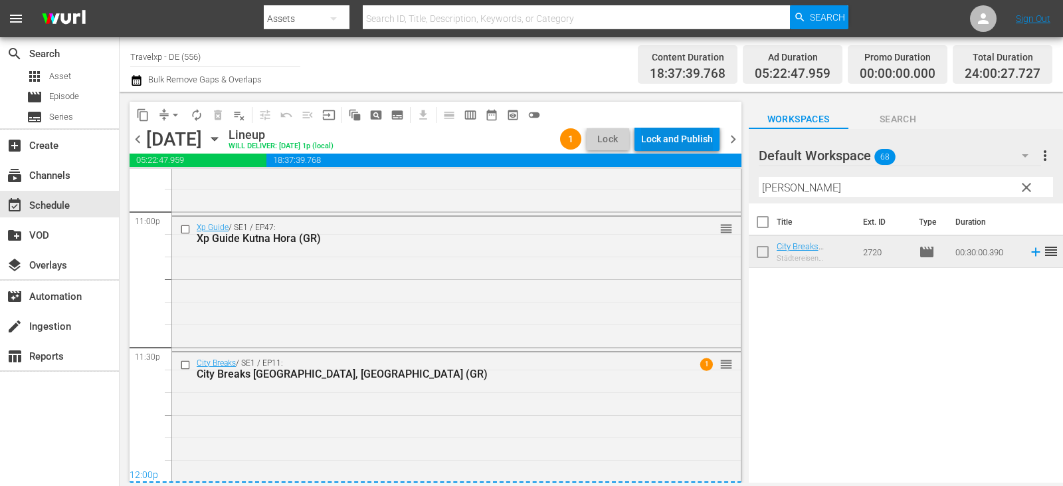
click at [687, 132] on div "Lock and Publish" at bounding box center [677, 139] width 72 height 24
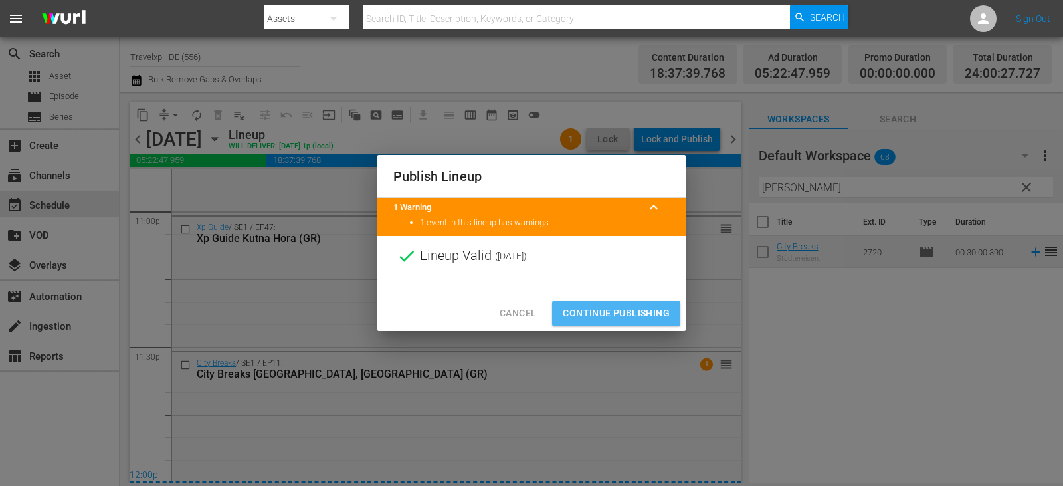
click at [609, 311] on span "Continue Publishing" at bounding box center [616, 313] width 107 height 17
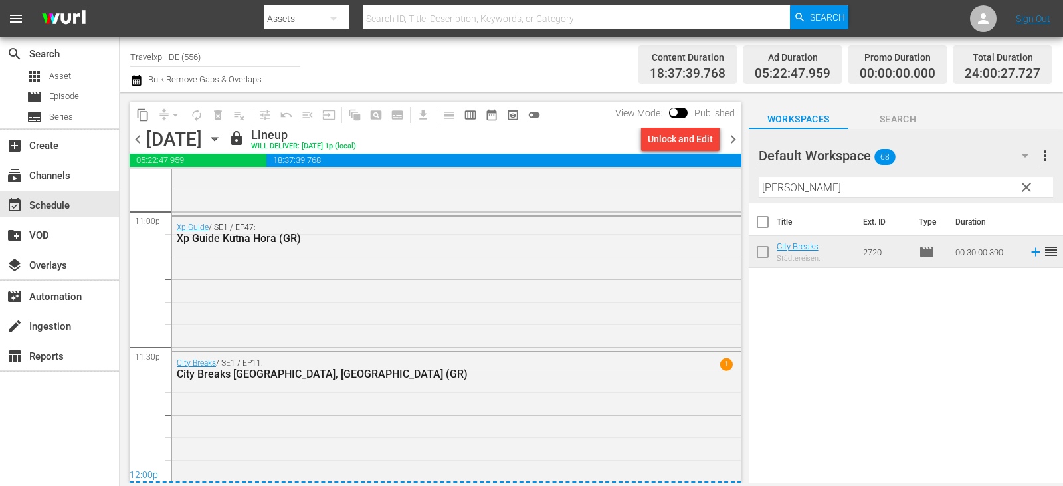
drag, startPoint x: 744, startPoint y: 0, endPoint x: 913, endPoint y: 398, distance: 432.1
click at [913, 398] on div "Title Ext. ID Type Duration City Breaks Samarkand, Uzbekistan (GR) Städtereisen…" at bounding box center [906, 343] width 314 height 281
